Goal: Information Seeking & Learning: Find specific fact

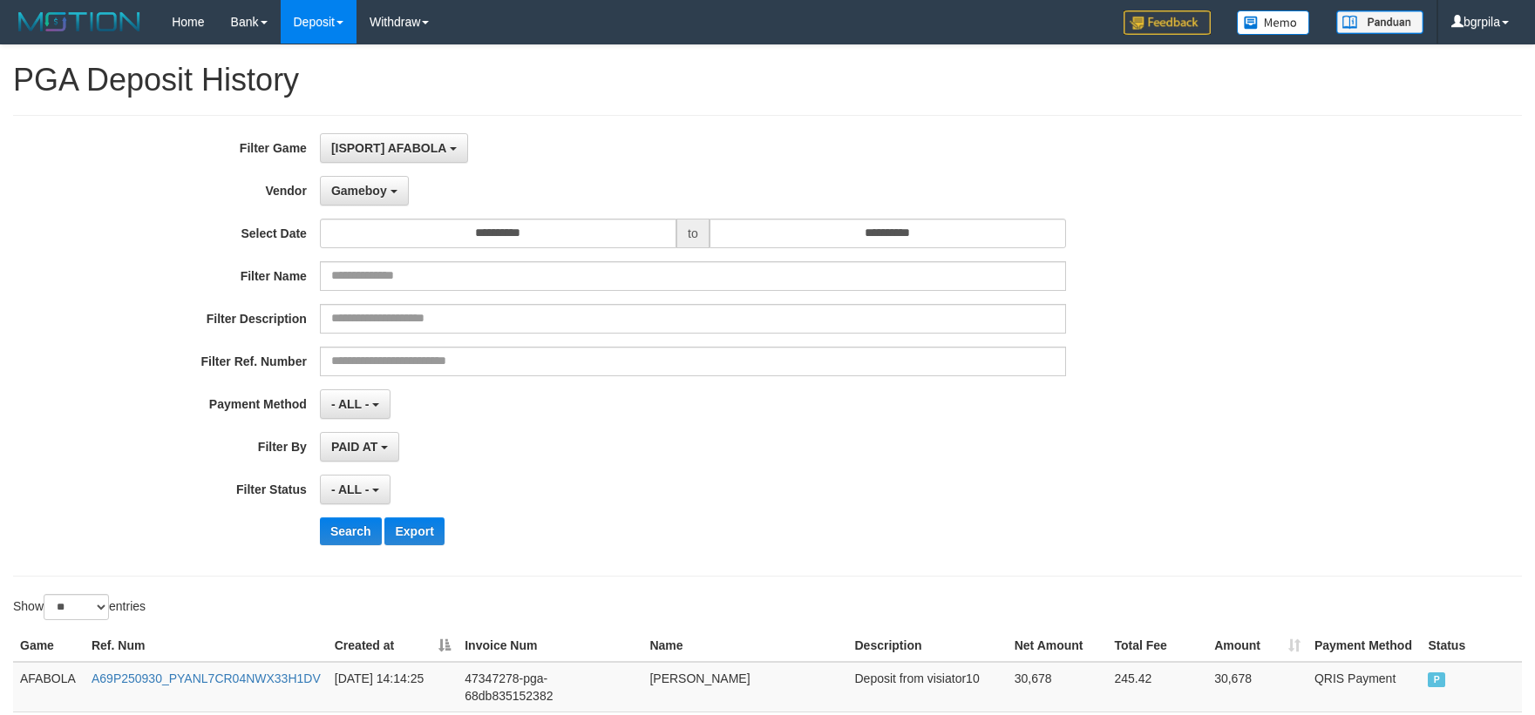
select select "**********"
select select "**"
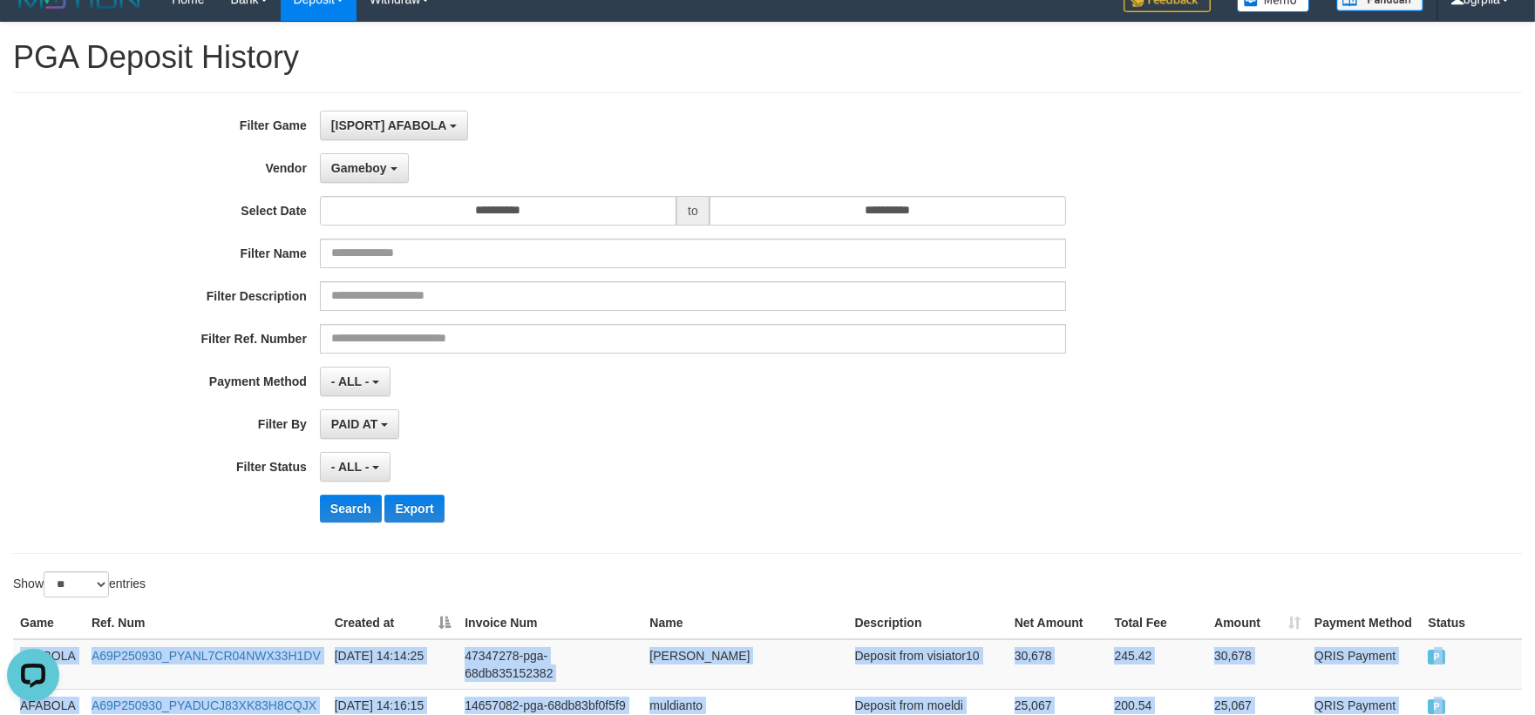
scroll to position [15, 0]
drag, startPoint x: 364, startPoint y: 509, endPoint x: 607, endPoint y: 503, distance: 242.3
click at [361, 510] on button "Search" at bounding box center [351, 509] width 62 height 28
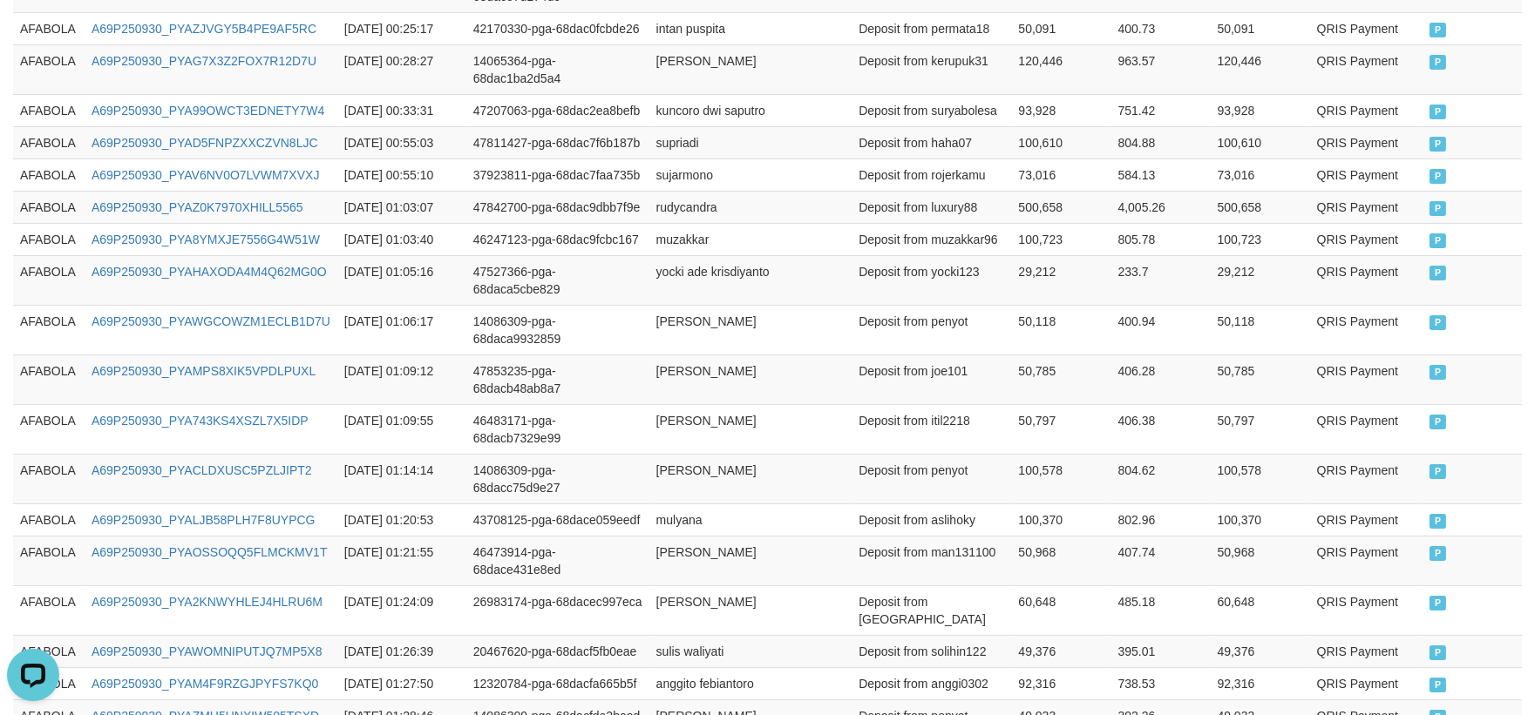
scroll to position [1136, 0]
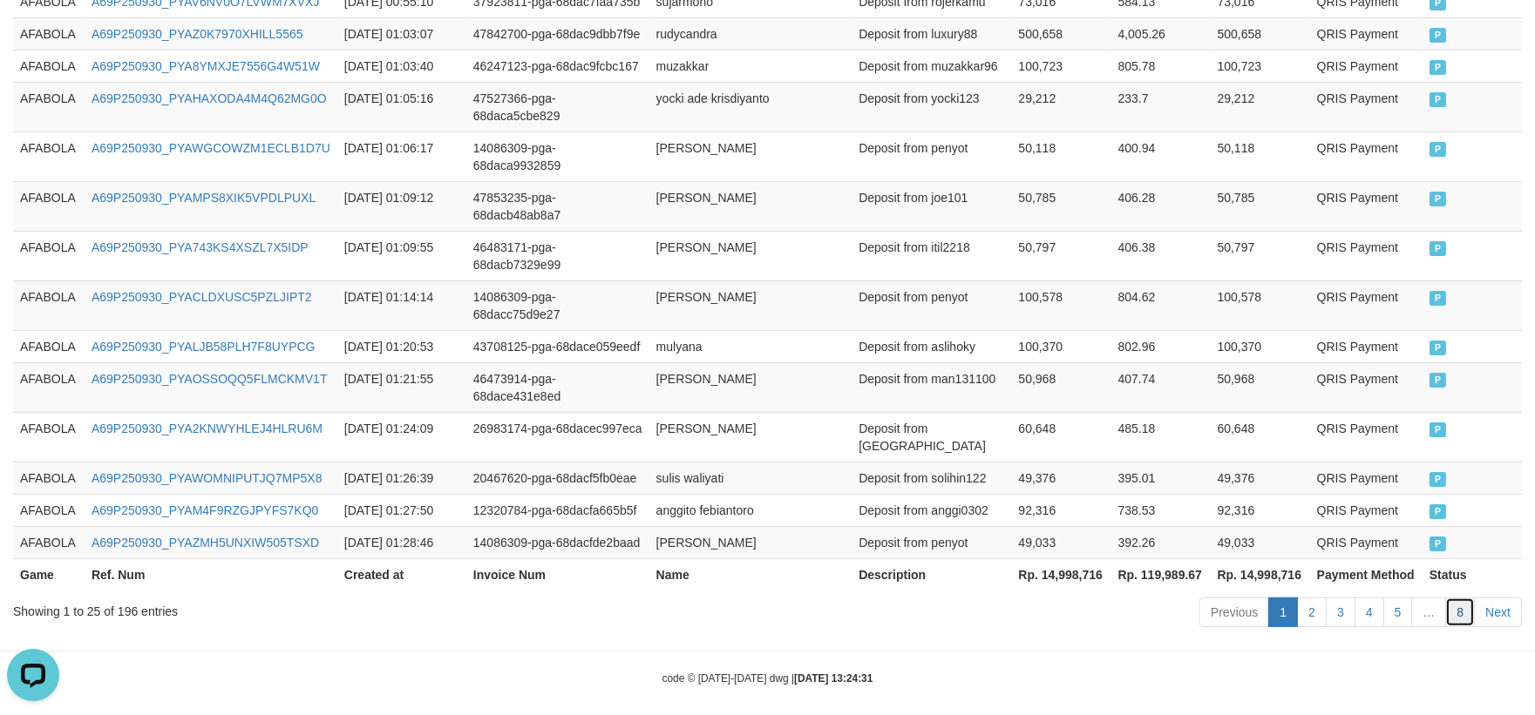
click at [1452, 605] on link "8" at bounding box center [1460, 613] width 30 height 30
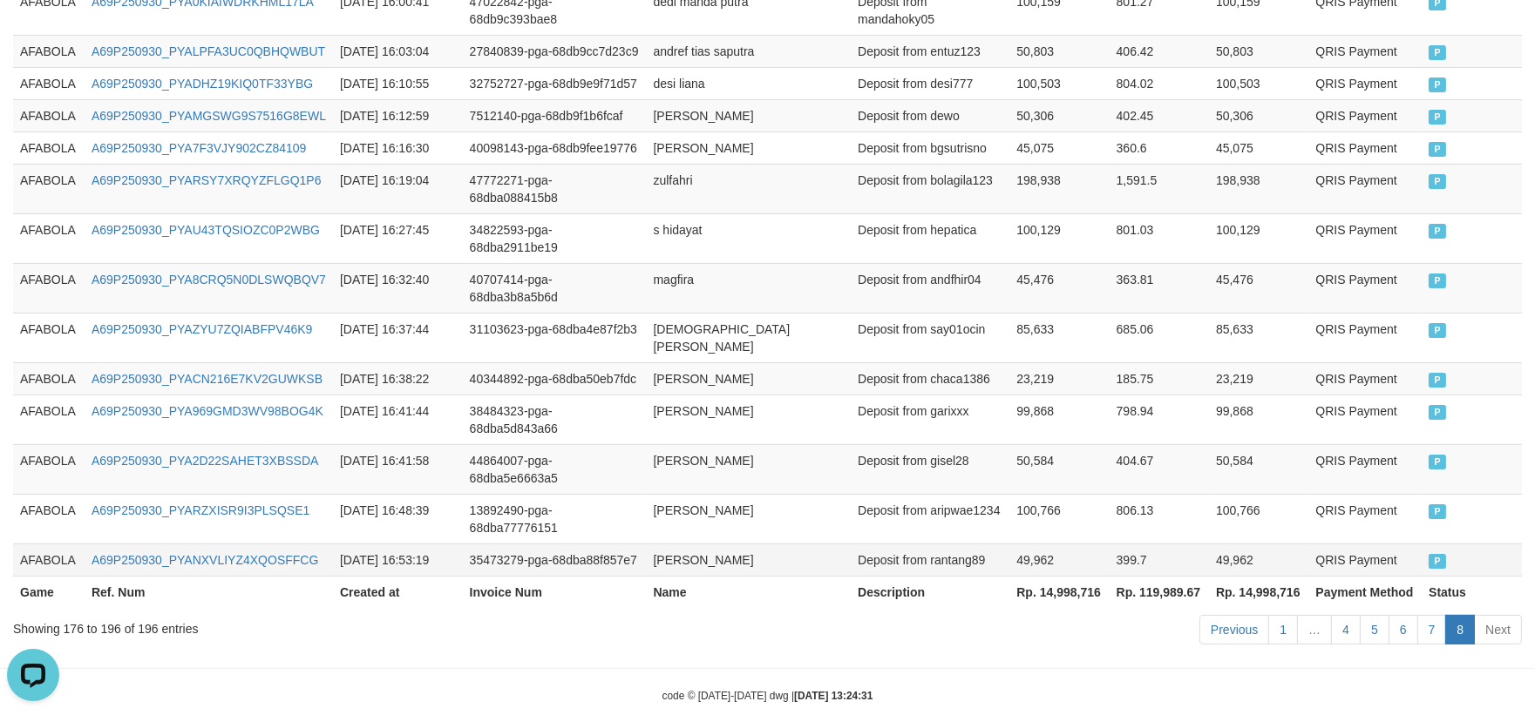
click at [1358, 544] on td "QRIS Payment" at bounding box center [1364, 560] width 113 height 32
click at [1431, 615] on link "7" at bounding box center [1432, 630] width 30 height 30
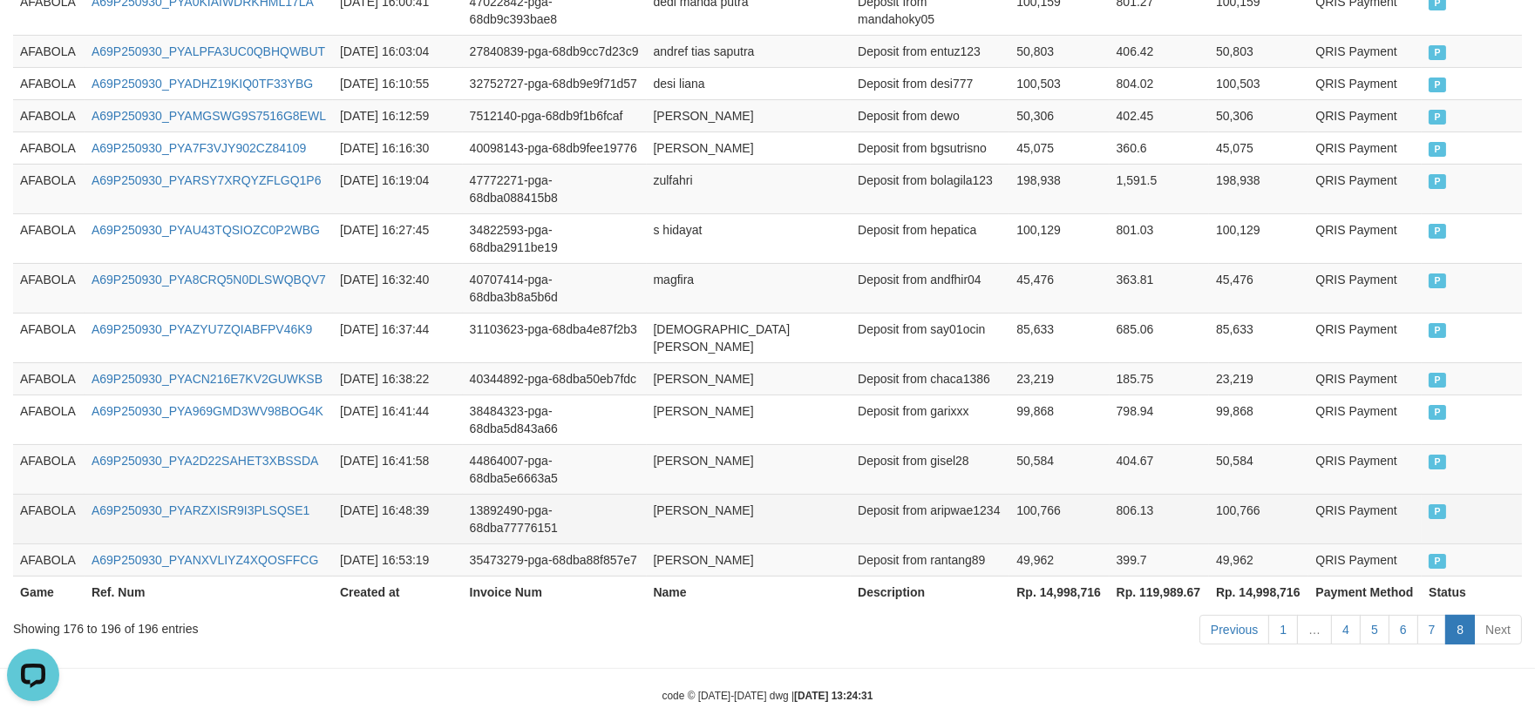
scroll to position [1084, 0]
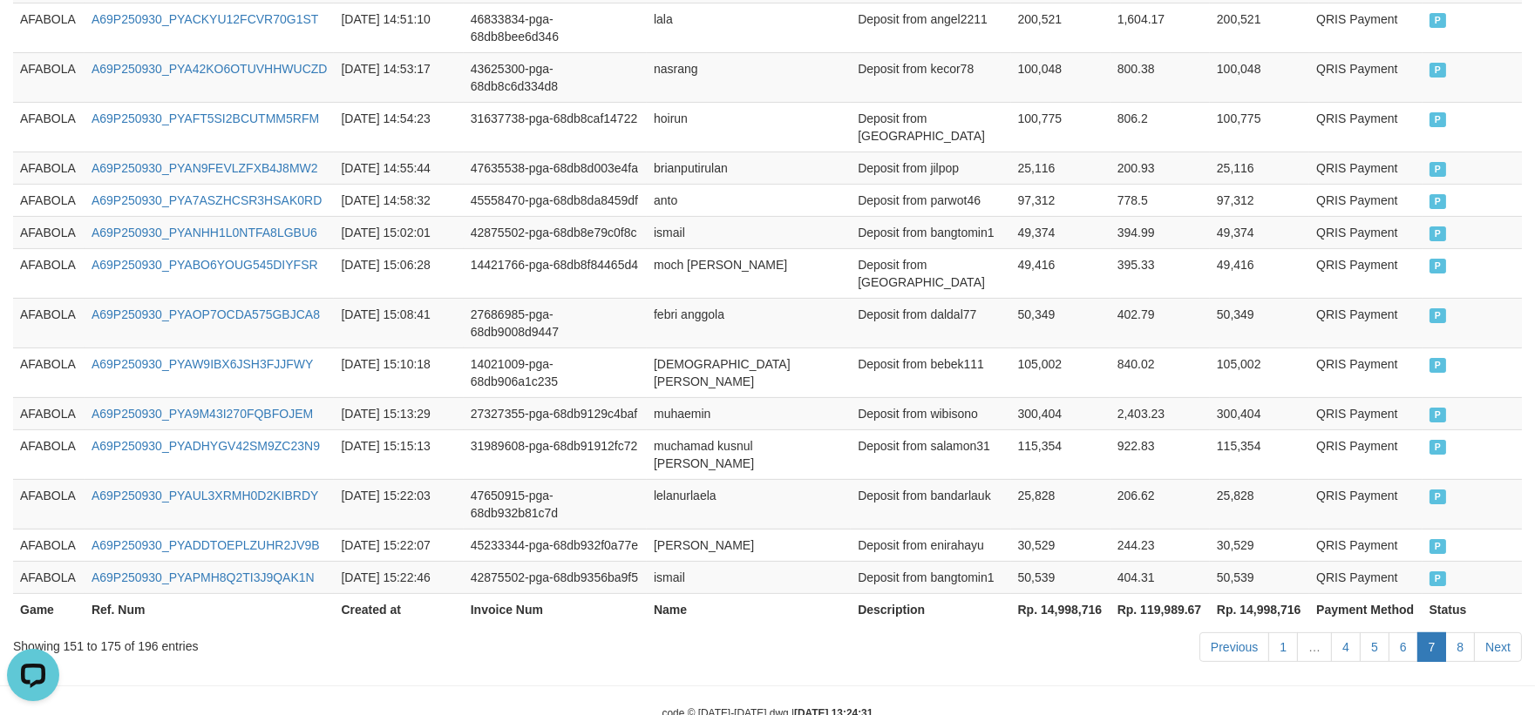
click at [955, 479] on td "Deposit from bandarlauk" at bounding box center [930, 504] width 159 height 50
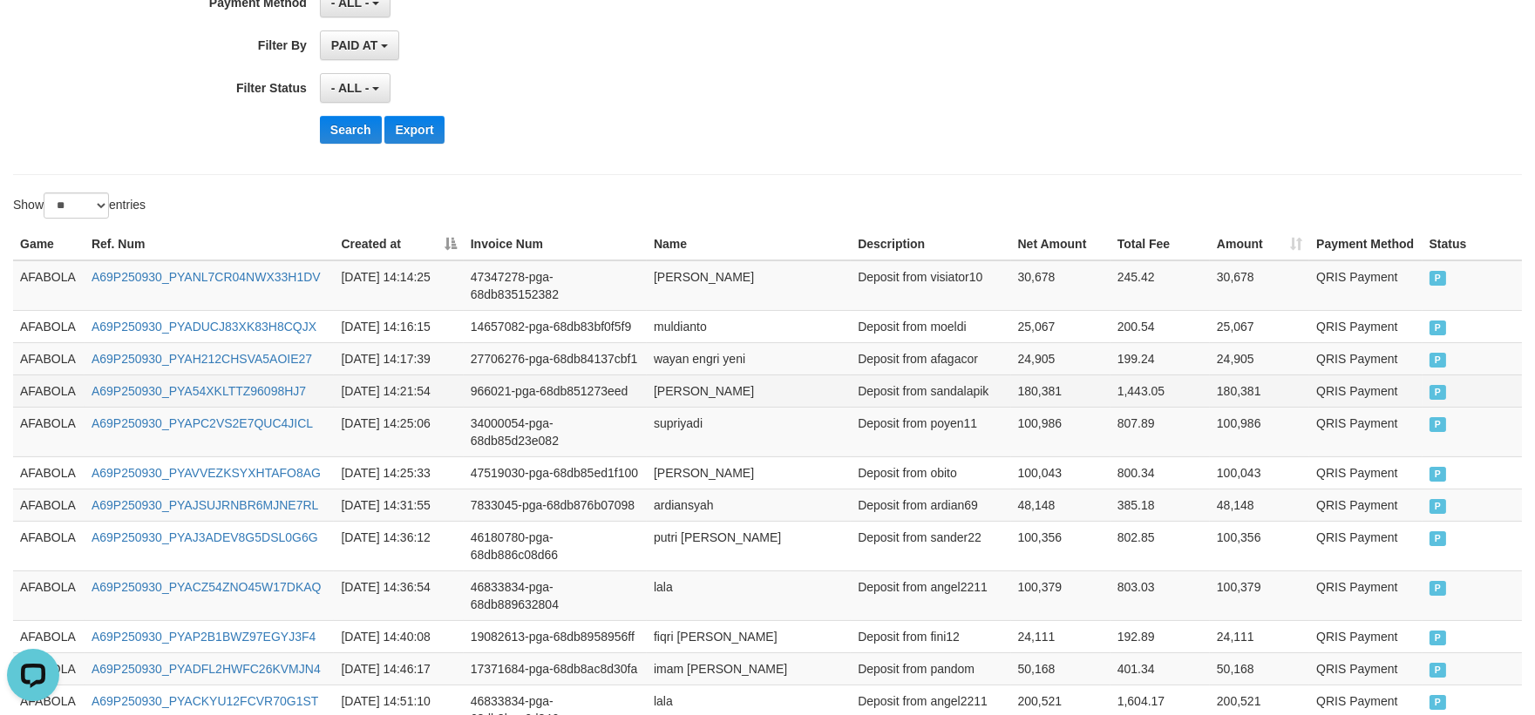
click at [56, 380] on td "AFABOLA" at bounding box center [48, 391] width 71 height 32
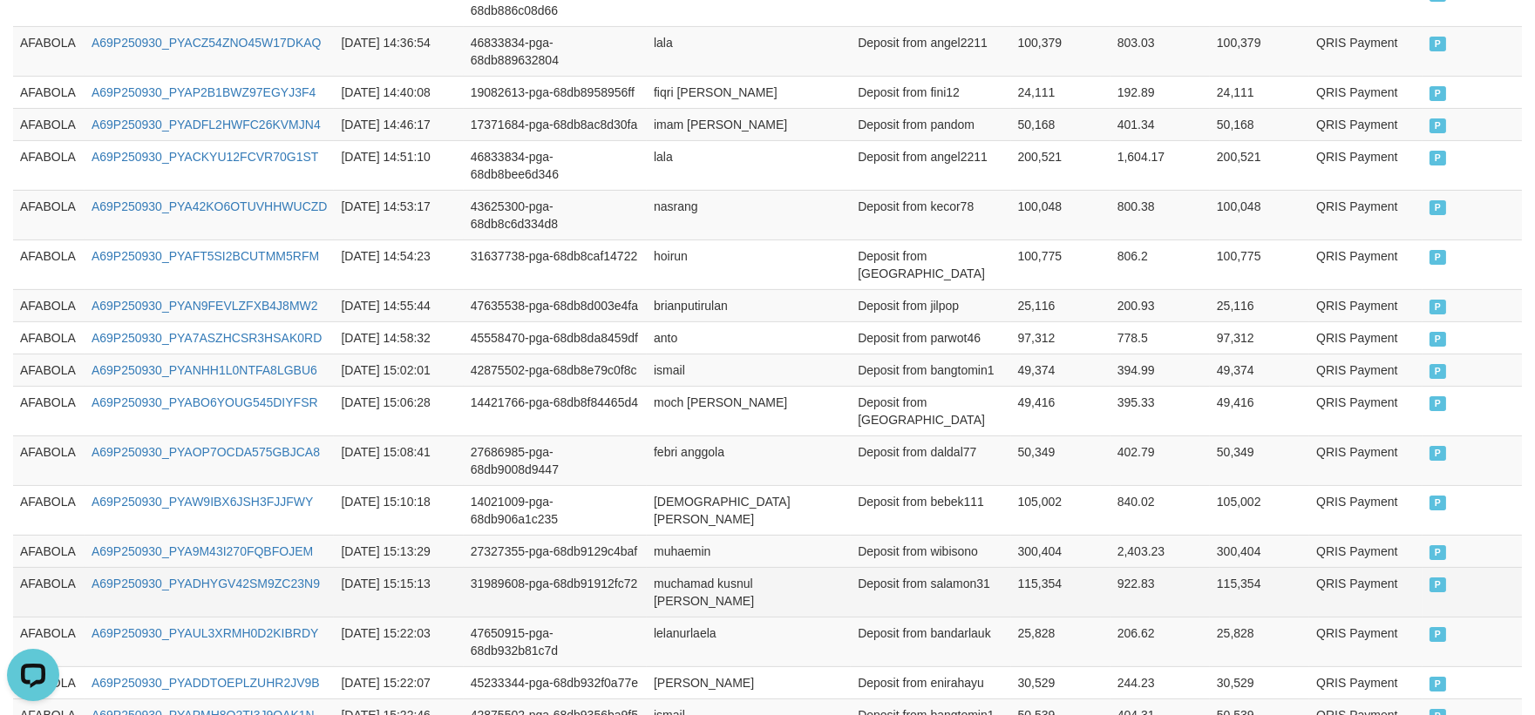
scroll to position [1079, 0]
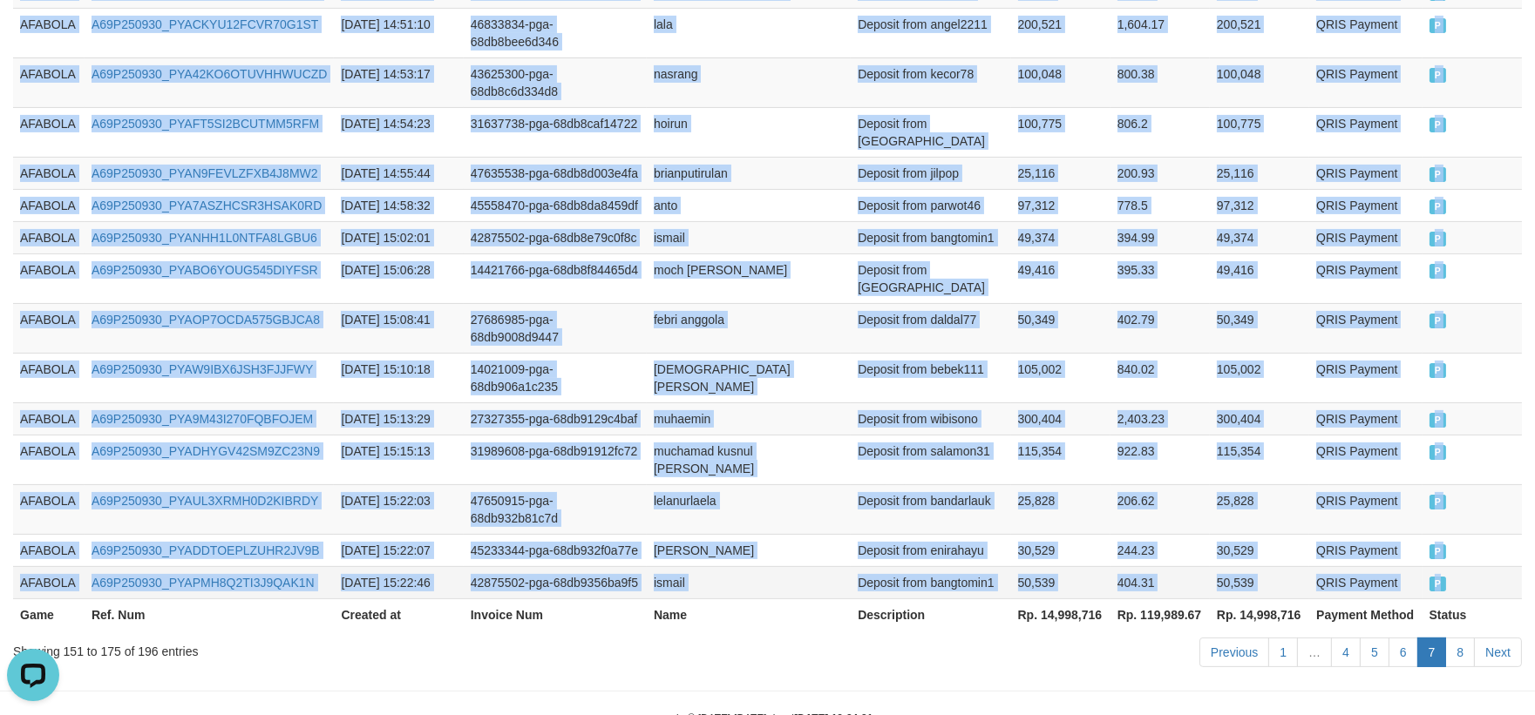
click at [1487, 566] on td "P" at bounding box center [1471, 582] width 99 height 32
copy tbody "AFABOLA A69P250930_PYA54XKLTTZ96098HJ7 [DATE] 14:21:54 966021-pga-68db851273eed…"
click at [1466, 638] on link "8" at bounding box center [1460, 653] width 30 height 30
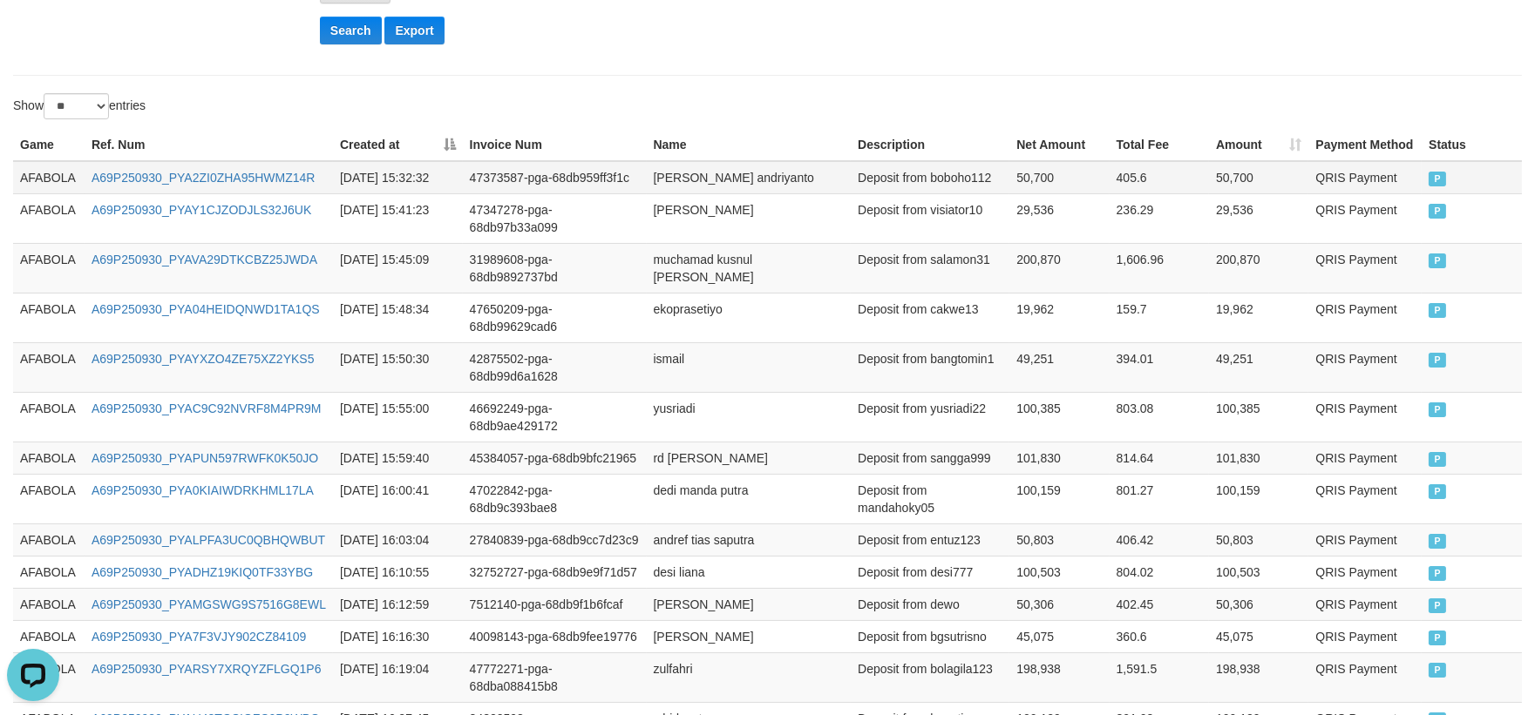
click at [27, 181] on td "AFABOLA" at bounding box center [48, 177] width 71 height 33
drag, startPoint x: 27, startPoint y: 181, endPoint x: 410, endPoint y: 242, distance: 388.3
click at [32, 183] on td "AFABOLA" at bounding box center [48, 177] width 71 height 33
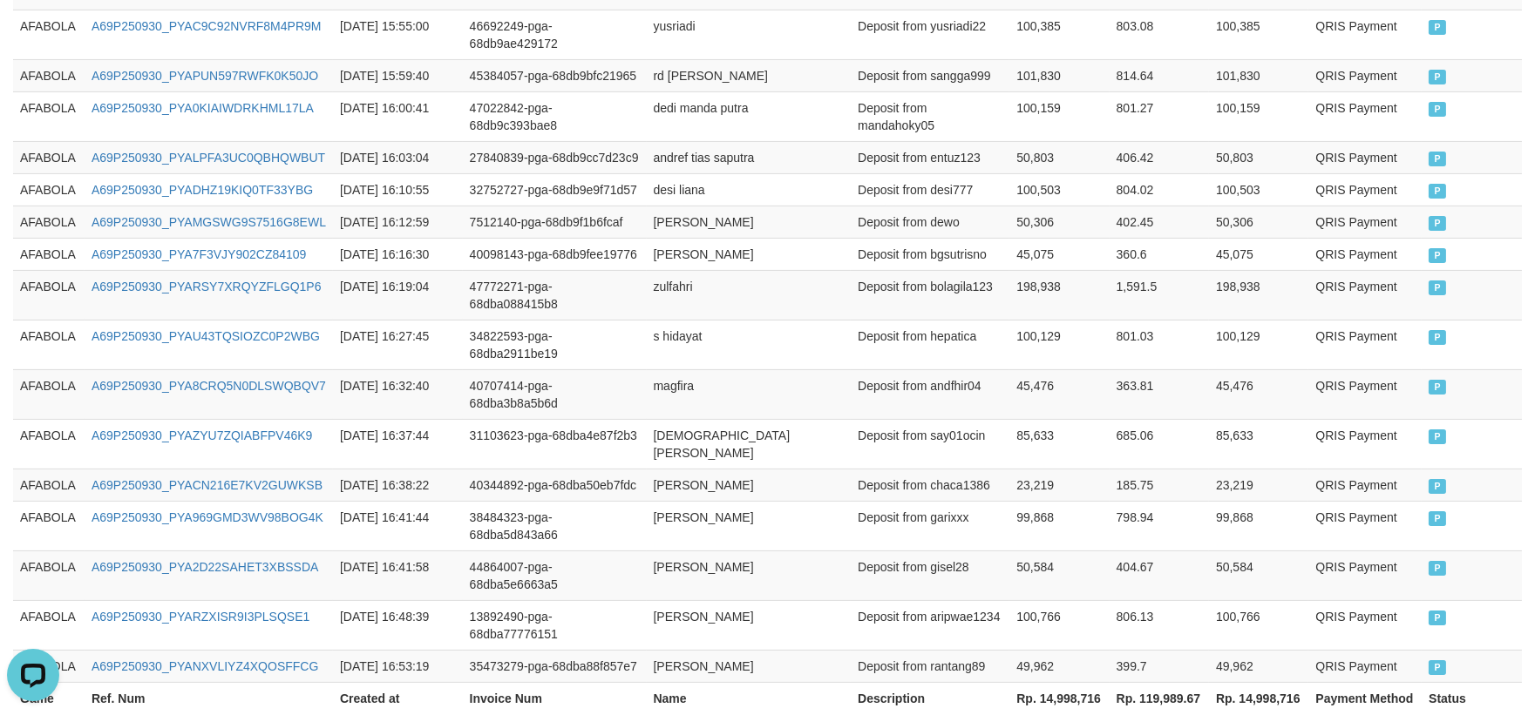
scroll to position [889, 0]
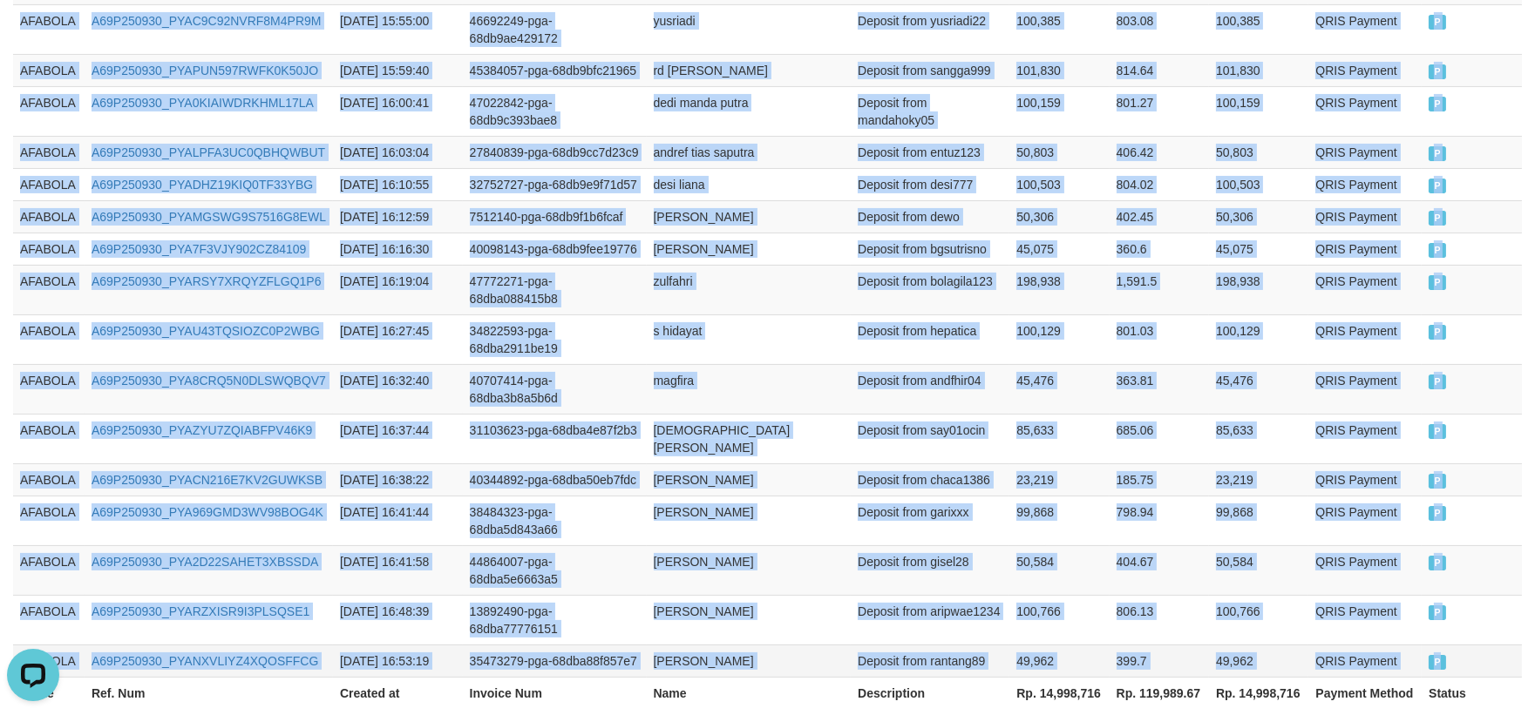
click at [1483, 645] on td "P" at bounding box center [1471, 661] width 100 height 32
copy tbody "AFABOLA A69P250930_PYA2ZI0ZHA95HWMZ14R [DATE] 15:32:32 47373587-pga-68db959ff3f…"
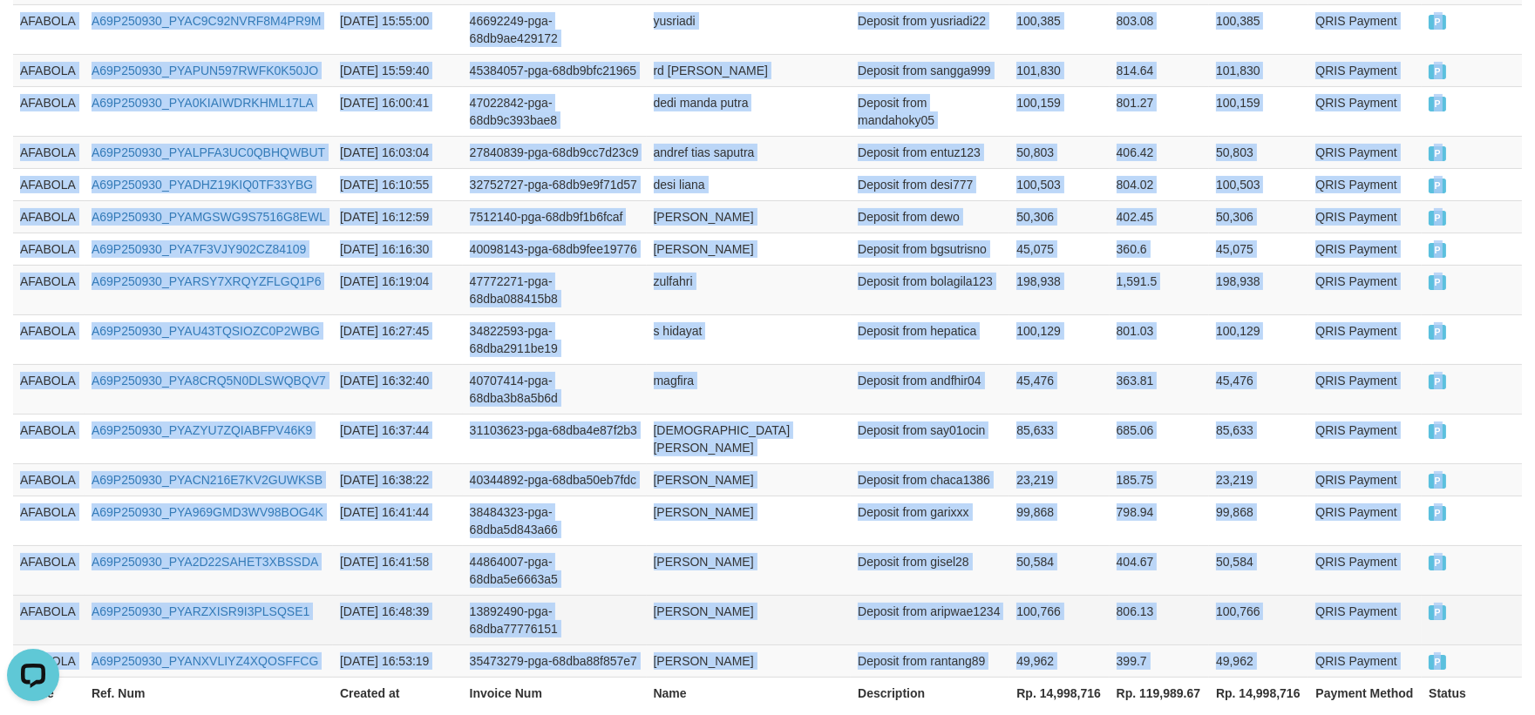
click at [891, 595] on td "Deposit from aripwae1234" at bounding box center [930, 620] width 159 height 50
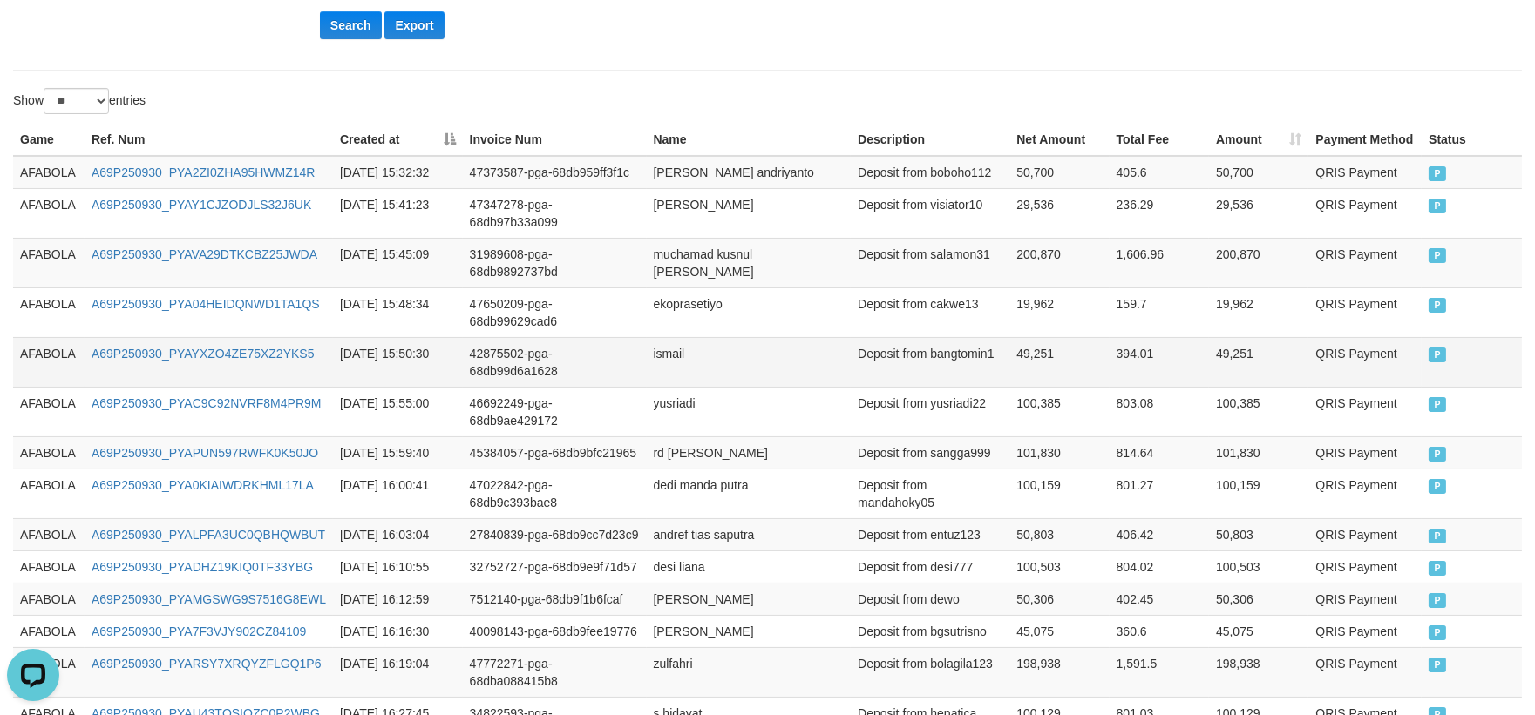
scroll to position [22, 0]
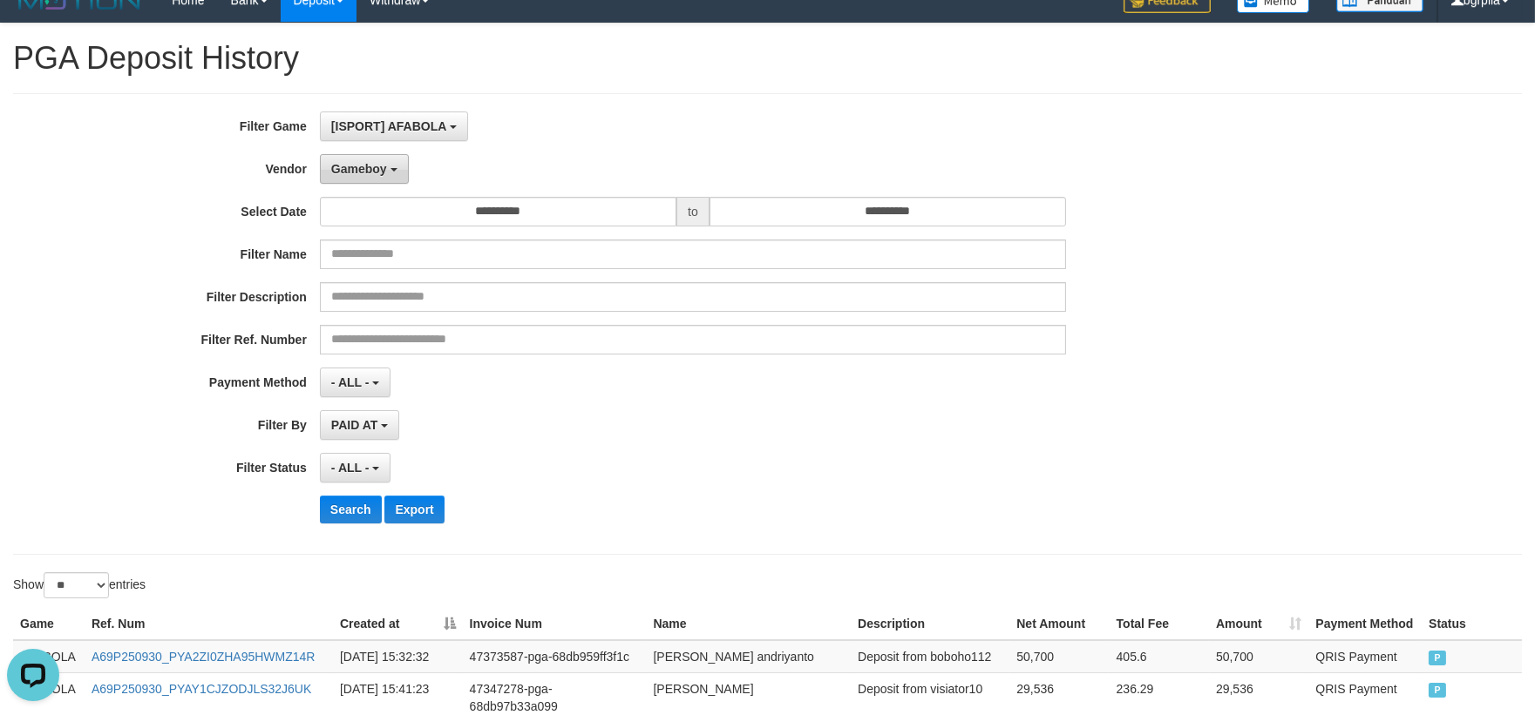
click at [372, 176] on button "Gameboy" at bounding box center [364, 169] width 89 height 30
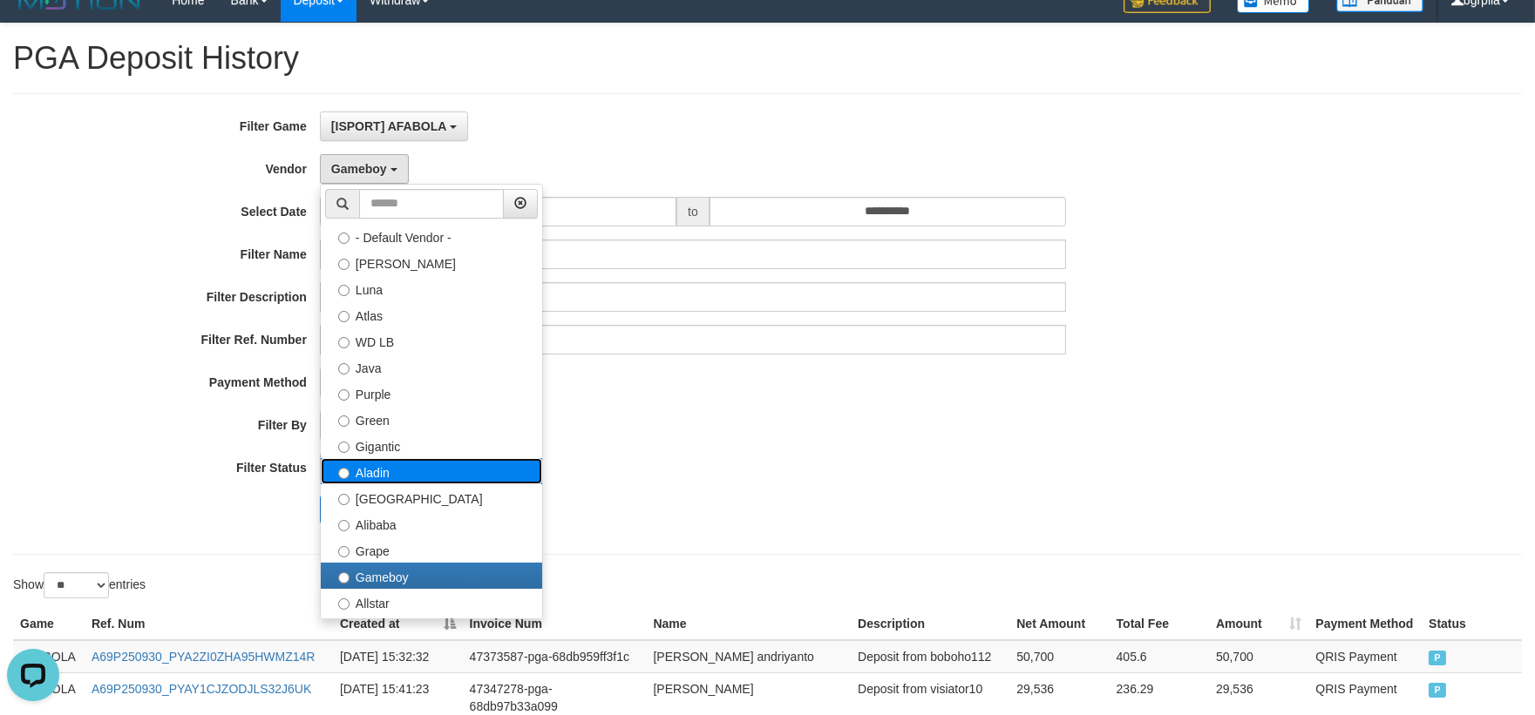
click at [383, 458] on label "Aladin" at bounding box center [431, 471] width 221 height 26
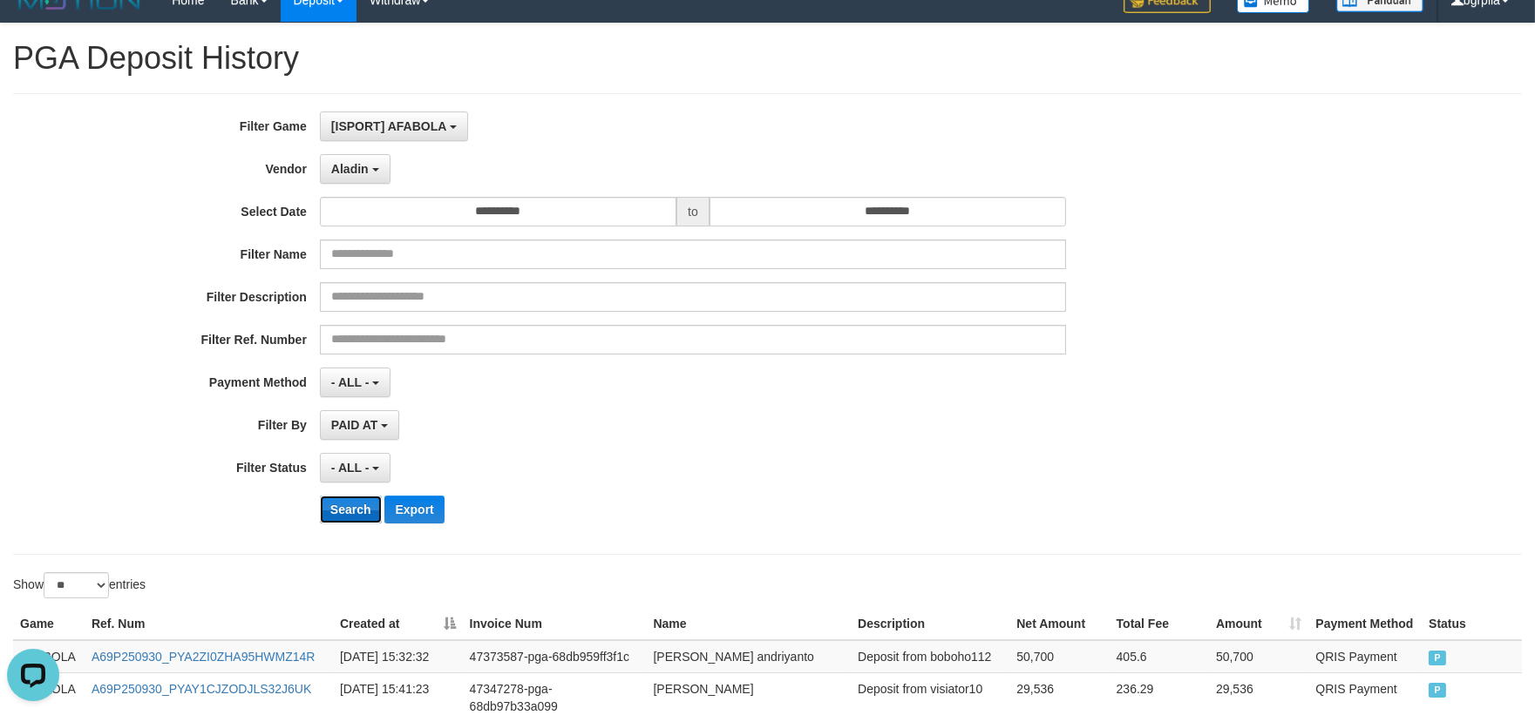
click at [342, 502] on button "Search" at bounding box center [351, 510] width 62 height 28
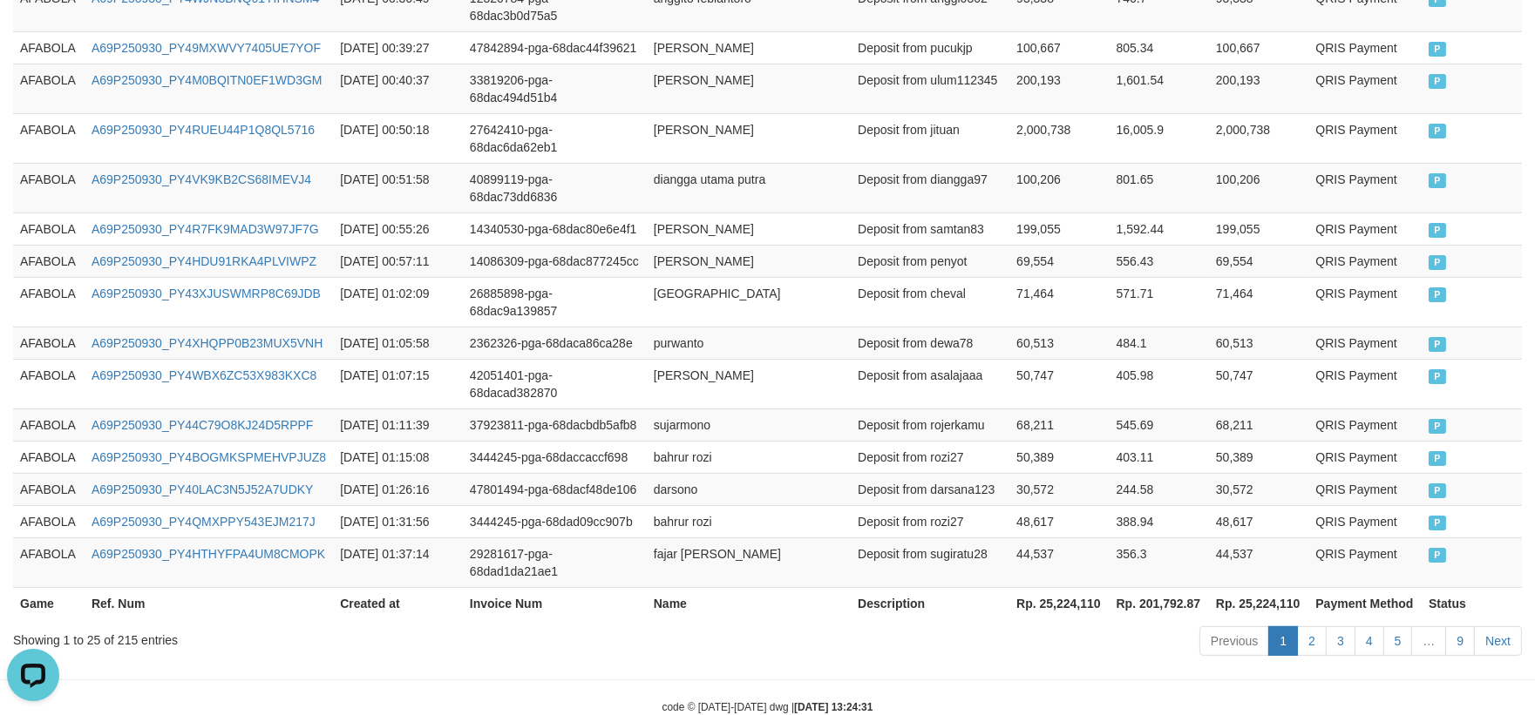
scroll to position [1119, 0]
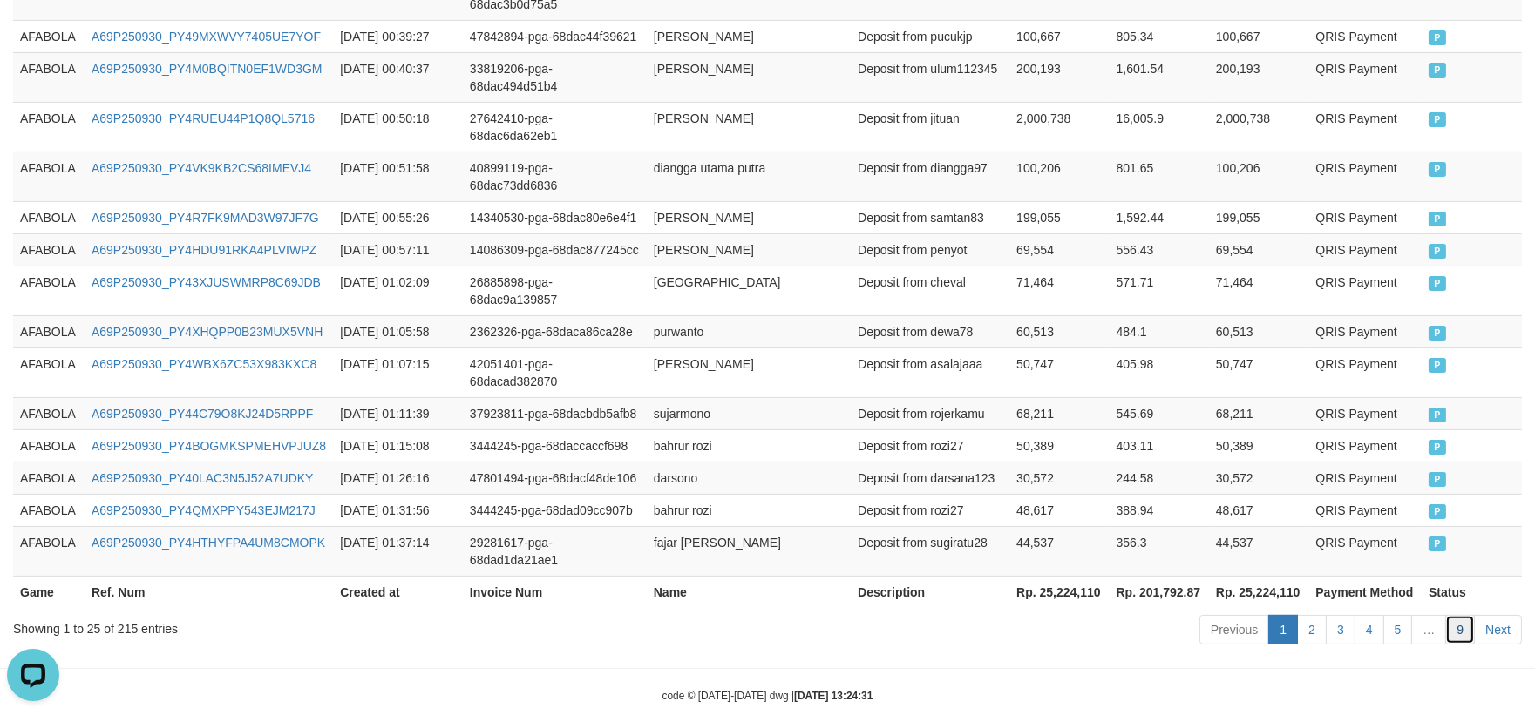
click at [1464, 615] on link "9" at bounding box center [1460, 630] width 30 height 30
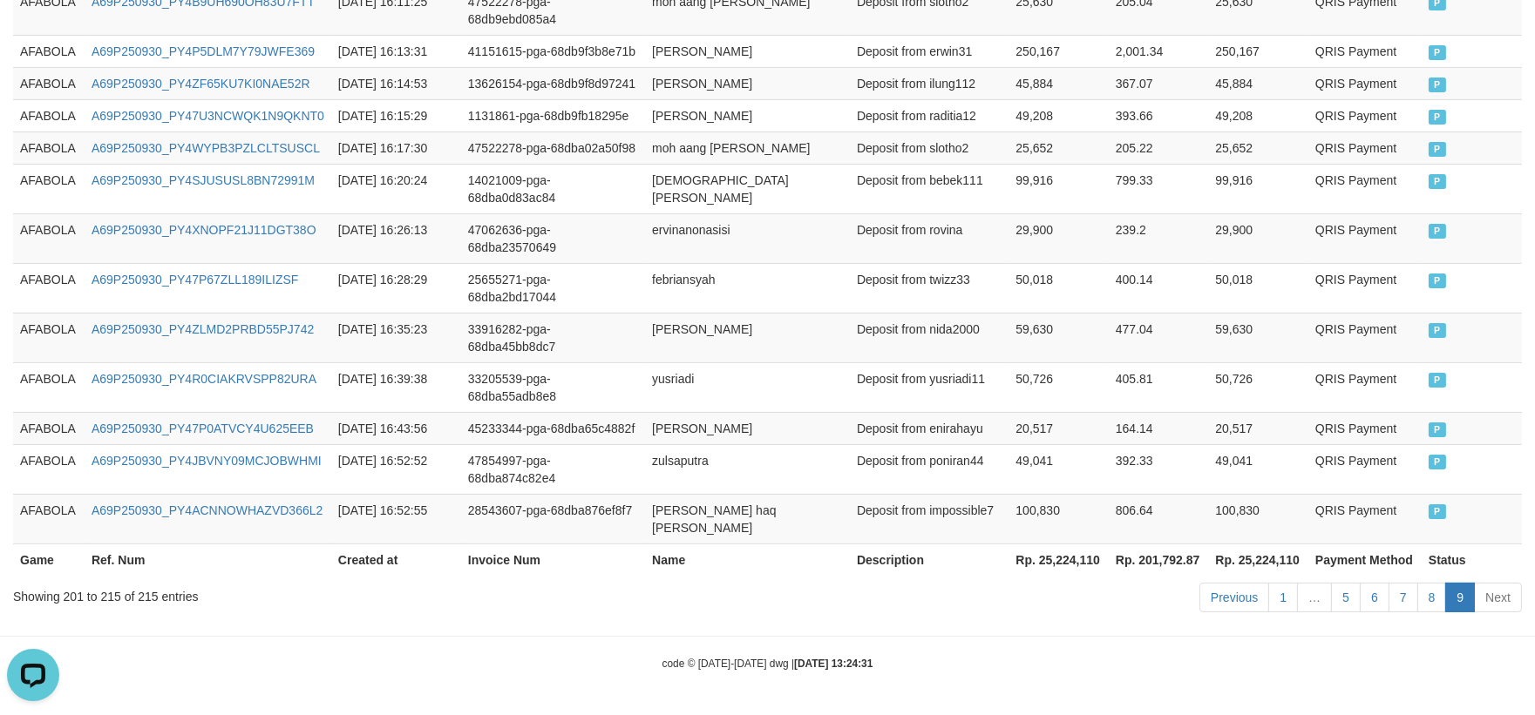
scroll to position [708, 0]
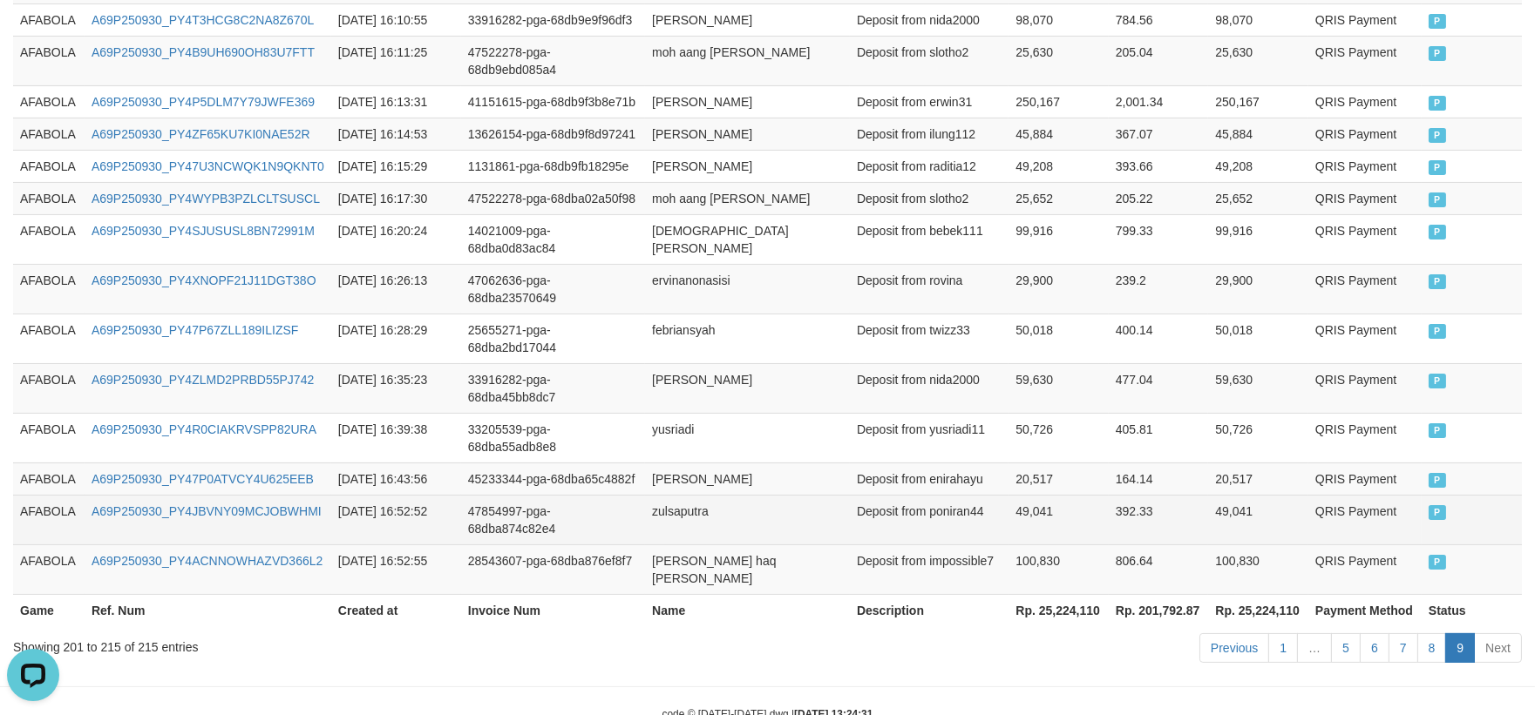
click at [1312, 495] on td "QRIS Payment" at bounding box center [1364, 520] width 113 height 50
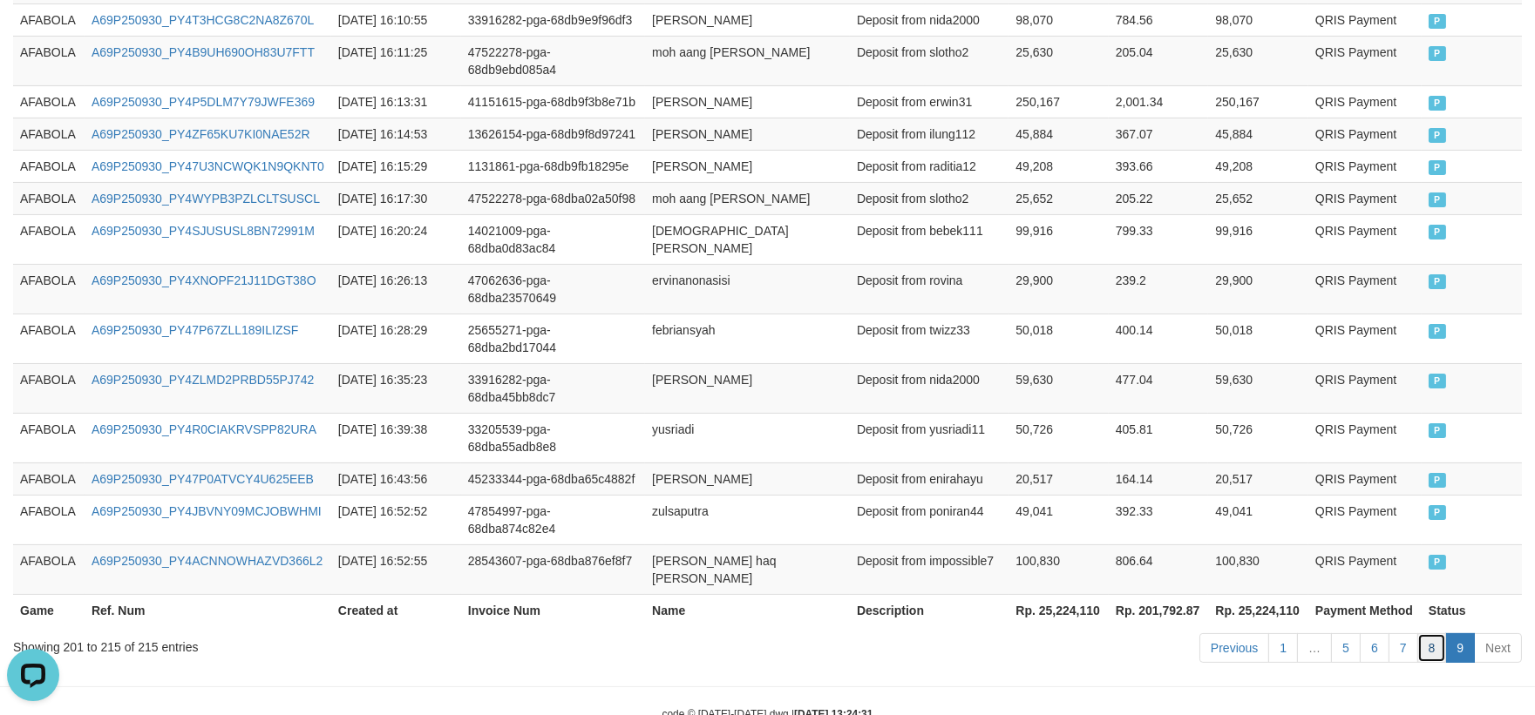
click at [1423, 634] on link "8" at bounding box center [1432, 649] width 30 height 30
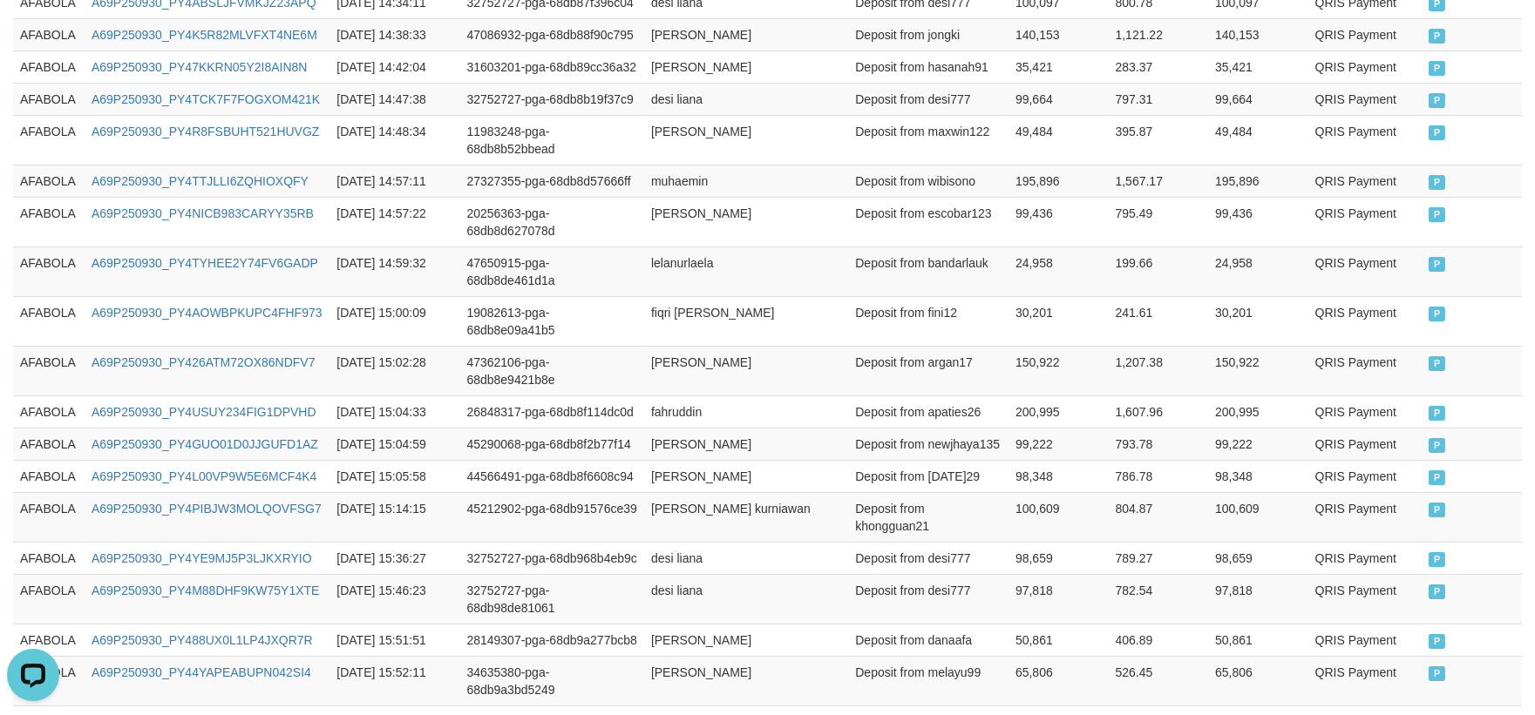
scroll to position [1066, 0]
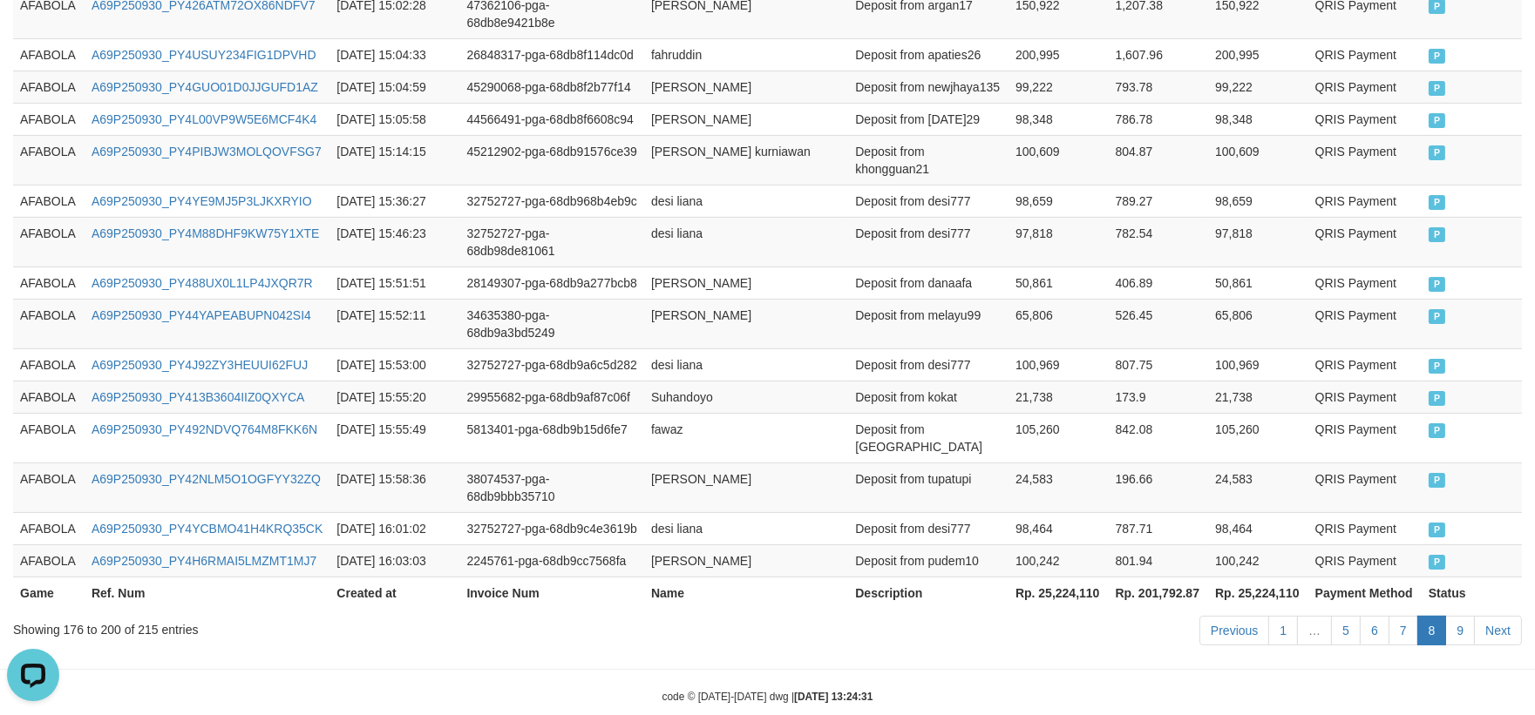
click at [1035, 418] on td "105,260" at bounding box center [1058, 438] width 100 height 50
click at [1406, 616] on link "7" at bounding box center [1403, 631] width 30 height 30
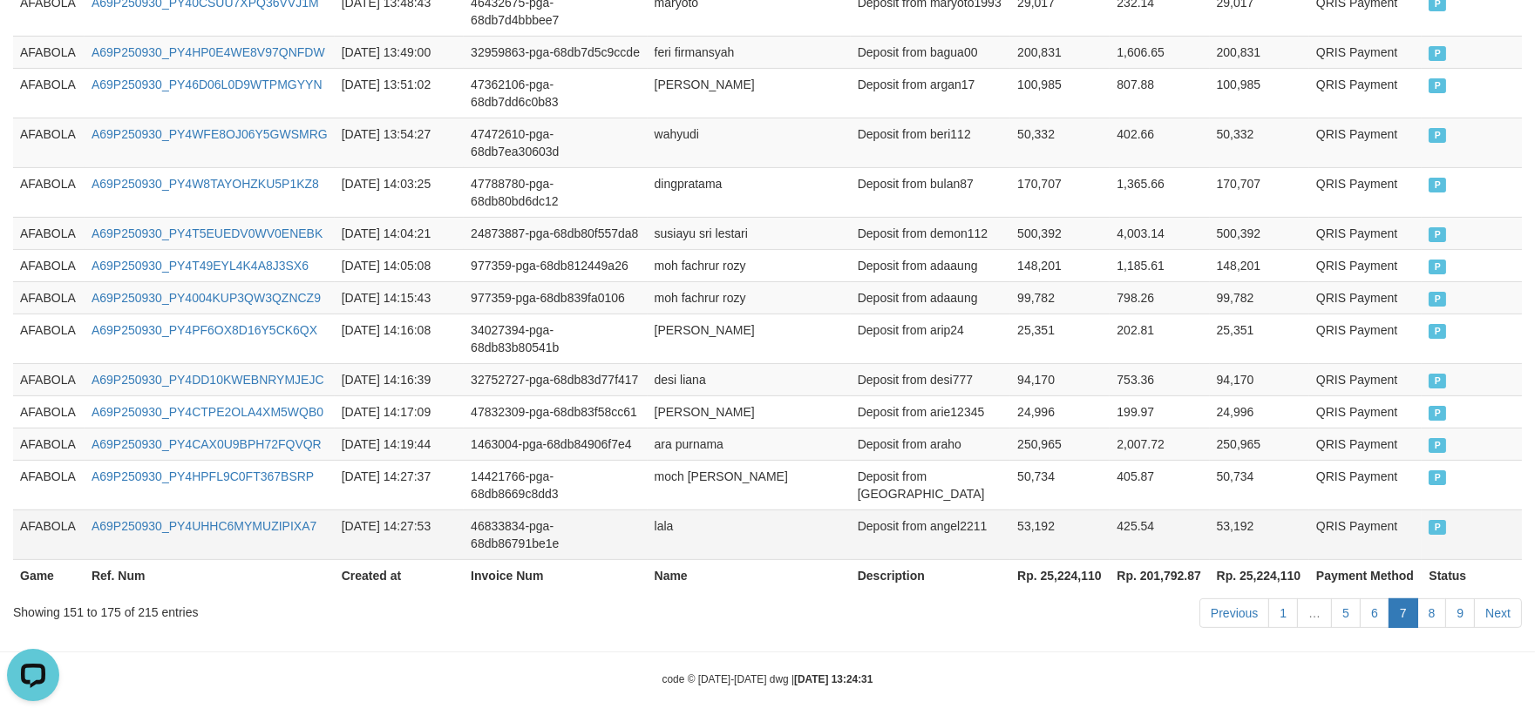
click at [1352, 523] on td "QRIS Payment" at bounding box center [1365, 535] width 112 height 50
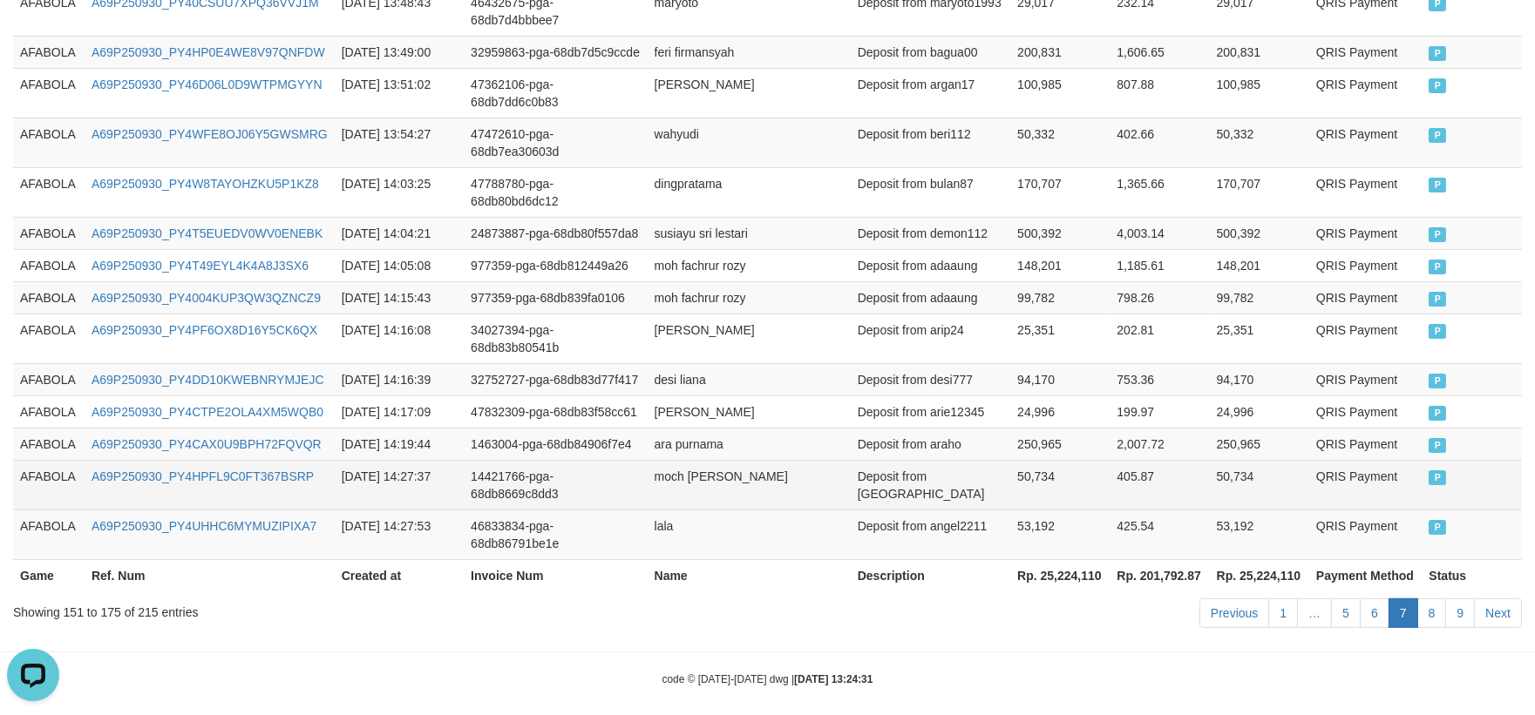
scroll to position [663, 0]
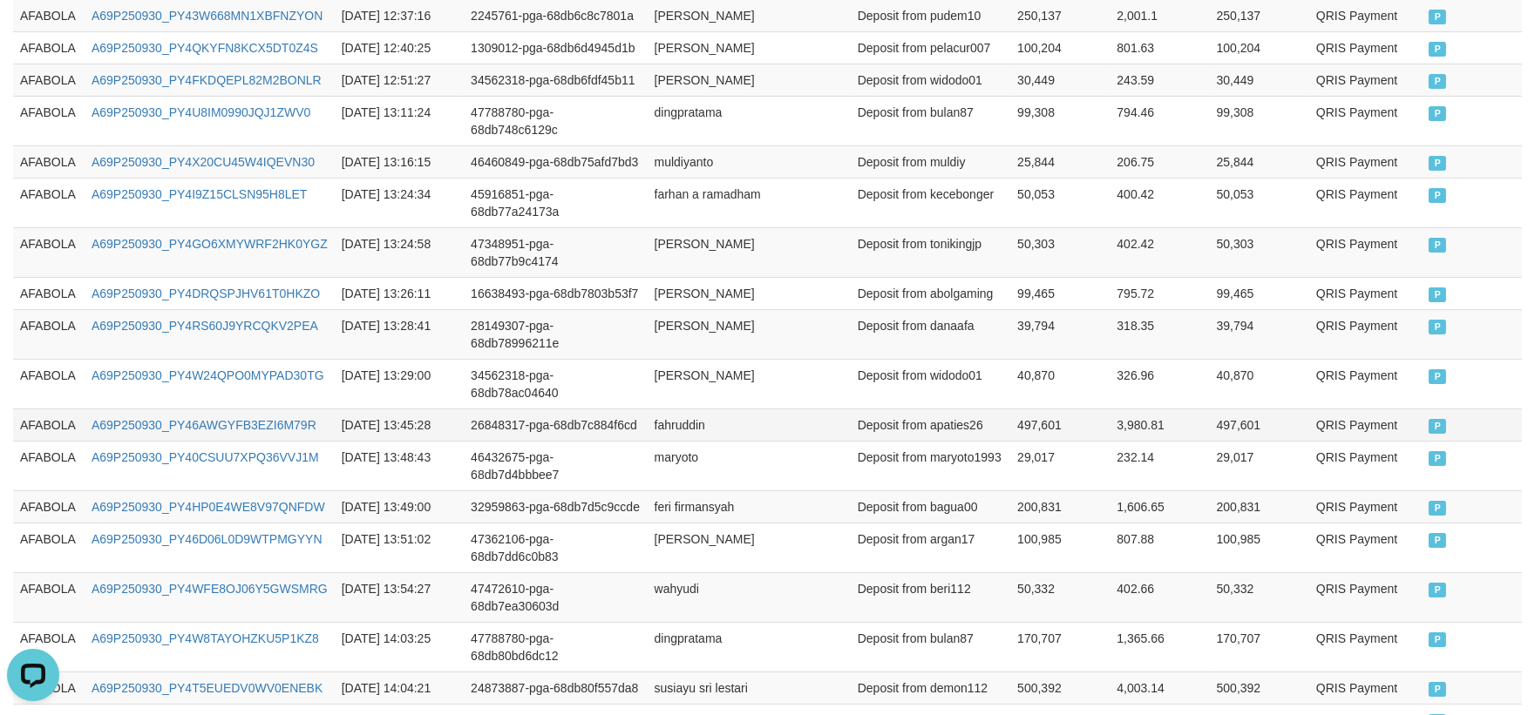
click at [39, 409] on td "AFABOLA" at bounding box center [48, 425] width 71 height 32
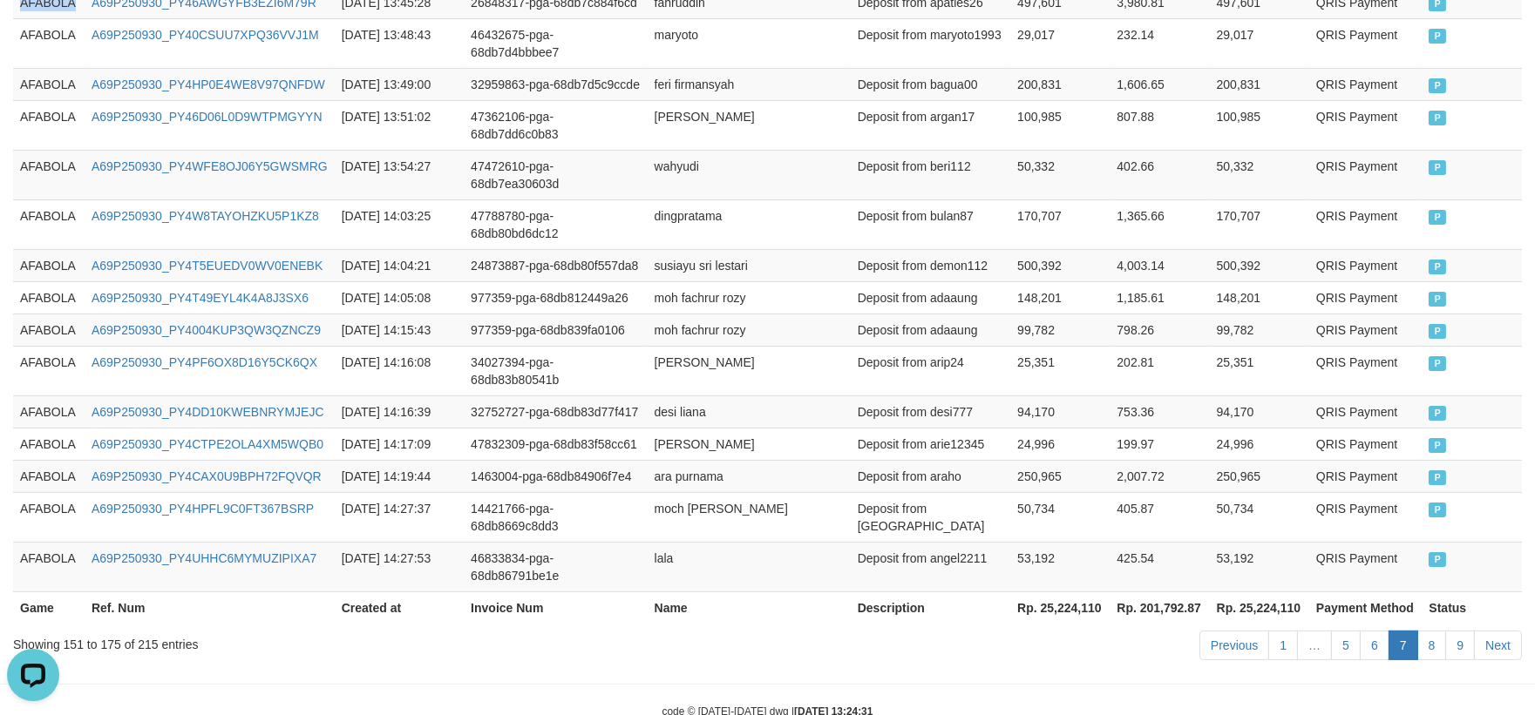
scroll to position [1119, 0]
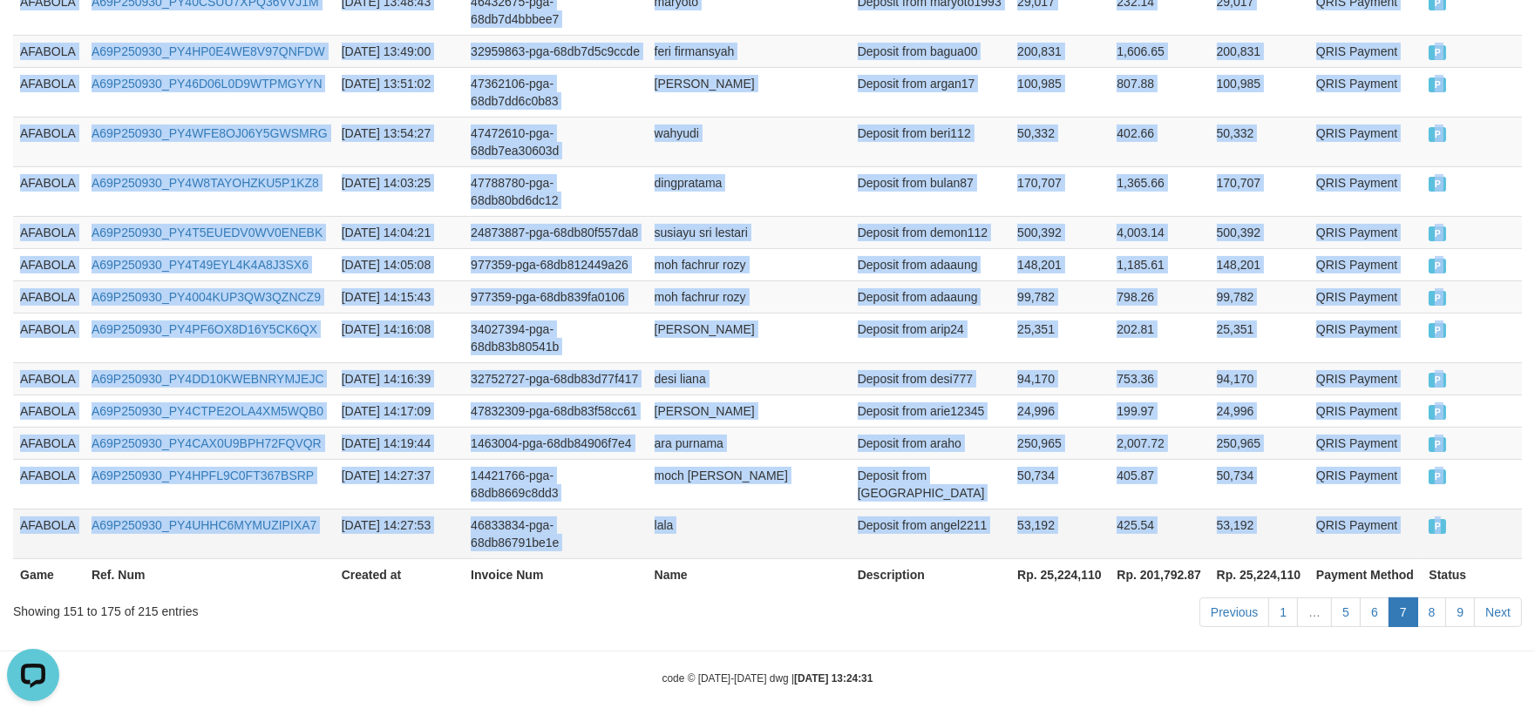
click at [1512, 509] on td "P" at bounding box center [1471, 534] width 100 height 50
copy tbody "AFABOLA A69P250930_PY46AWGYFB3EZI6M79R [DATE] 13:45:28 26848317-pga-68db7c884f6…"
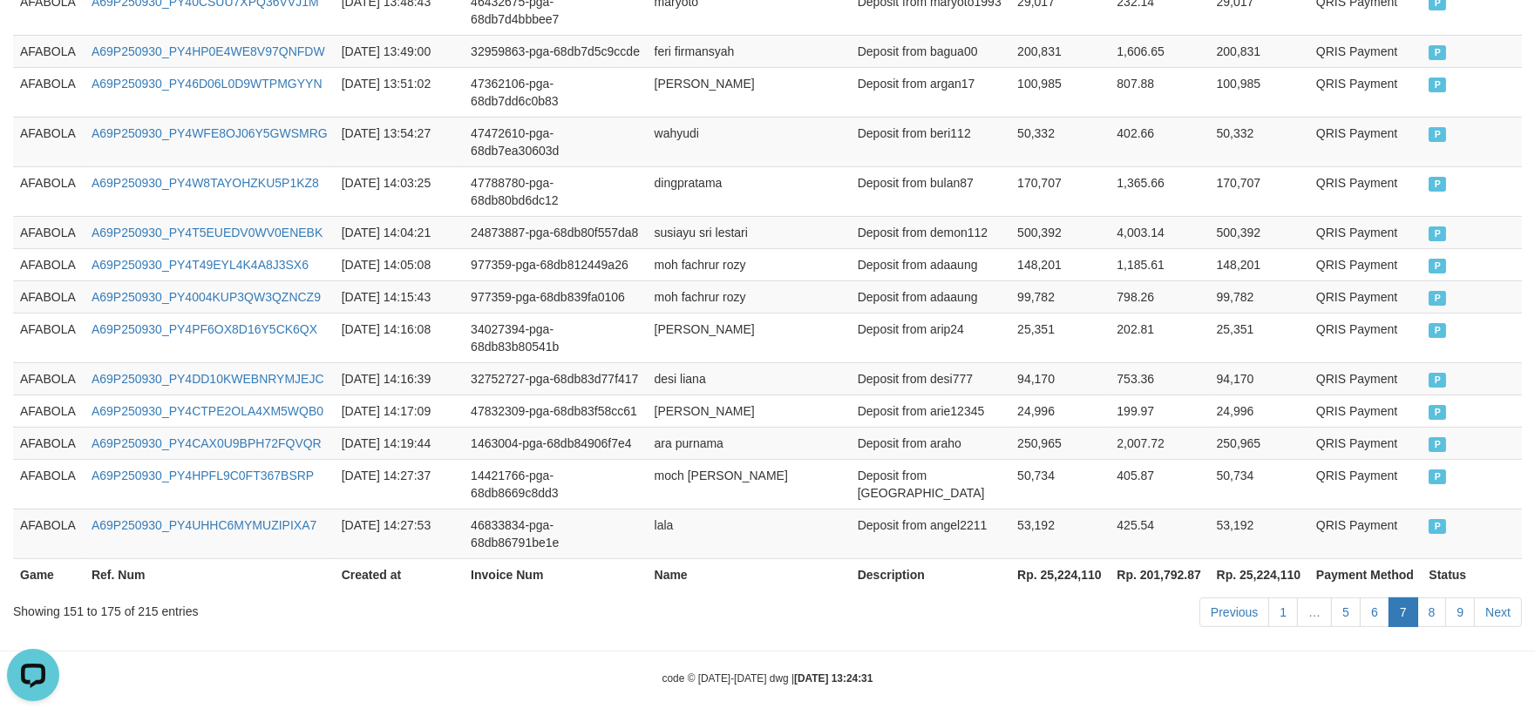
drag, startPoint x: 1294, startPoint y: 654, endPoint x: 1395, endPoint y: 620, distance: 106.6
click at [1299, 669] on div "code © [DATE]-[DATE] dwg | [DATE] 13:24:31" at bounding box center [767, 677] width 1535 height 17
click at [1436, 606] on link "8" at bounding box center [1432, 613] width 30 height 30
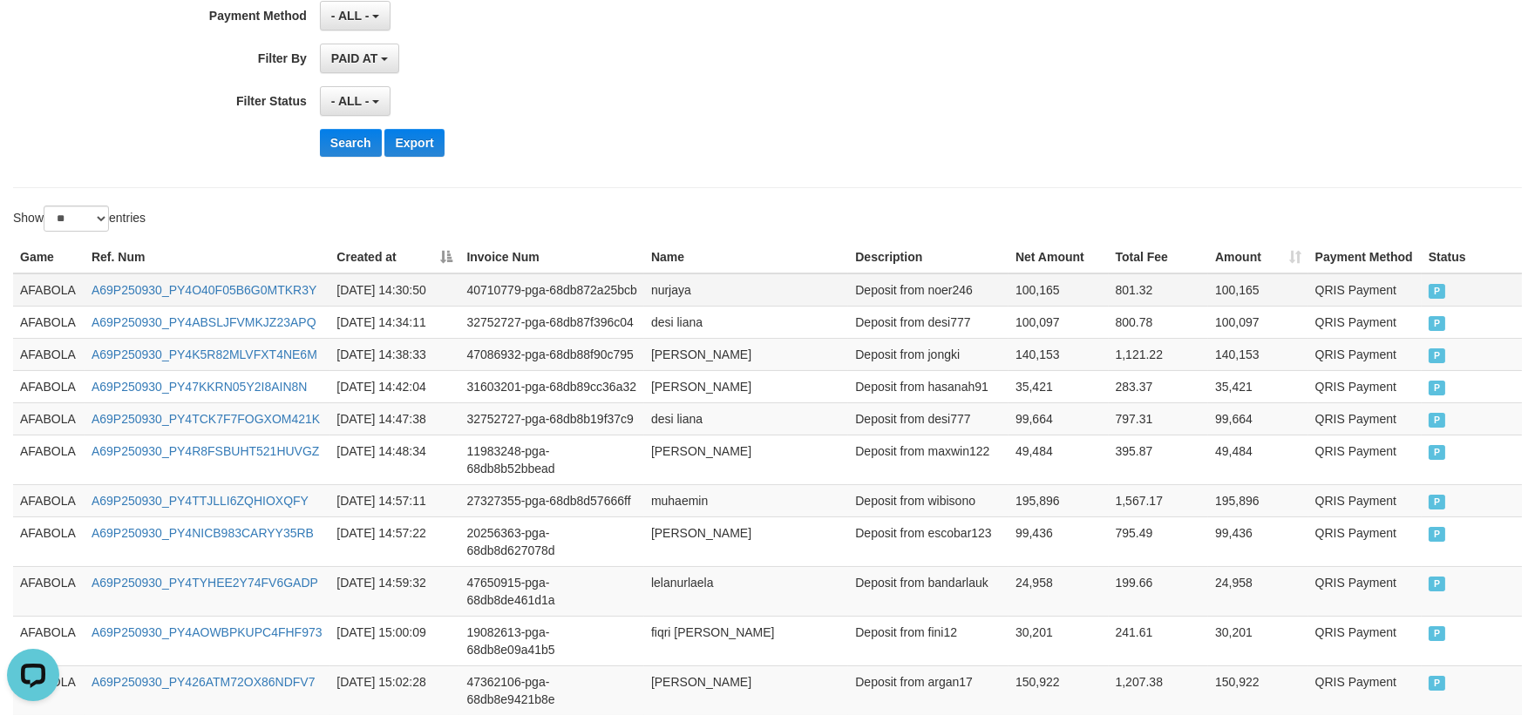
click at [38, 275] on td "AFABOLA" at bounding box center [48, 290] width 71 height 33
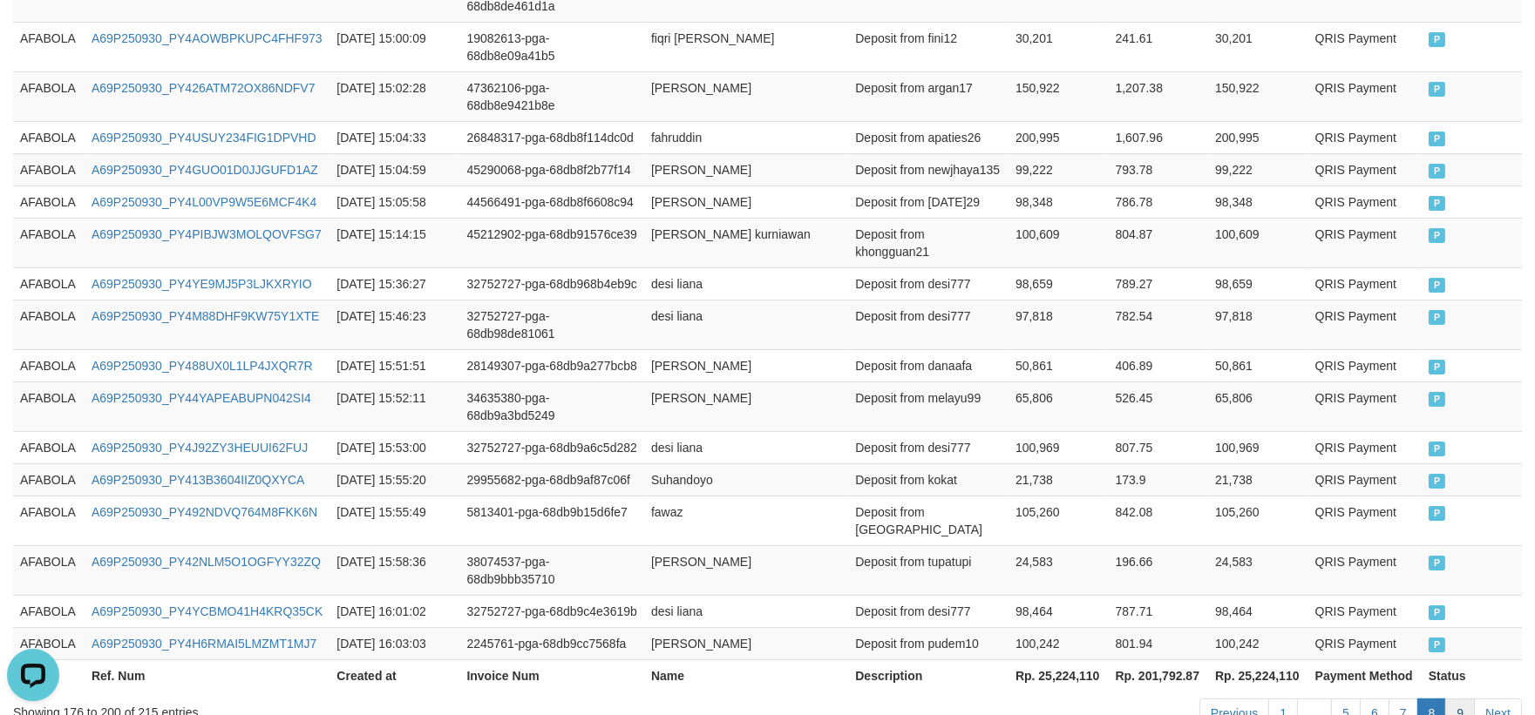
scroll to position [1067, 0]
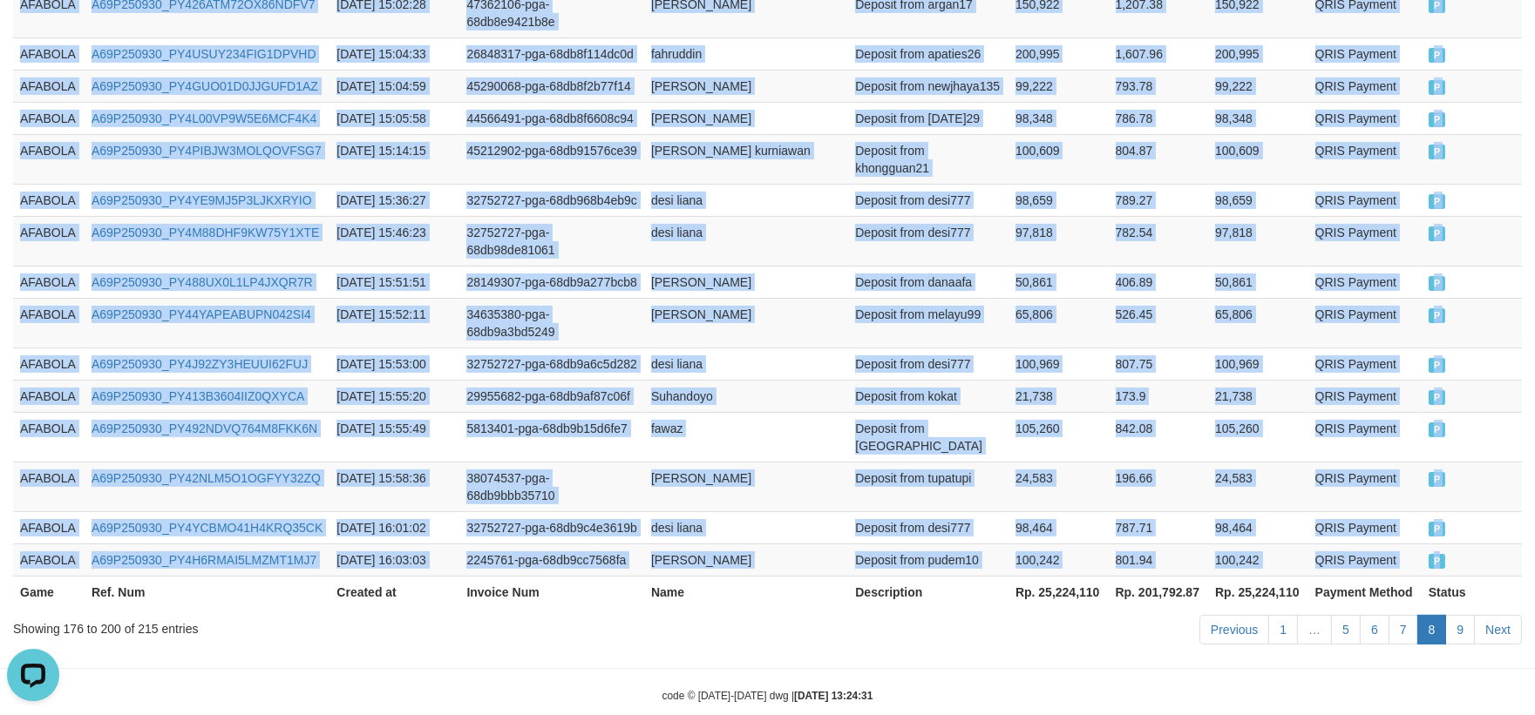
drag, startPoint x: 1490, startPoint y: 523, endPoint x: 1330, endPoint y: 552, distance: 162.9
click at [1490, 544] on td "P" at bounding box center [1471, 560] width 100 height 32
copy tbody "AFABOLA A69P250930_PY4O40F05B6G0MTKR3Y [DATE] 14:30:50 40710779-pga-68db872a25b…"
click at [1452, 615] on link "9" at bounding box center [1460, 630] width 30 height 30
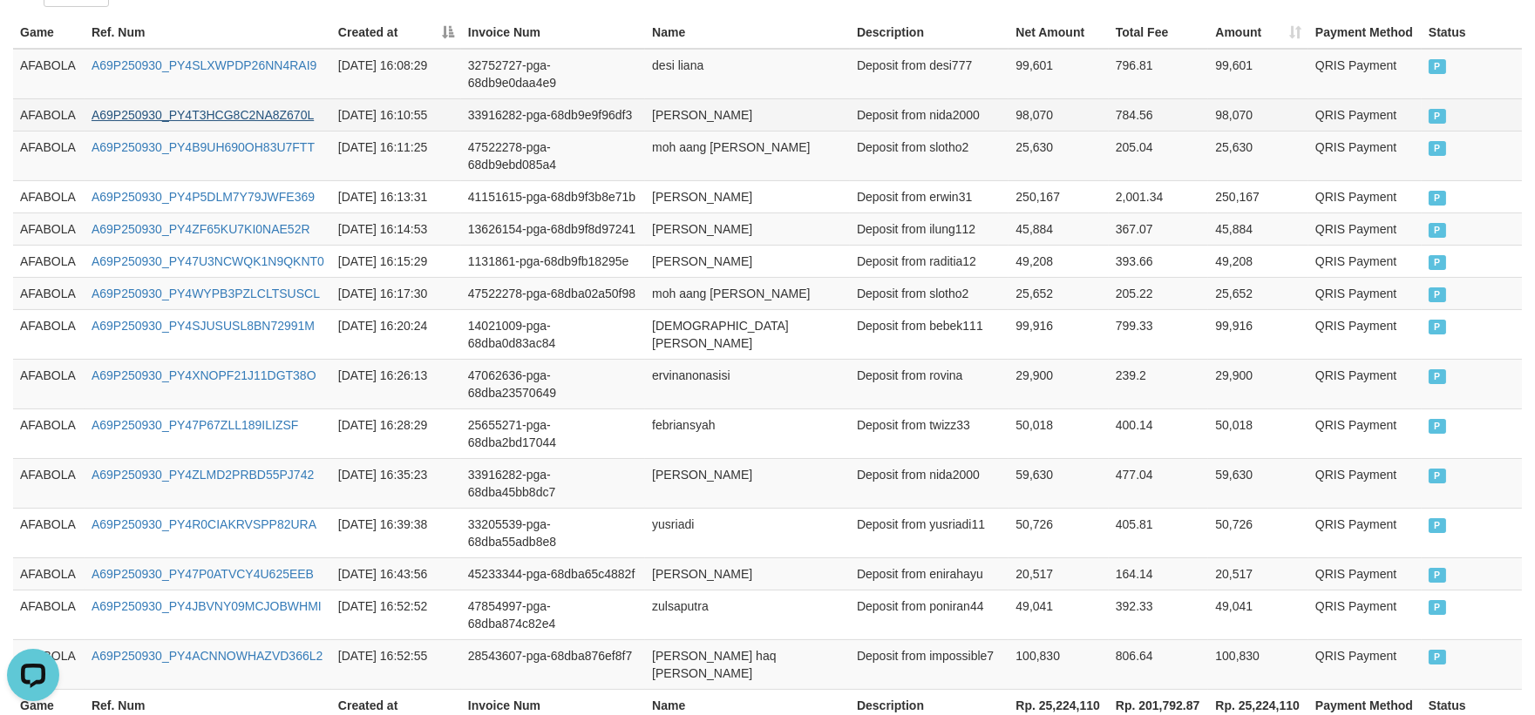
scroll to position [418, 0]
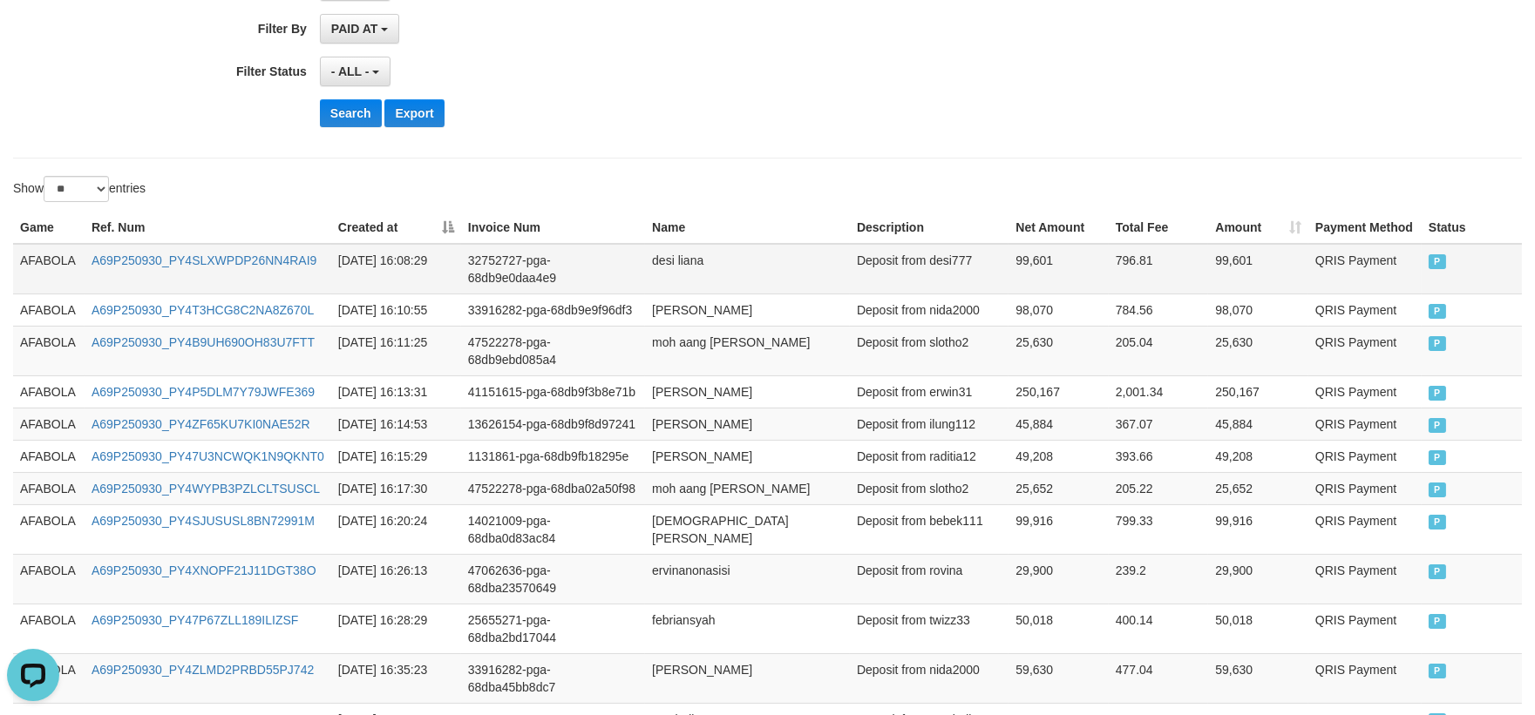
click at [32, 270] on td "AFABOLA" at bounding box center [48, 269] width 71 height 51
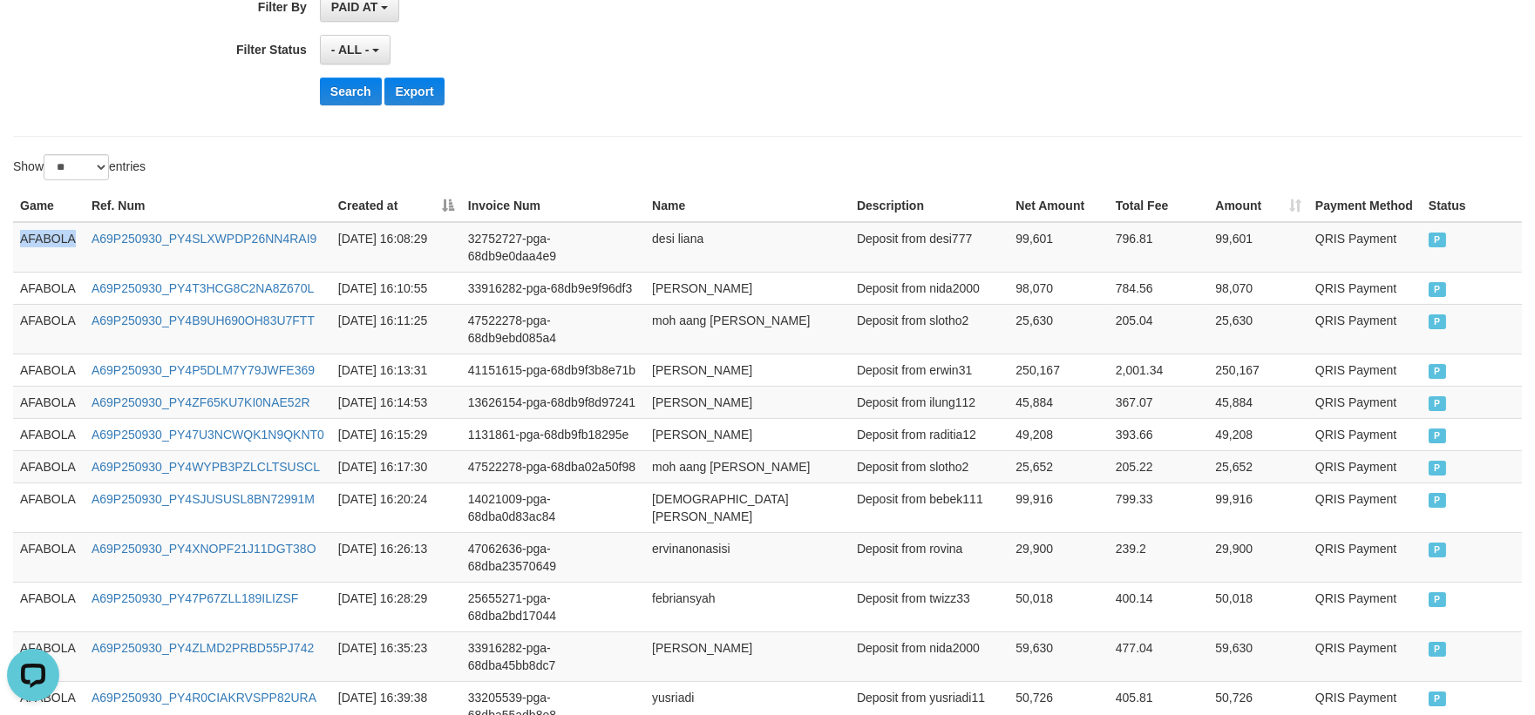
scroll to position [708, 0]
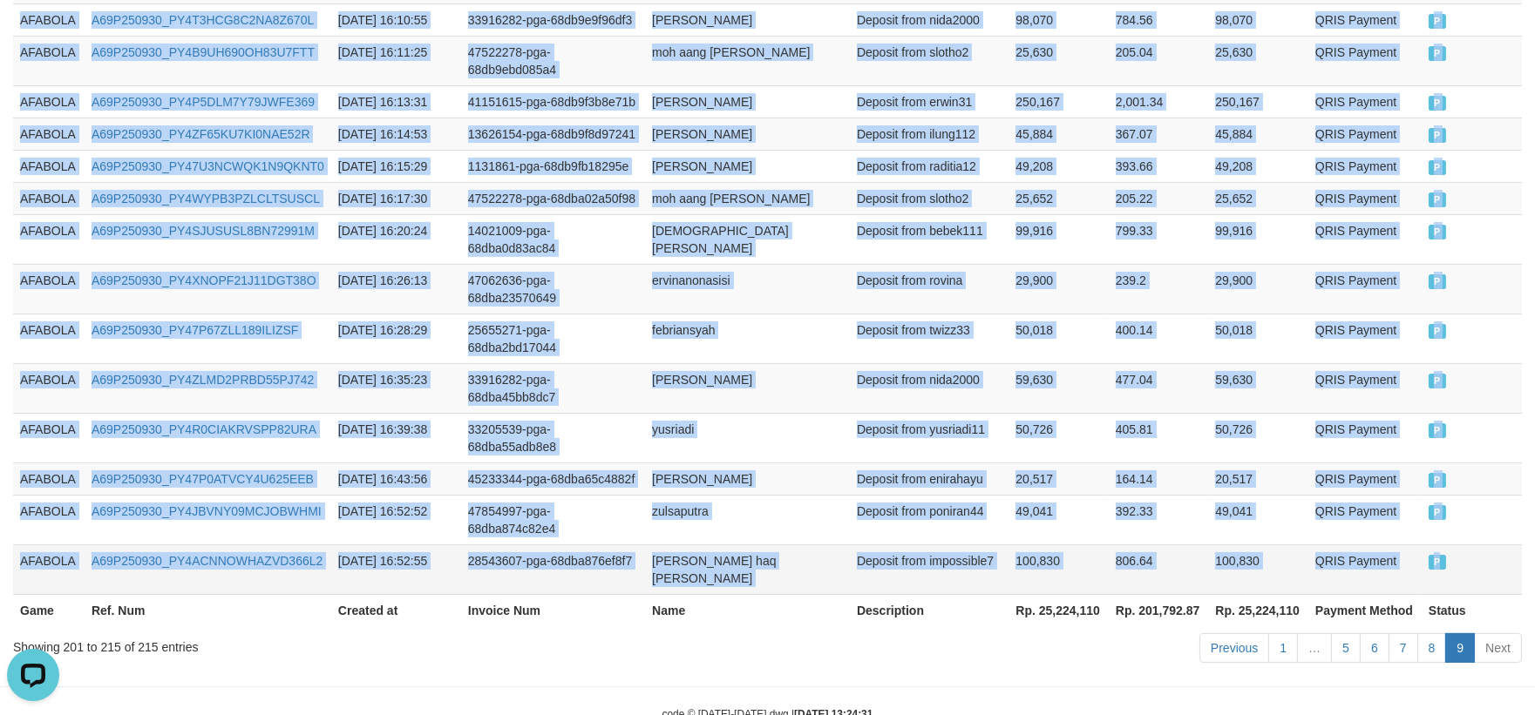
click at [1478, 545] on td "P" at bounding box center [1471, 570] width 100 height 50
copy tbody "AFABOLA A69P250930_PY4SLXWPDP26NN4RAI9 [DATE] 16:08:29 32752727-pga-68db9e0daa4…"
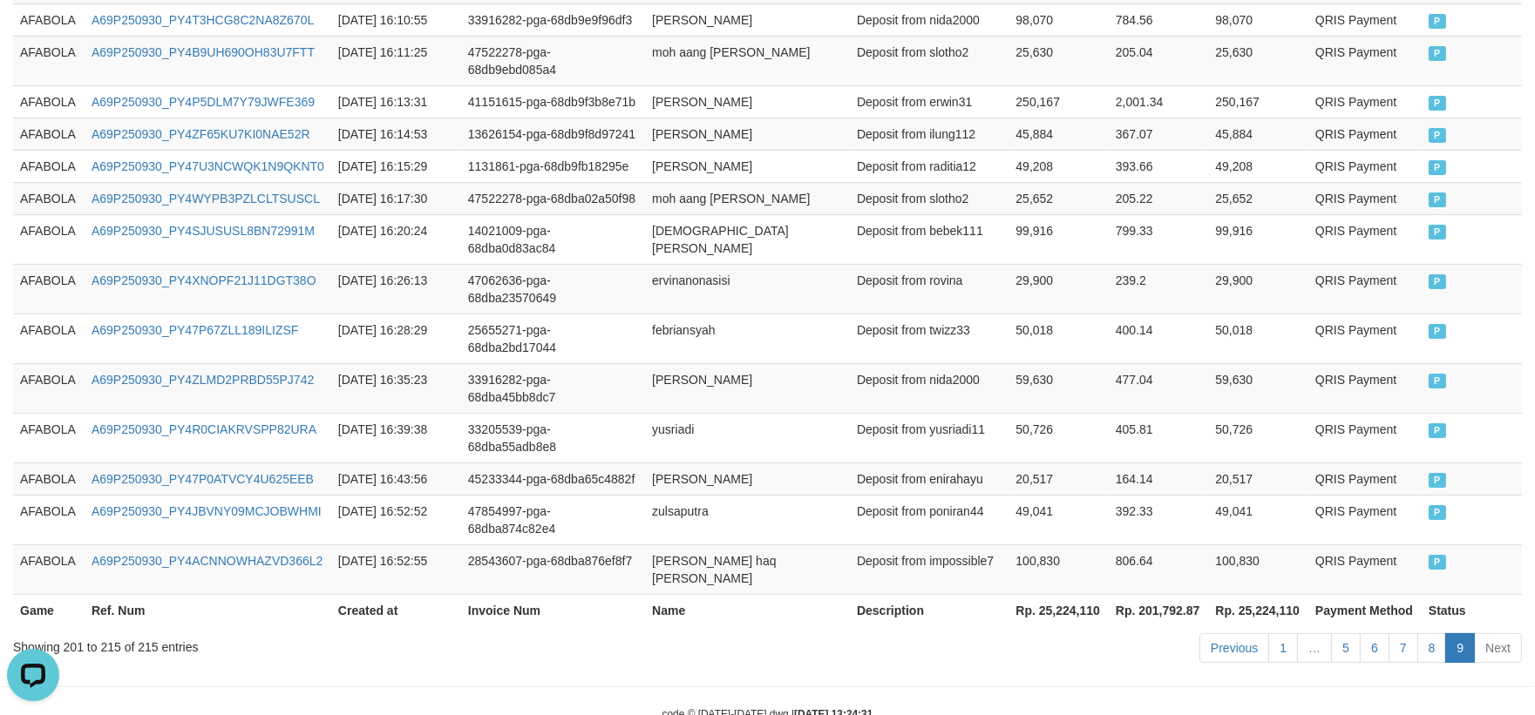
click at [905, 649] on body "Toggle navigation Home Bank Account List Load By Website Group [ISPORT] AFABOLA…" at bounding box center [767, 29] width 1535 height 1474
click at [1288, 634] on link "1" at bounding box center [1283, 649] width 30 height 30
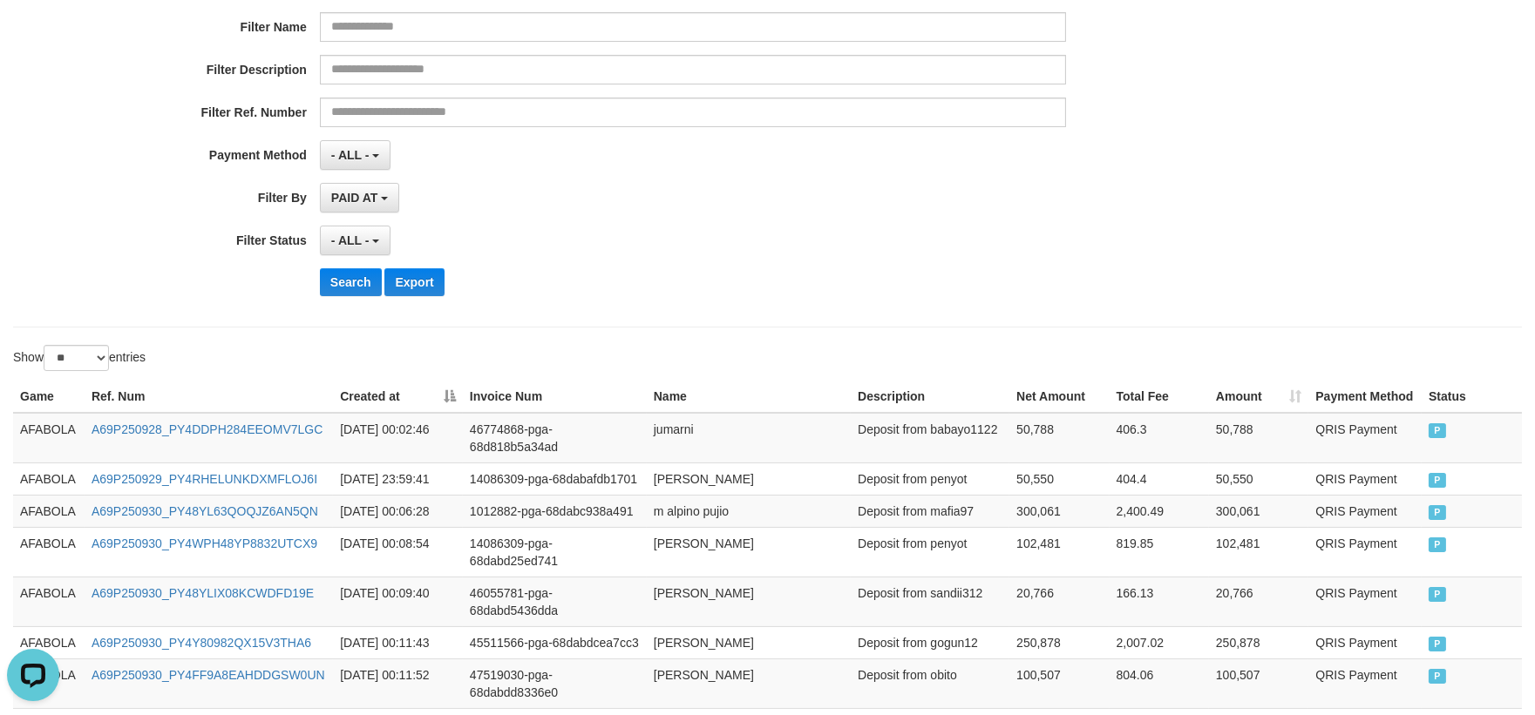
scroll to position [247, 0]
click at [959, 430] on td "Deposit from babayo1122" at bounding box center [930, 441] width 159 height 51
copy td "babayo1122"
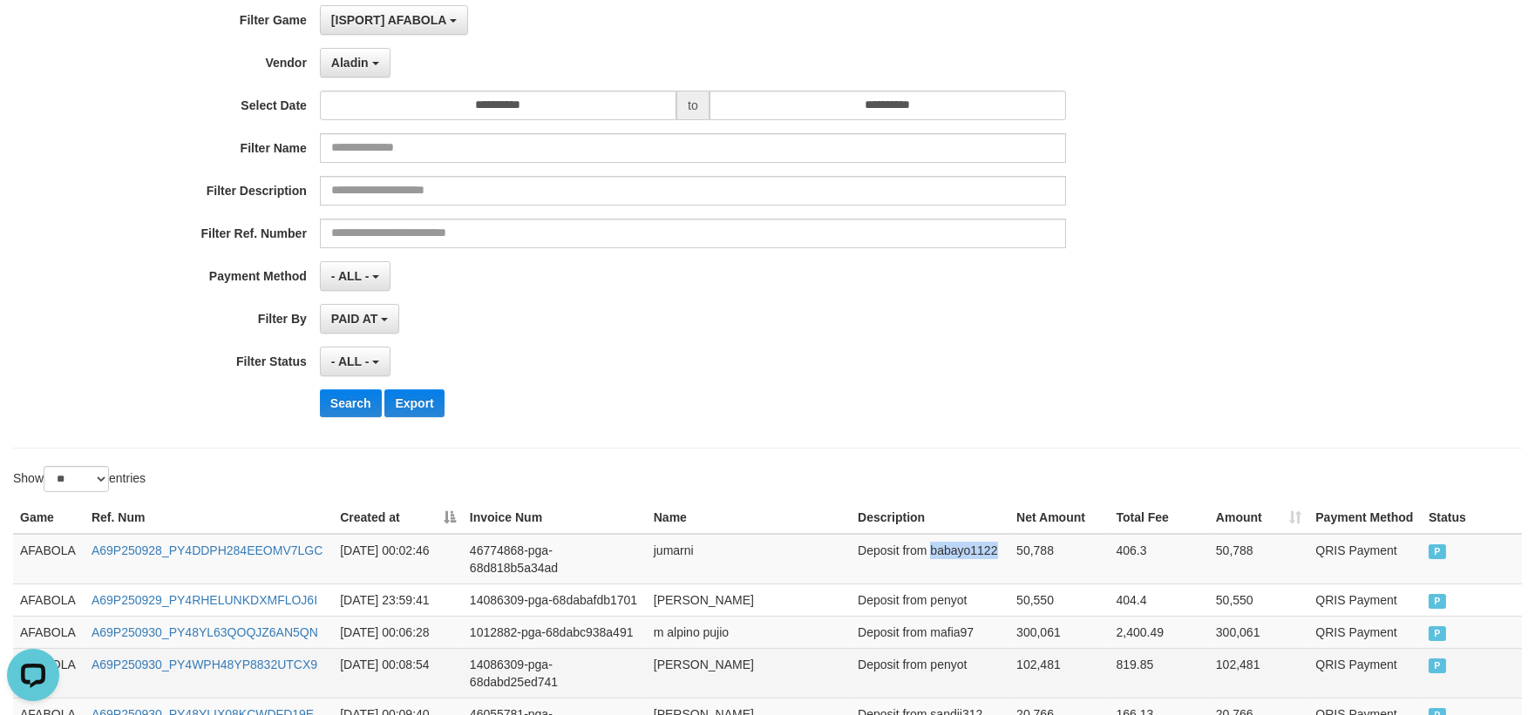
scroll to position [290, 0]
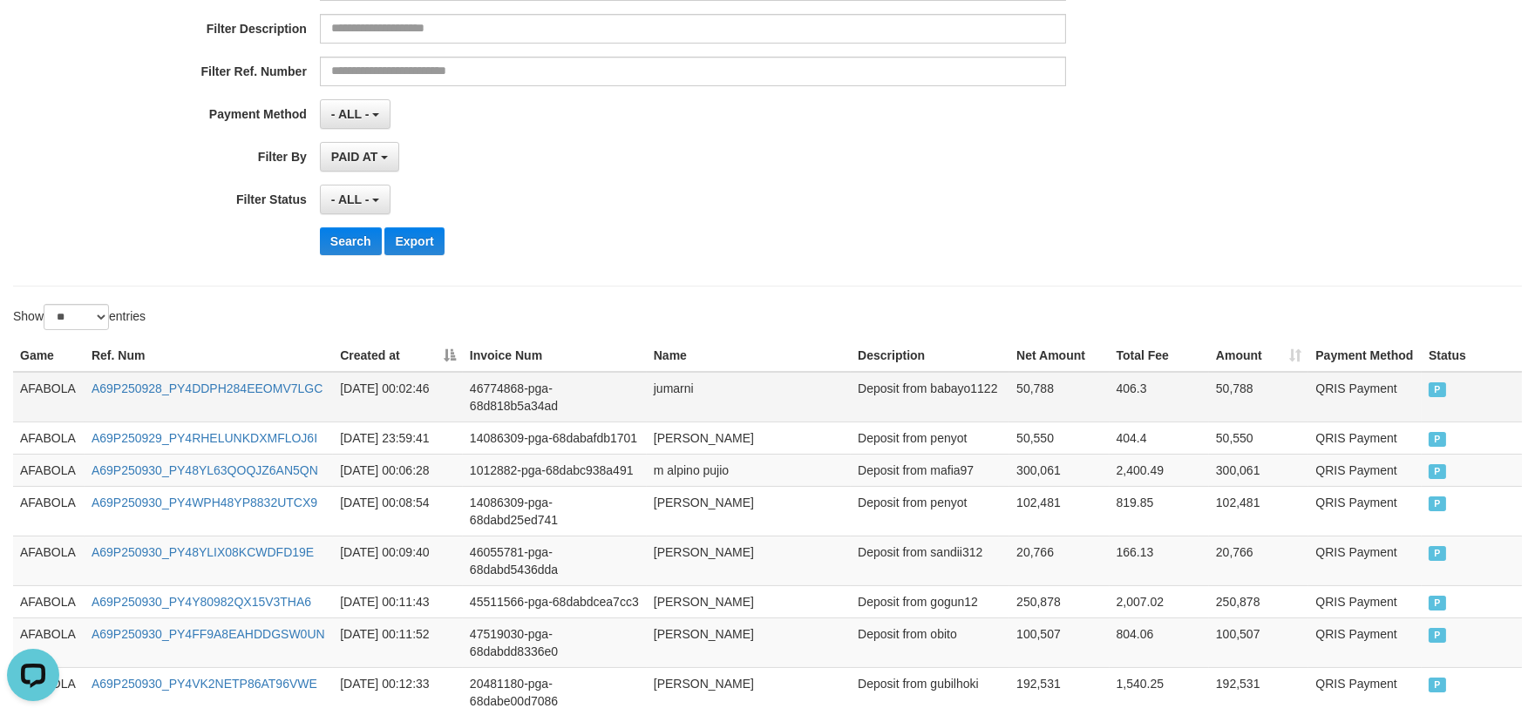
click at [634, 407] on td "46774868-pga-68d818b5a34ad" at bounding box center [555, 397] width 184 height 51
click at [666, 394] on td "jumarni" at bounding box center [749, 397] width 204 height 51
copy td "jumarni"
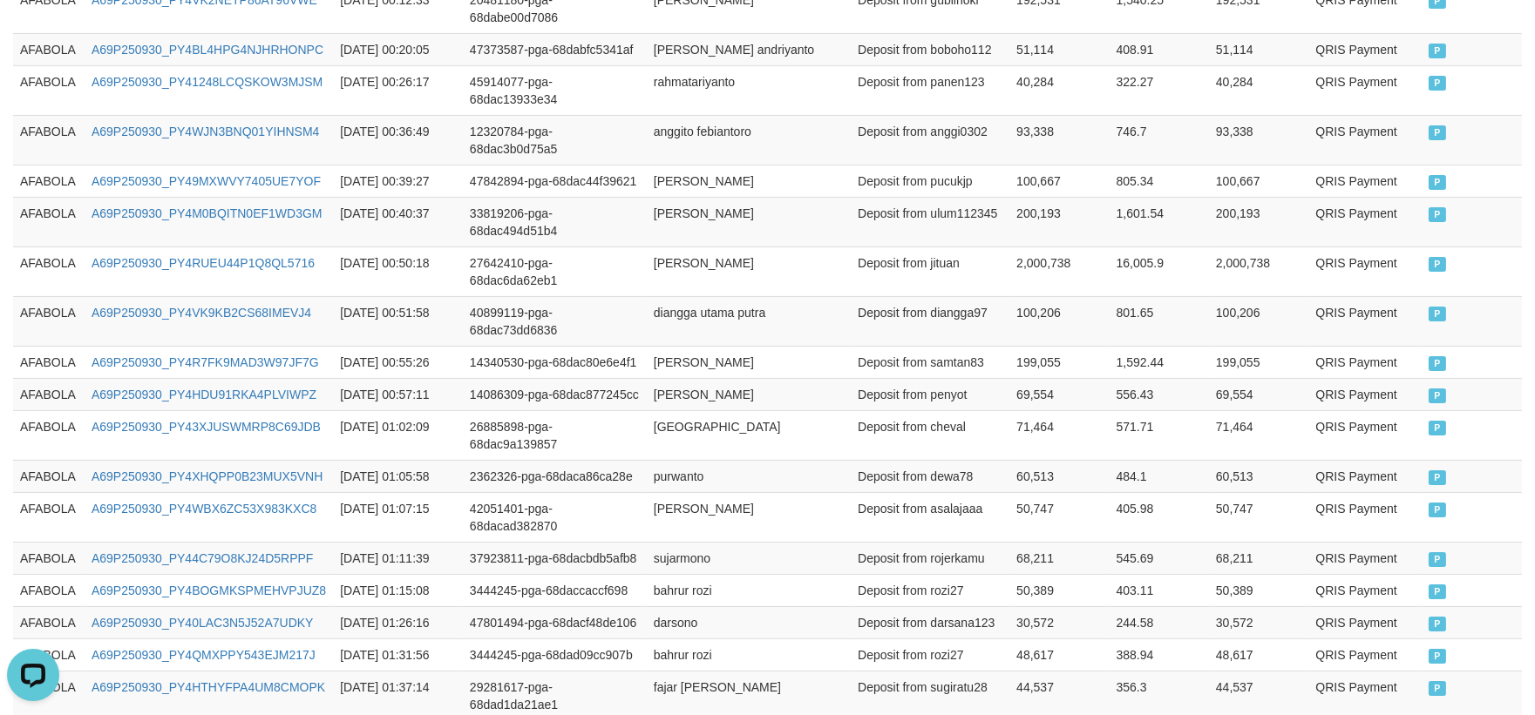
scroll to position [1119, 0]
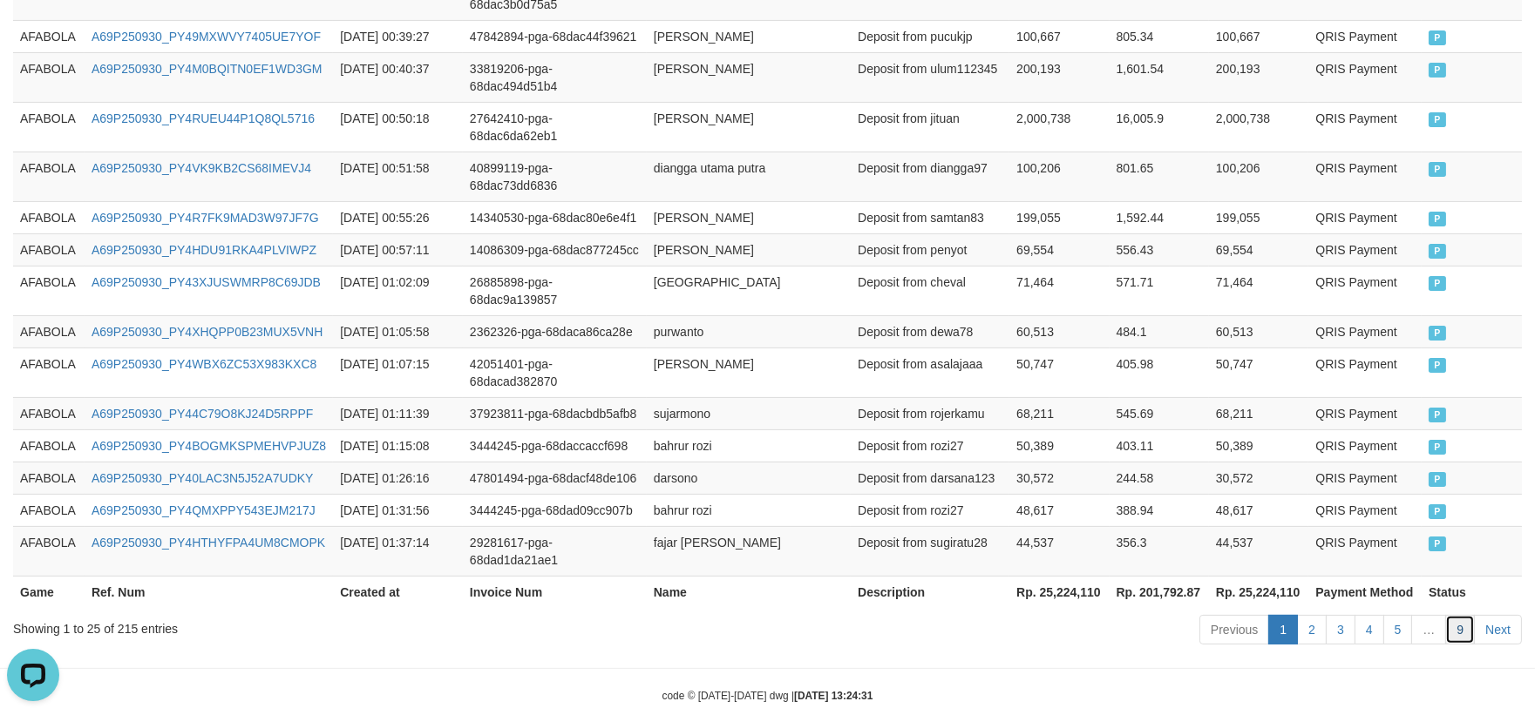
click at [1453, 615] on link "9" at bounding box center [1460, 630] width 30 height 30
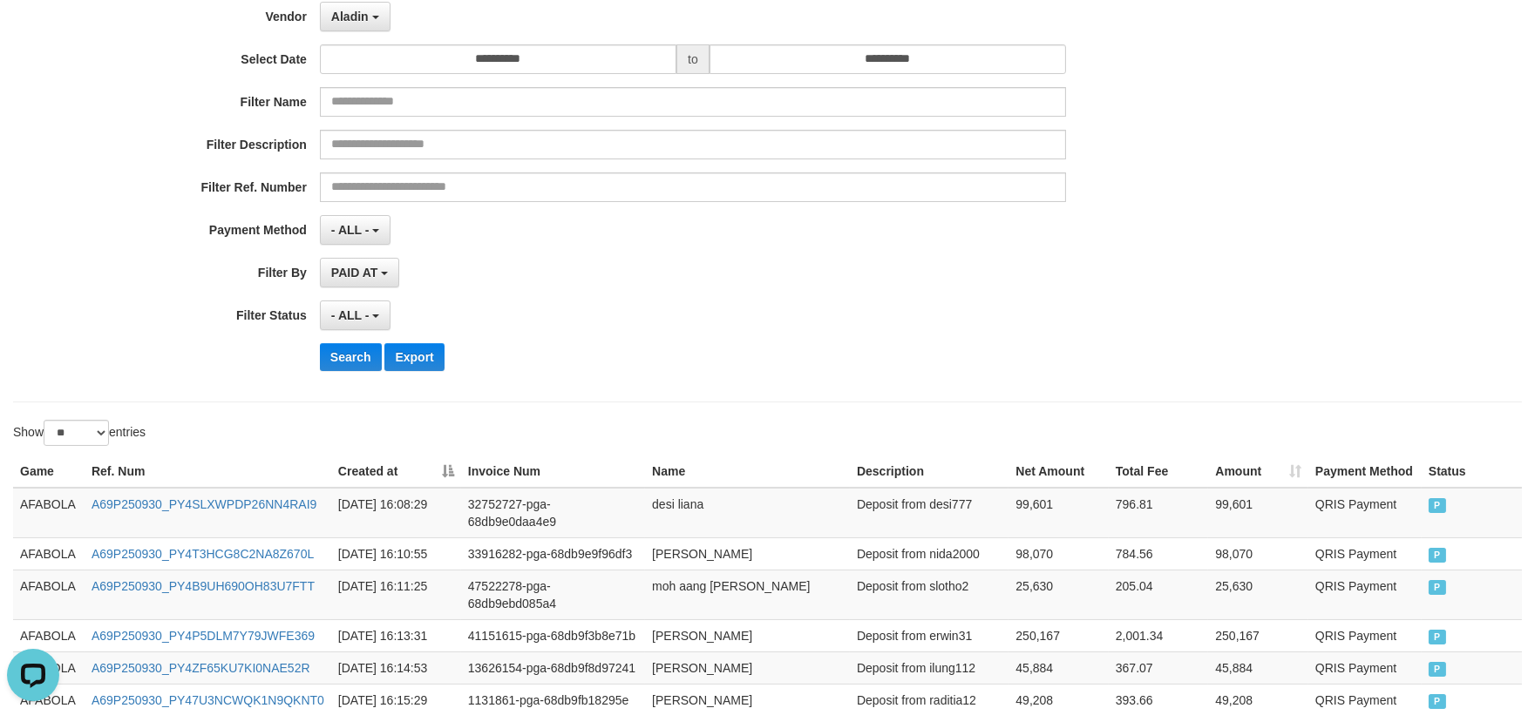
scroll to position [0, 0]
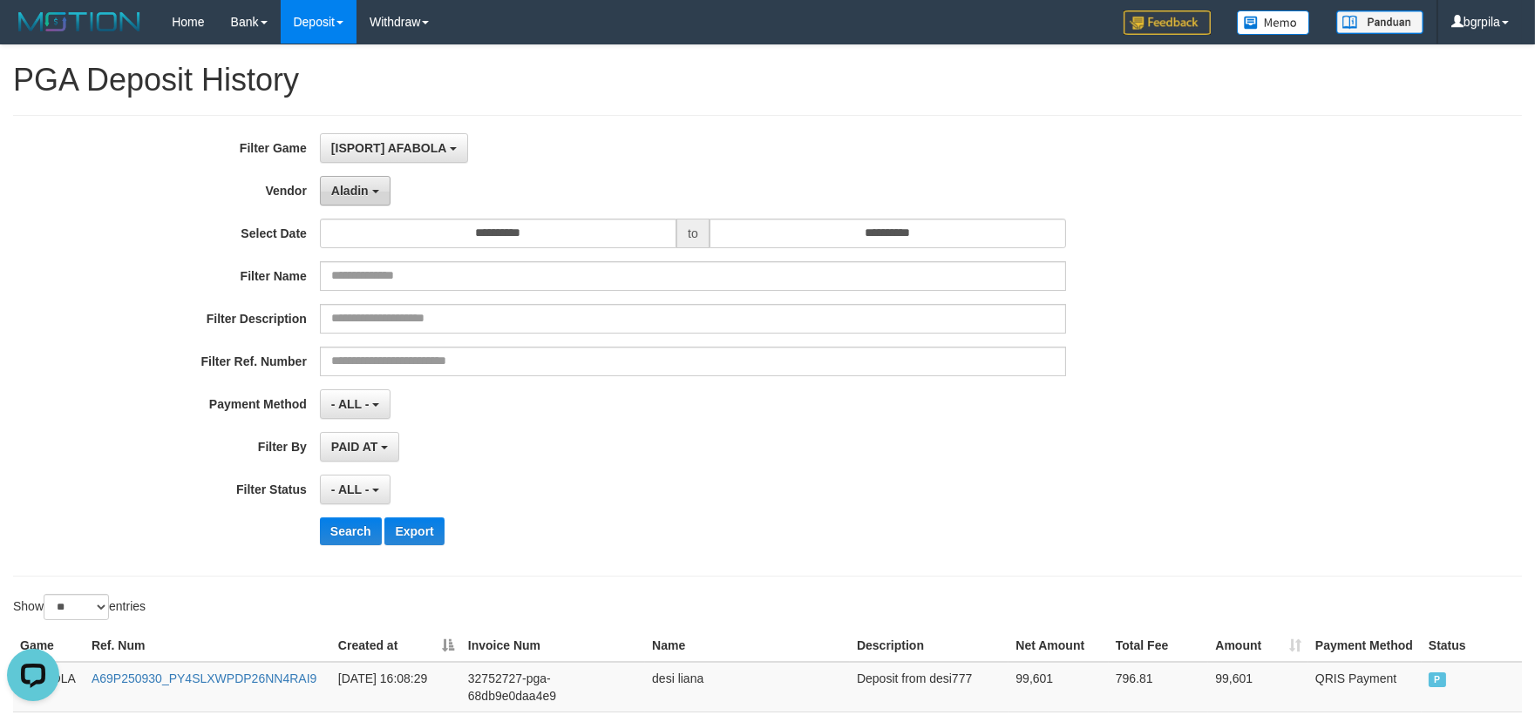
click at [363, 195] on span "Aladin" at bounding box center [349, 191] width 37 height 14
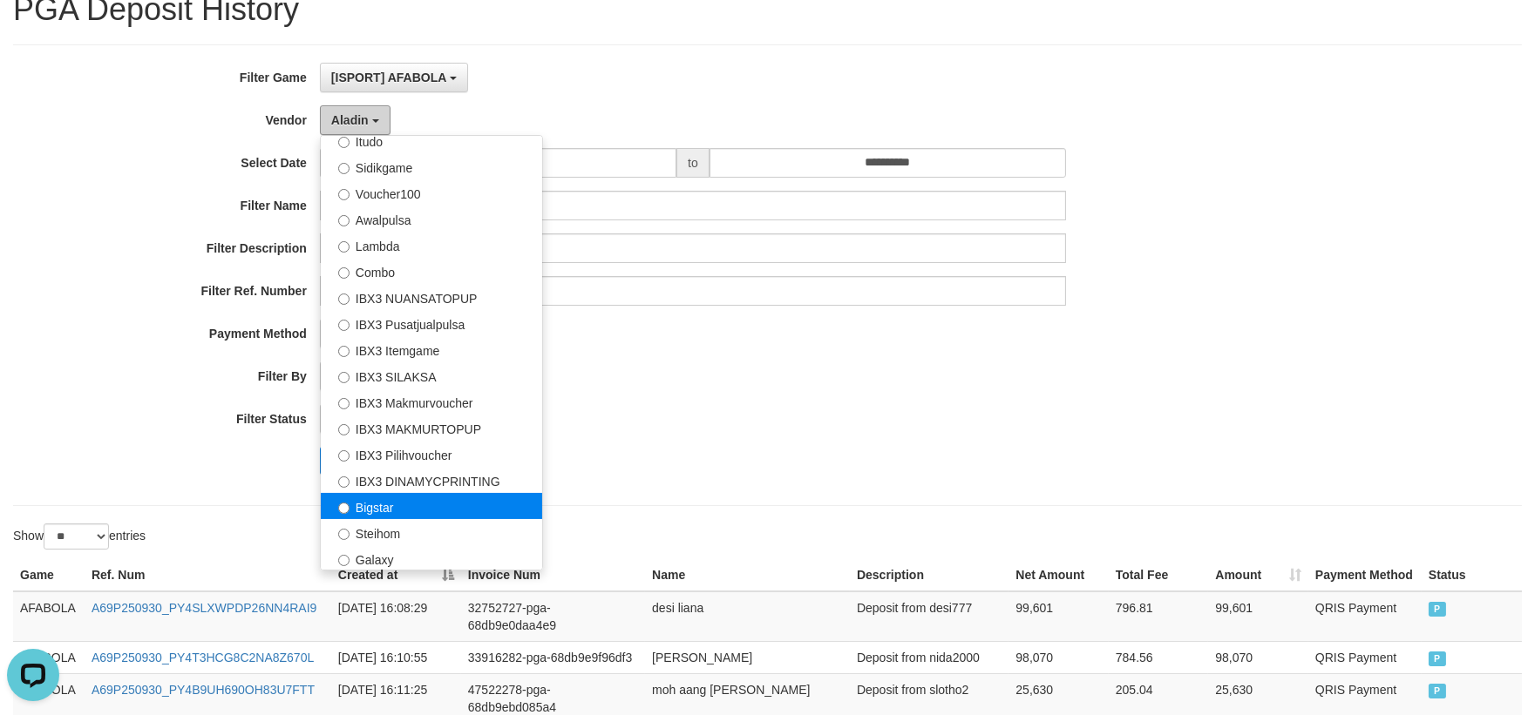
scroll to position [193, 0]
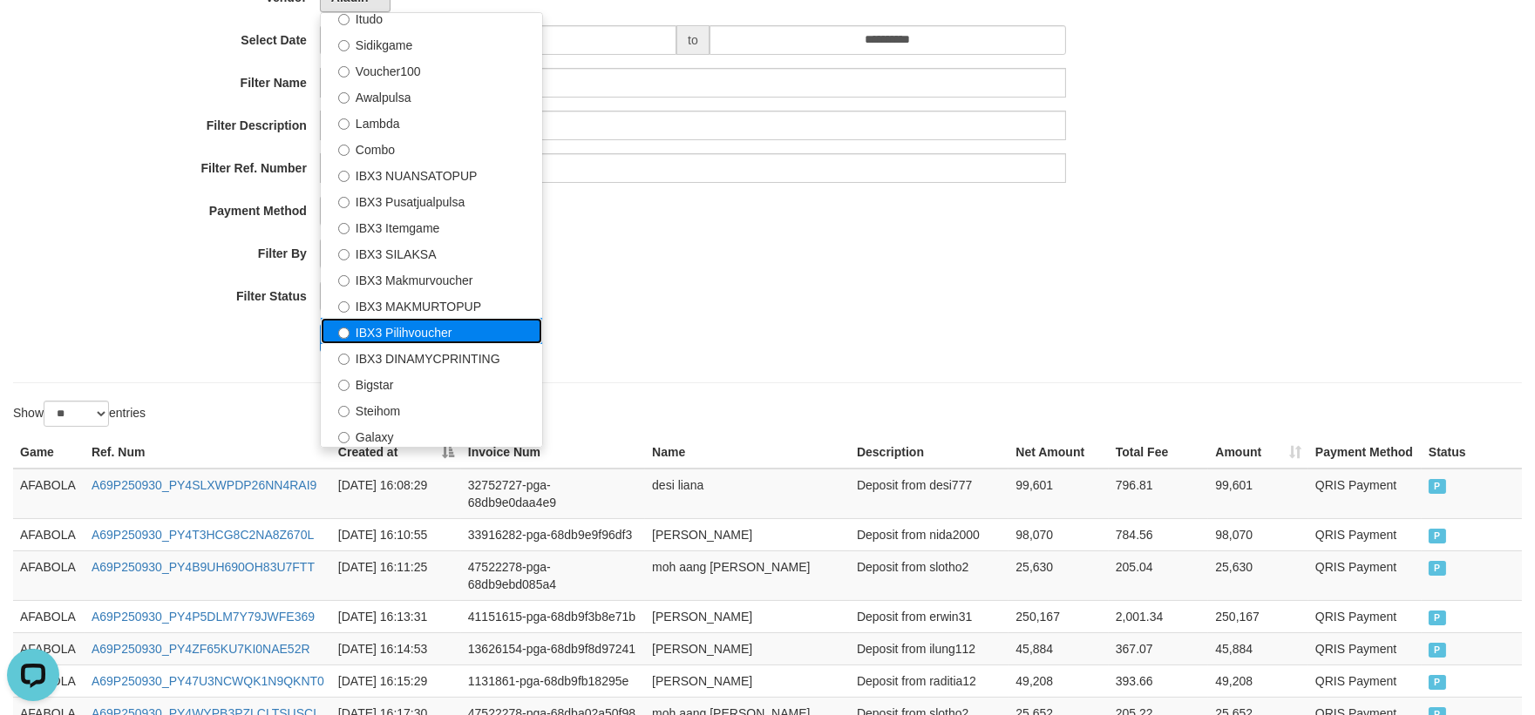
click at [425, 335] on label "IBX3 Pilihvoucher" at bounding box center [431, 331] width 221 height 26
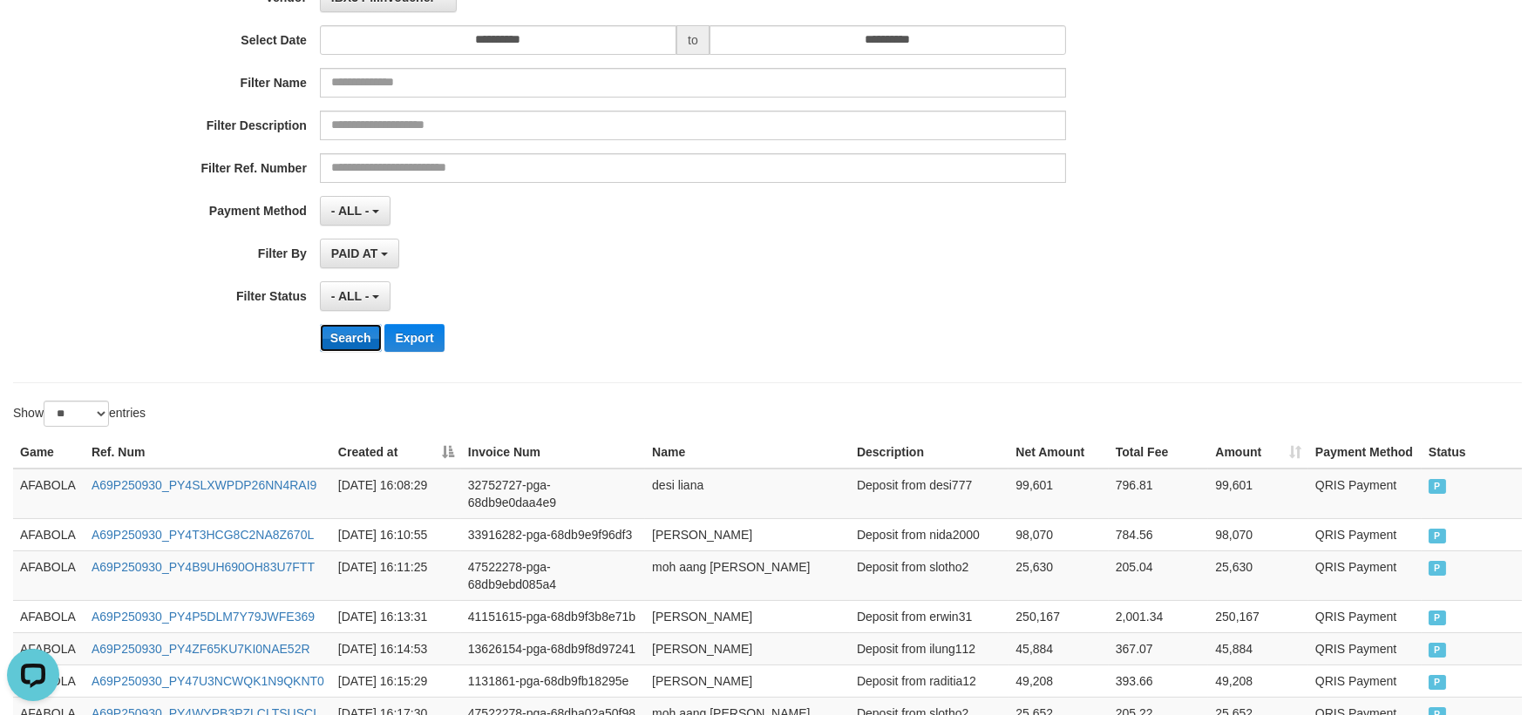
click at [355, 326] on button "Search" at bounding box center [351, 338] width 62 height 28
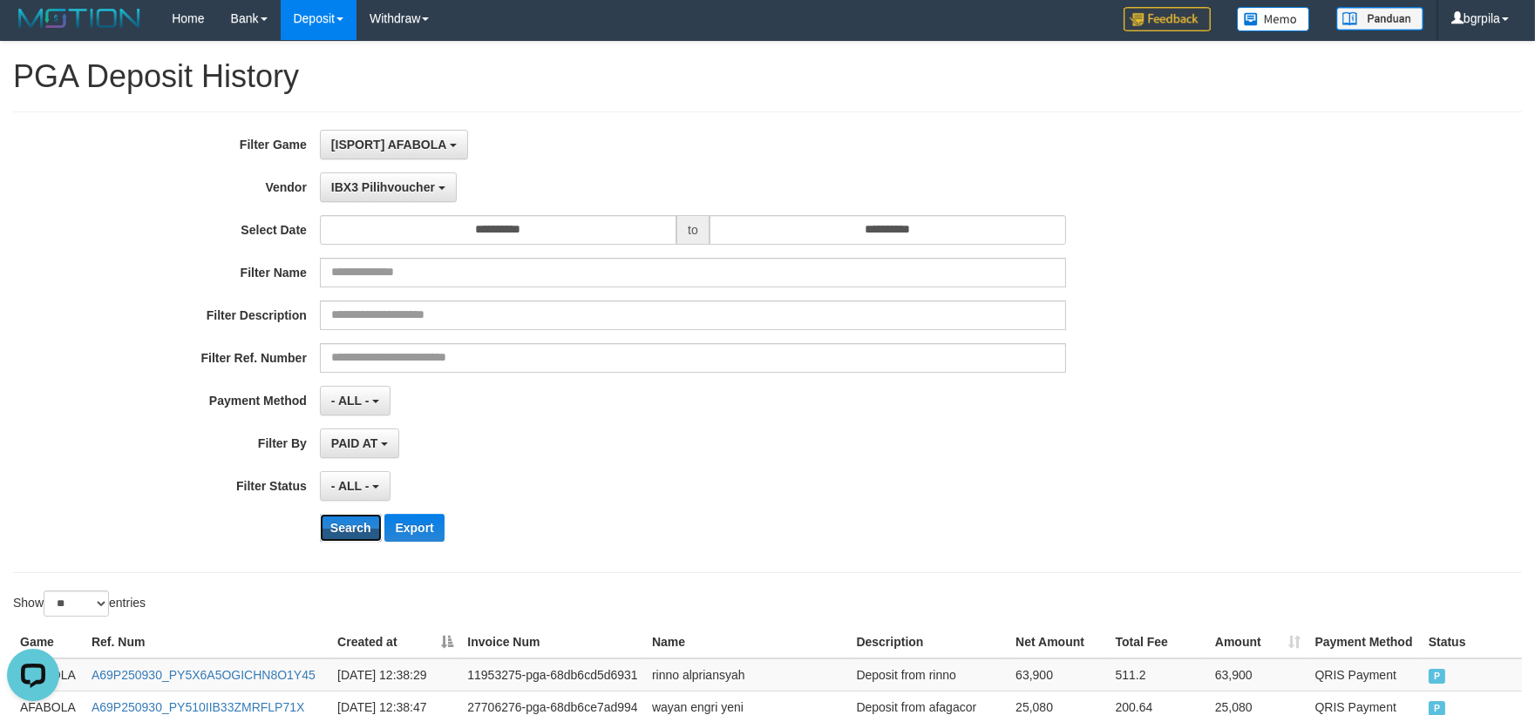
scroll to position [0, 0]
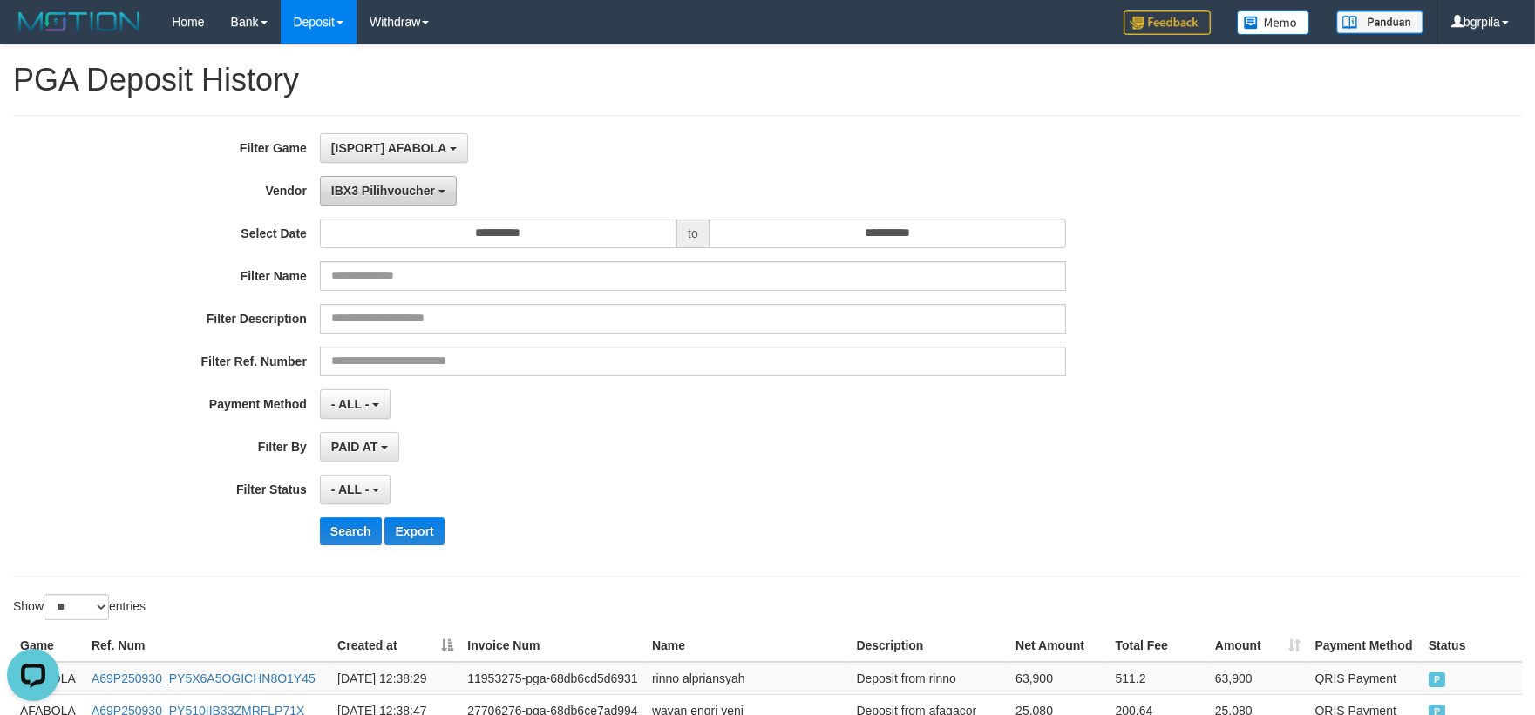
click at [431, 195] on span "IBX3 Pilihvoucher" at bounding box center [383, 191] width 104 height 14
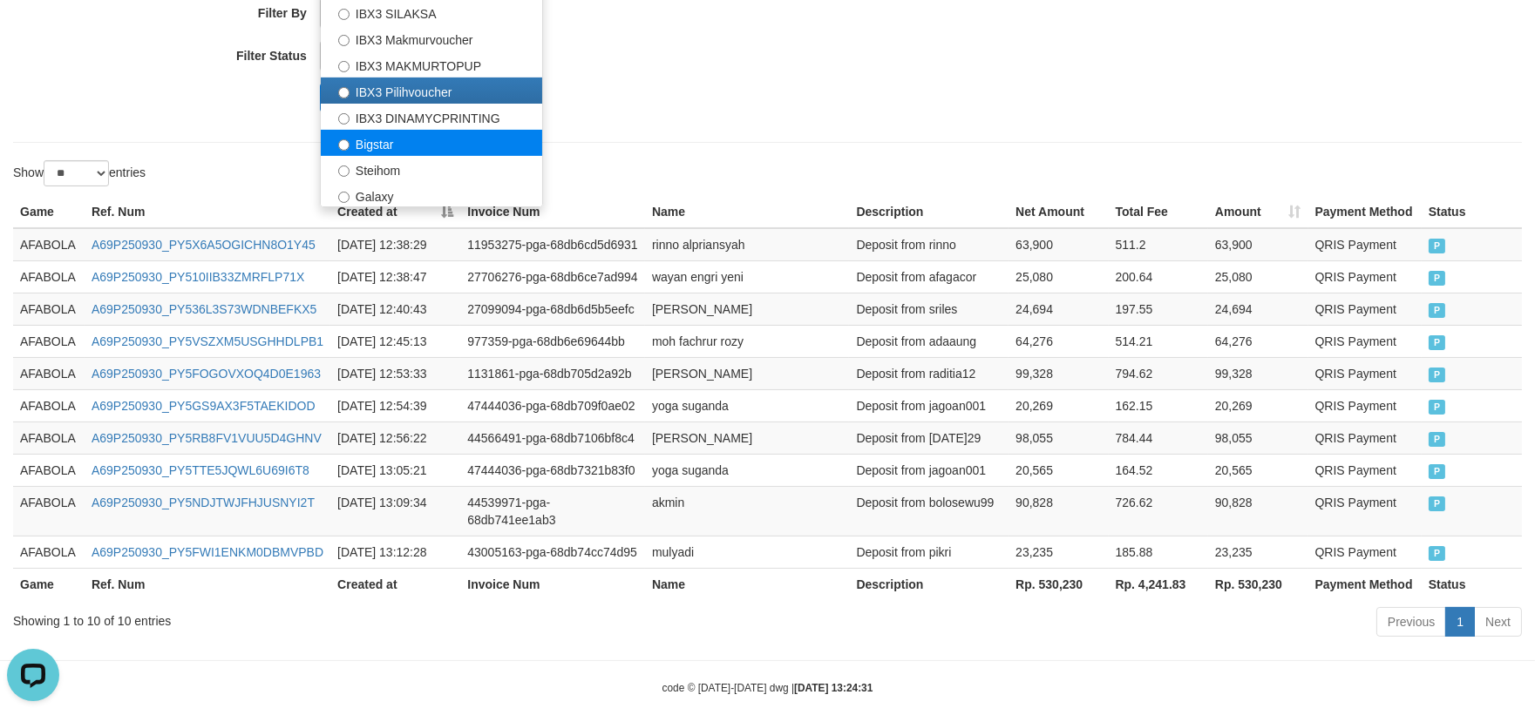
scroll to position [460, 0]
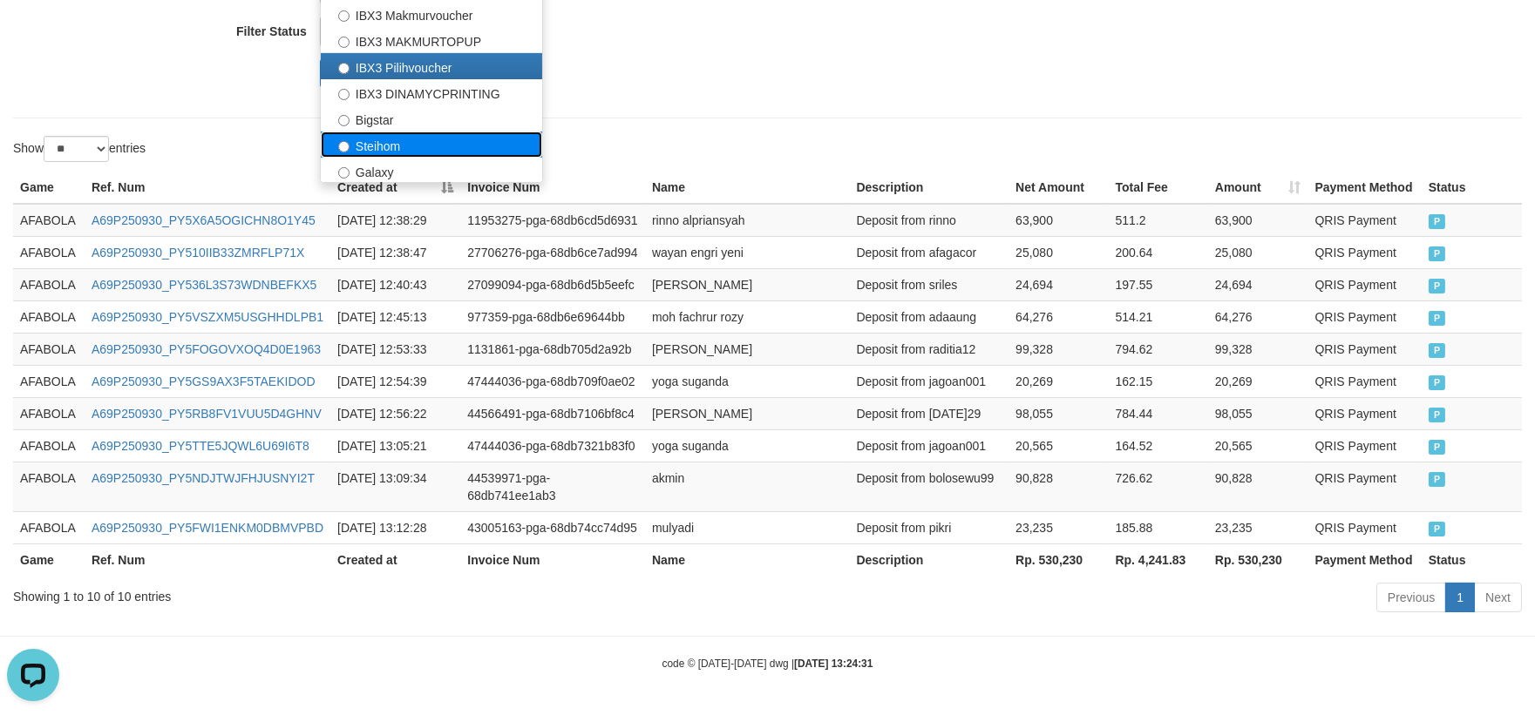
click at [450, 143] on label "Steihom" at bounding box center [431, 145] width 221 height 26
select select "**********"
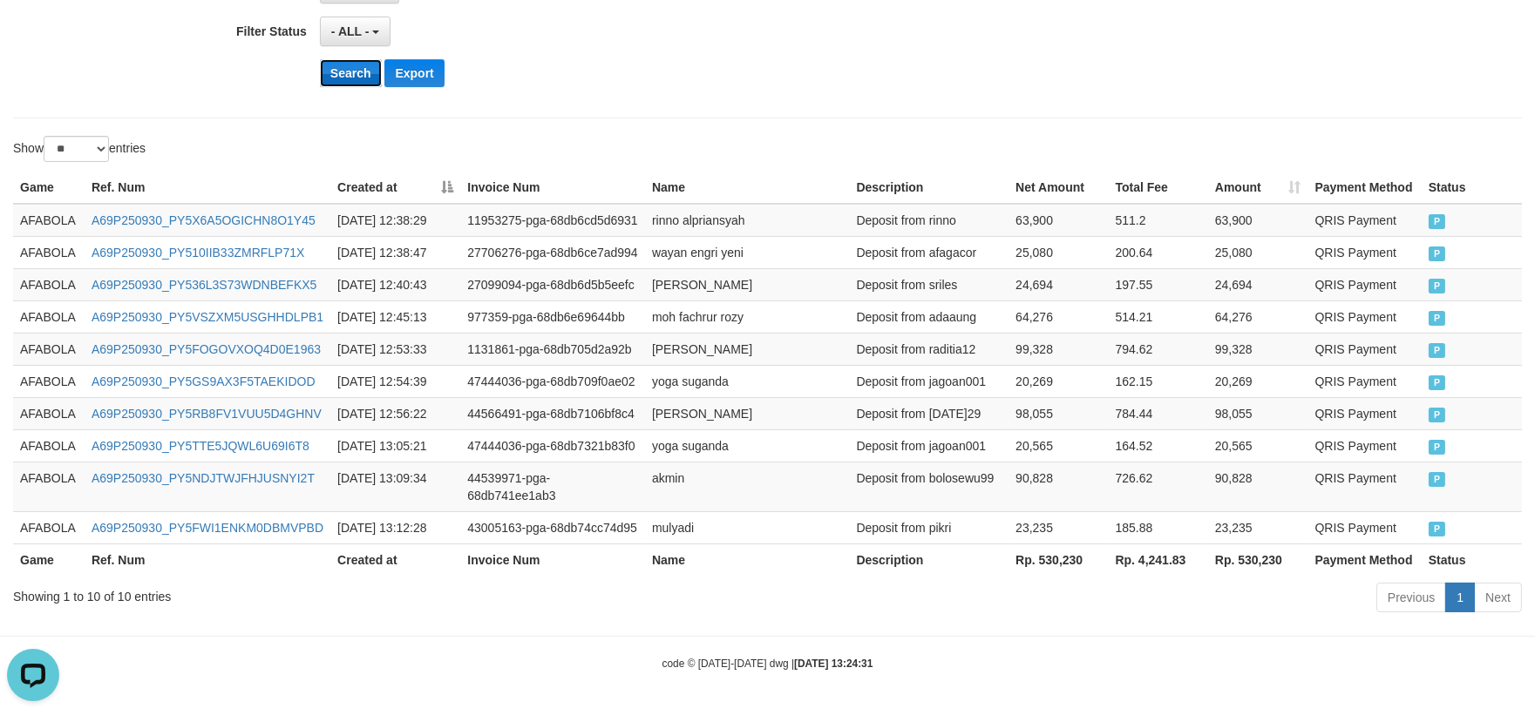
click at [342, 73] on button "Search" at bounding box center [351, 73] width 62 height 28
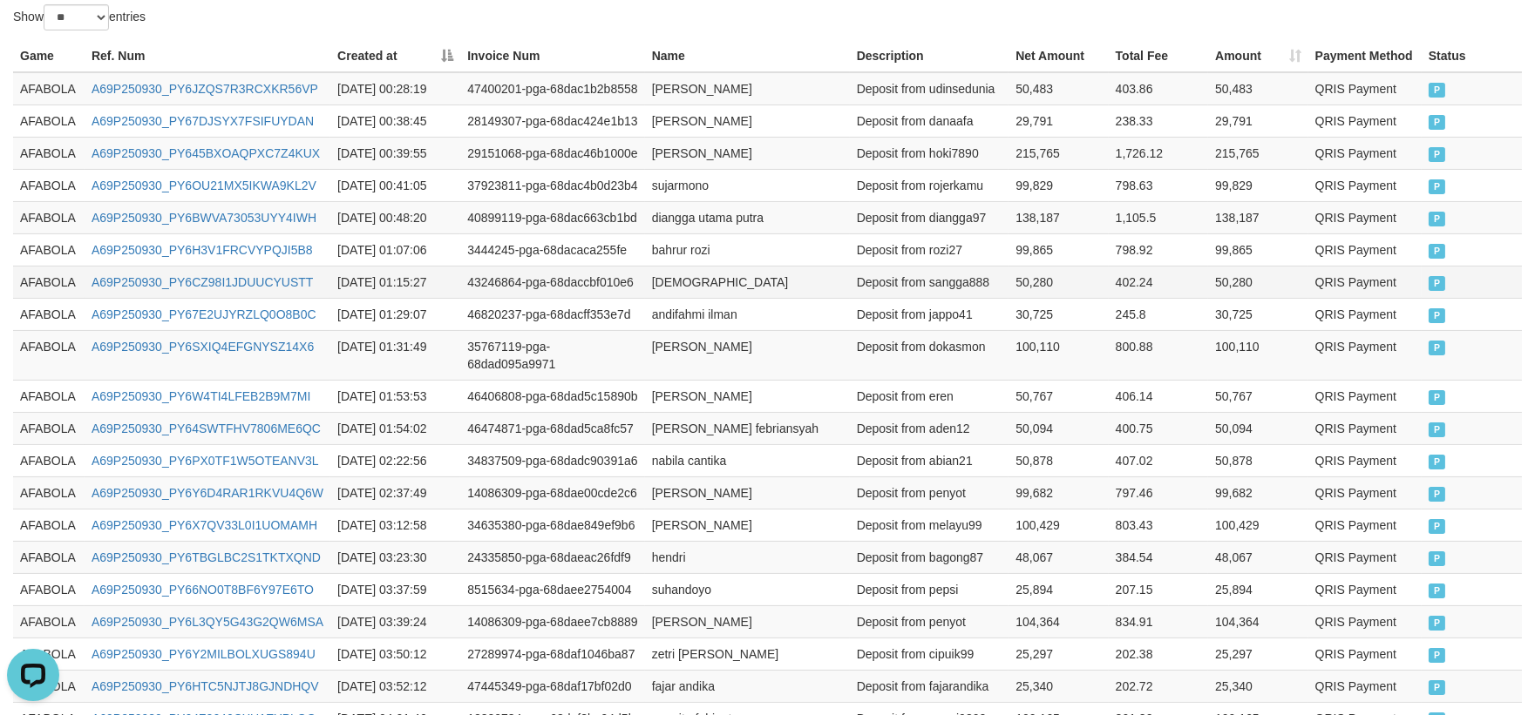
scroll to position [848, 0]
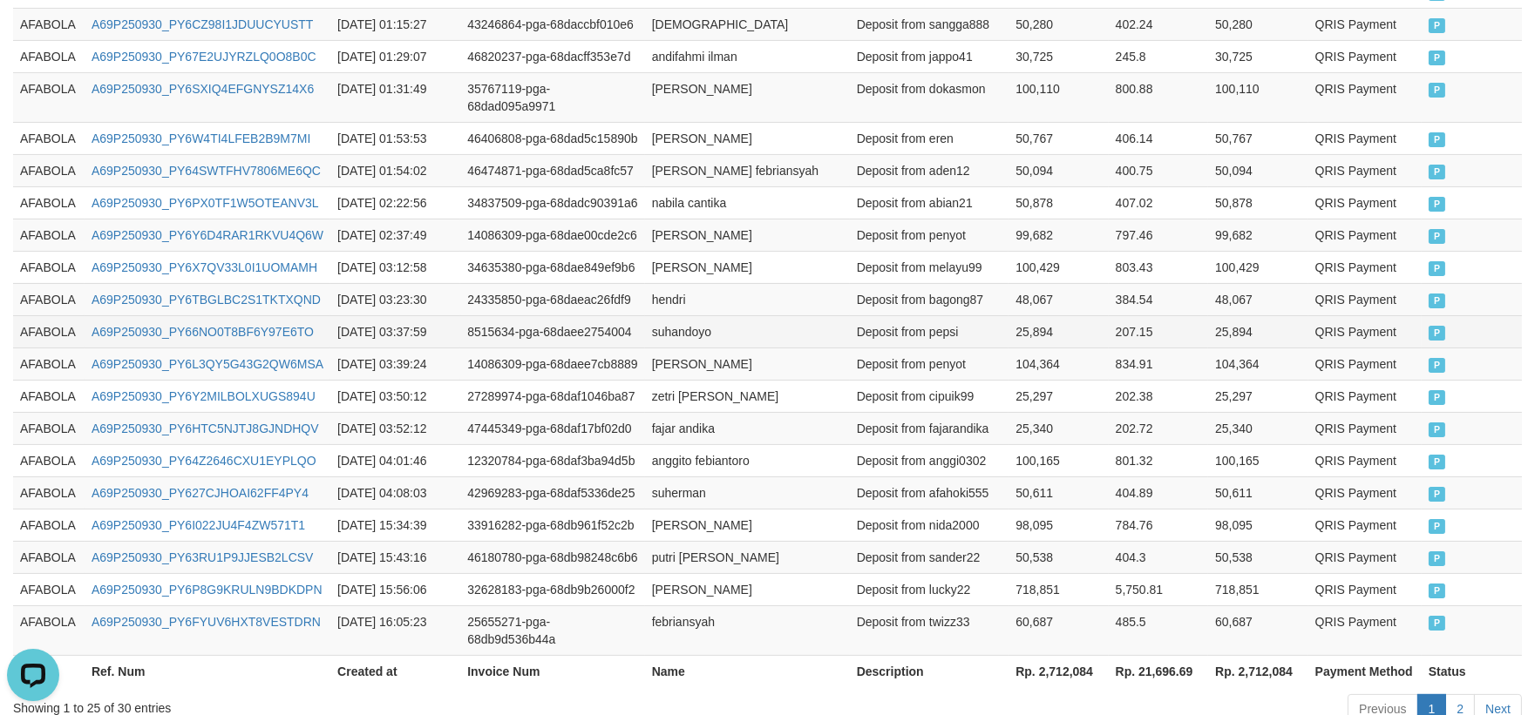
click at [857, 315] on td "Deposit from pepsi" at bounding box center [929, 331] width 159 height 32
click at [1086, 348] on td "104,364" at bounding box center [1057, 364] width 99 height 32
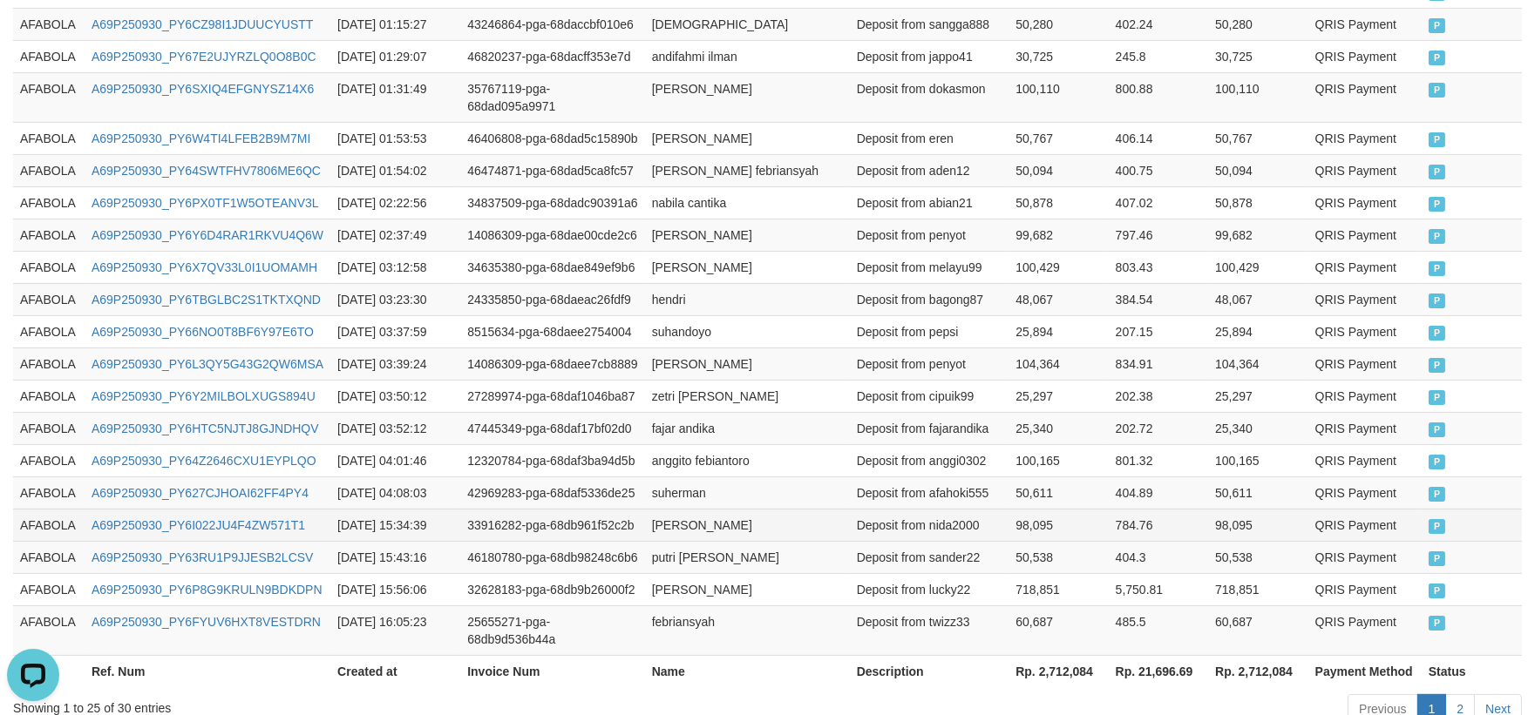
click at [45, 517] on td "AFABOLA" at bounding box center [48, 525] width 71 height 32
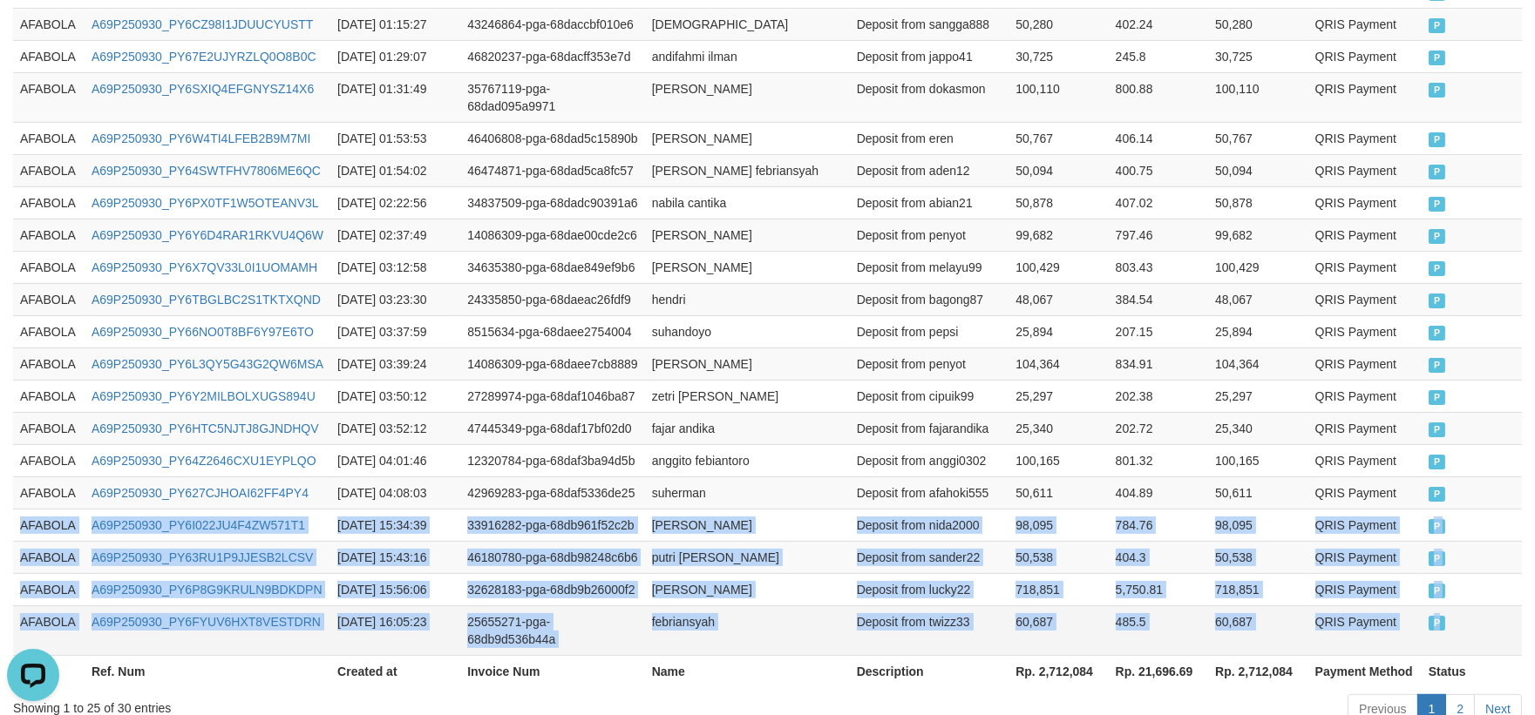
click at [1467, 606] on td "P" at bounding box center [1471, 631] width 100 height 50
copy tbody "AFABOLA A69P250930_PY6I022JU4F4ZW571T1 [DATE] 15:34:39 33916282-pga-68db961f52c…"
click at [1117, 553] on td "404.3" at bounding box center [1157, 557] width 99 height 32
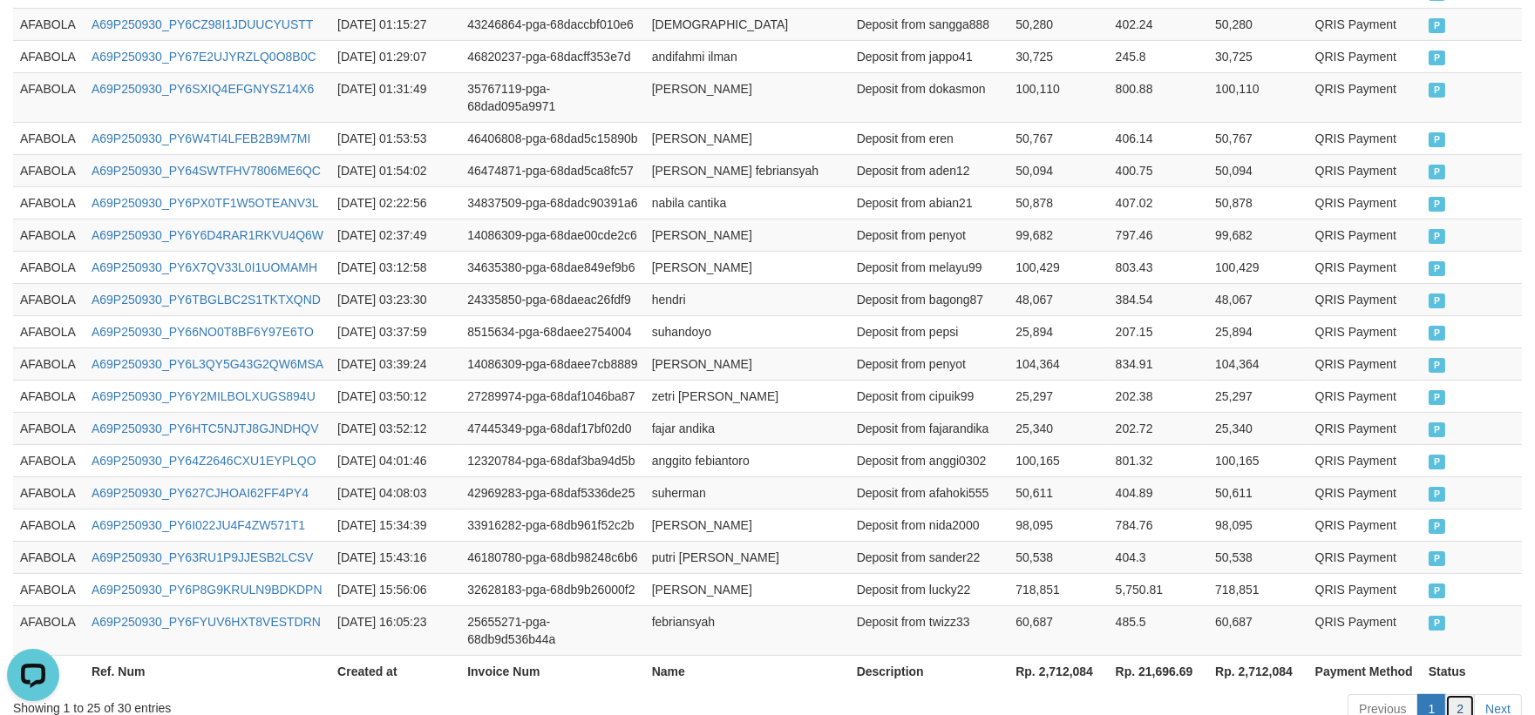
click at [1467, 695] on link "2" at bounding box center [1460, 710] width 30 height 30
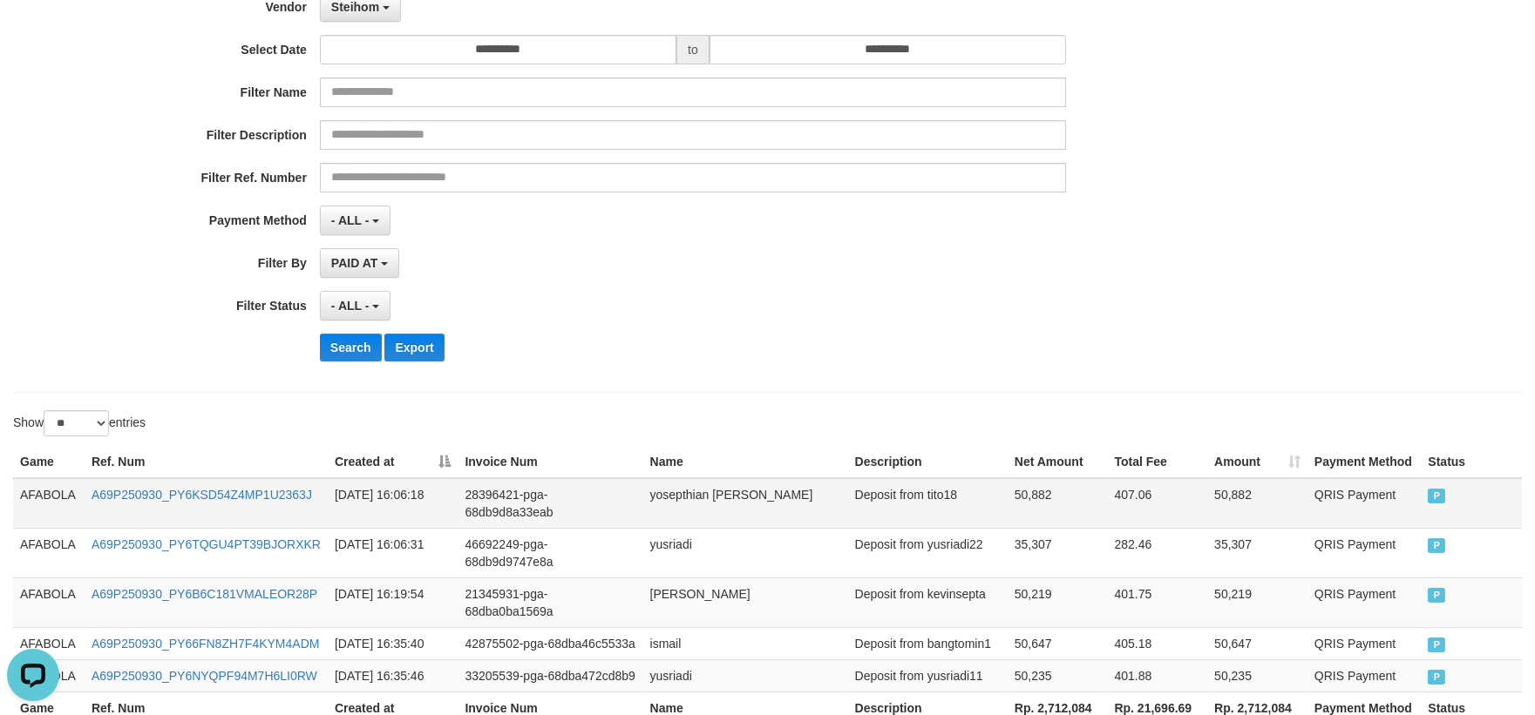
click at [36, 488] on td "AFABOLA" at bounding box center [48, 503] width 71 height 51
drag, startPoint x: 36, startPoint y: 488, endPoint x: 593, endPoint y: 551, distance: 561.2
click at [39, 490] on td "AFABOLA" at bounding box center [48, 503] width 71 height 51
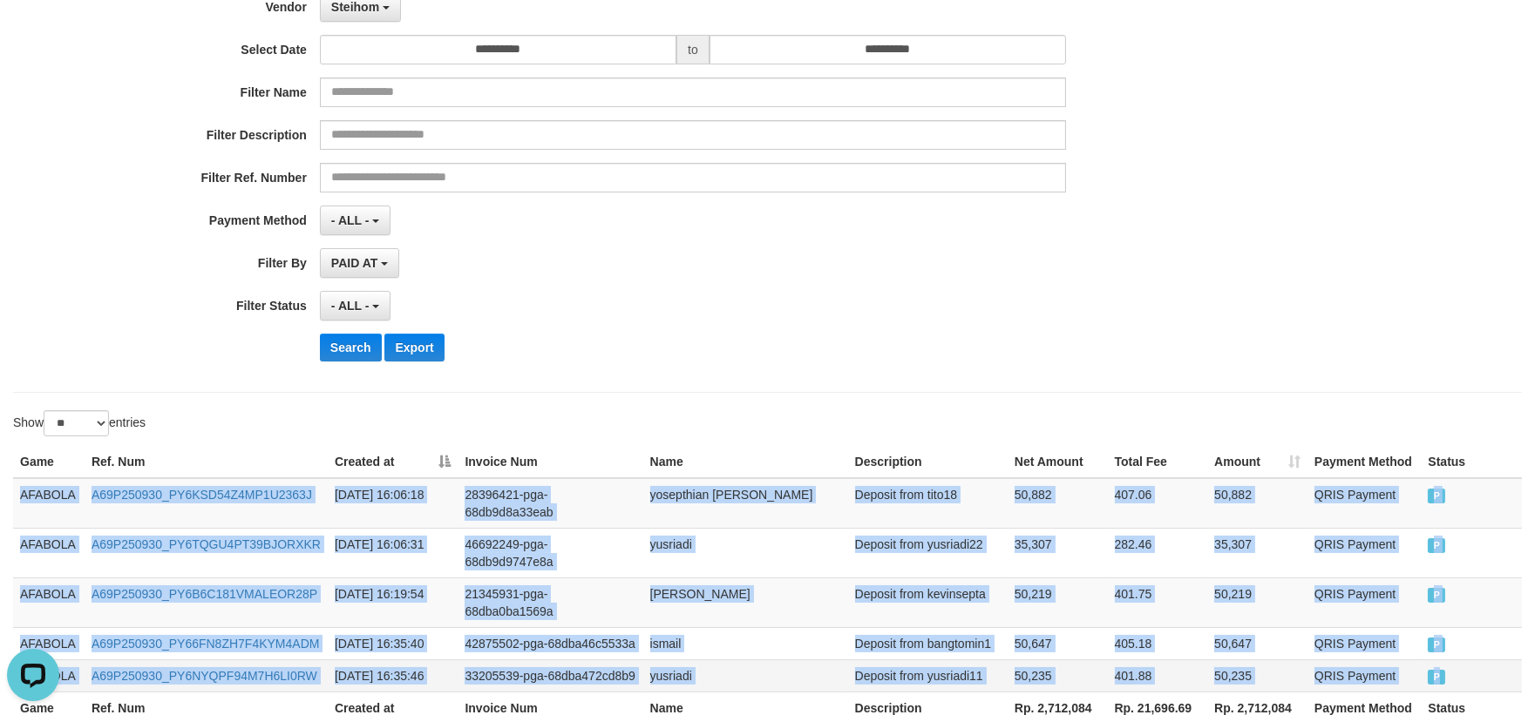
click at [1484, 660] on td "P" at bounding box center [1470, 676] width 101 height 32
copy tbody "AFABOLA A69P250930_PY6KSD54Z4MP1U2363J [DATE] 16:06:18 28396421-pga-68db9d8a33e…"
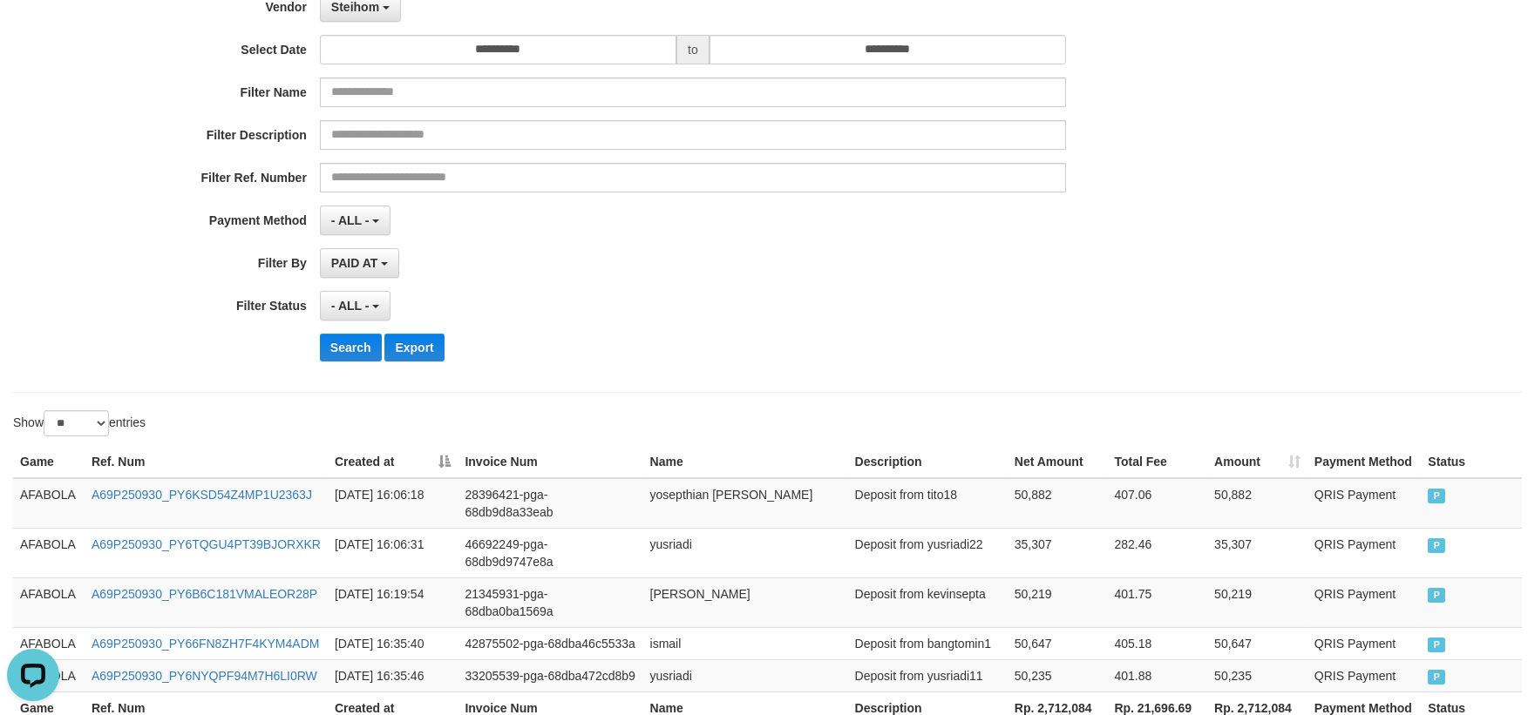
click at [1400, 281] on div "**********" at bounding box center [767, 161] width 1535 height 425
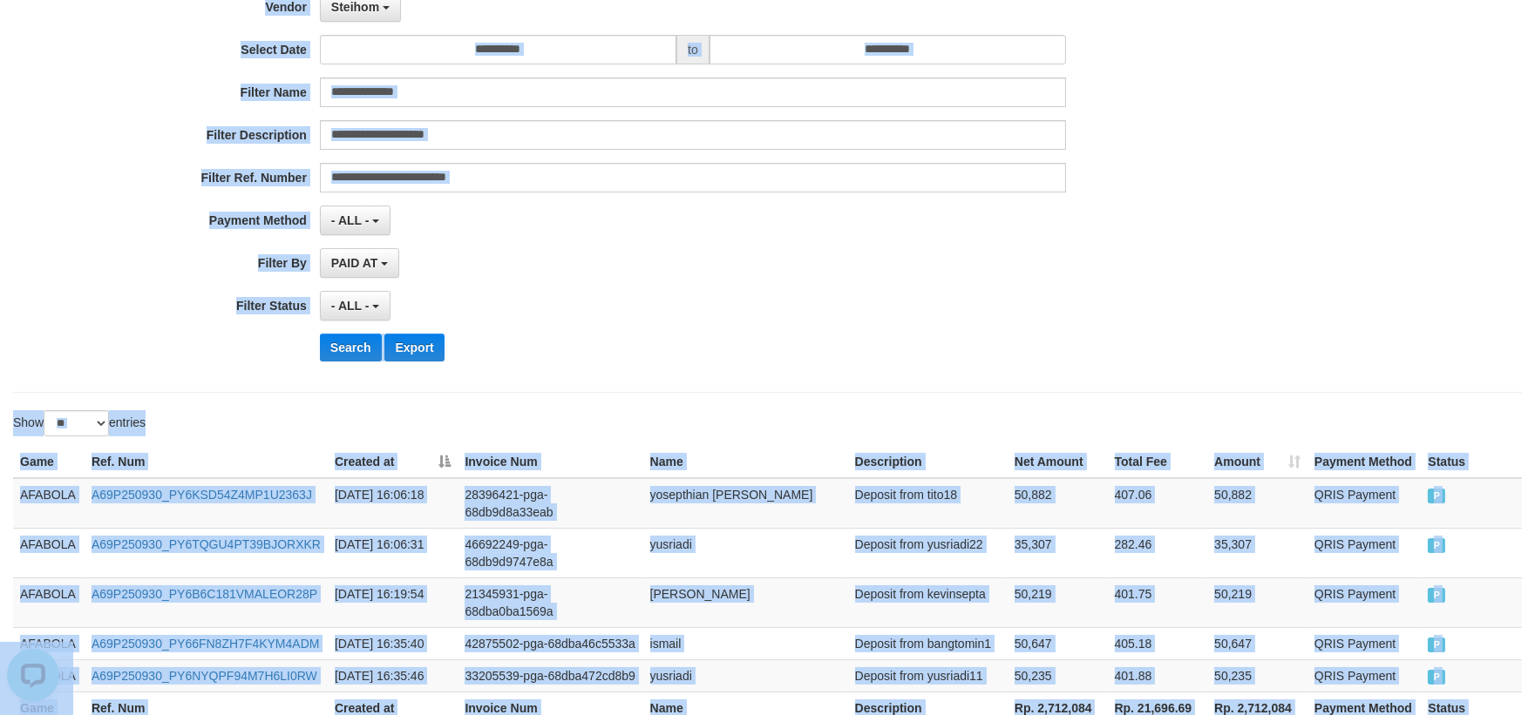
click at [894, 253] on div "PAID AT PAID AT CREATED AT" at bounding box center [693, 263] width 746 height 30
